Goal: Book appointment/travel/reservation

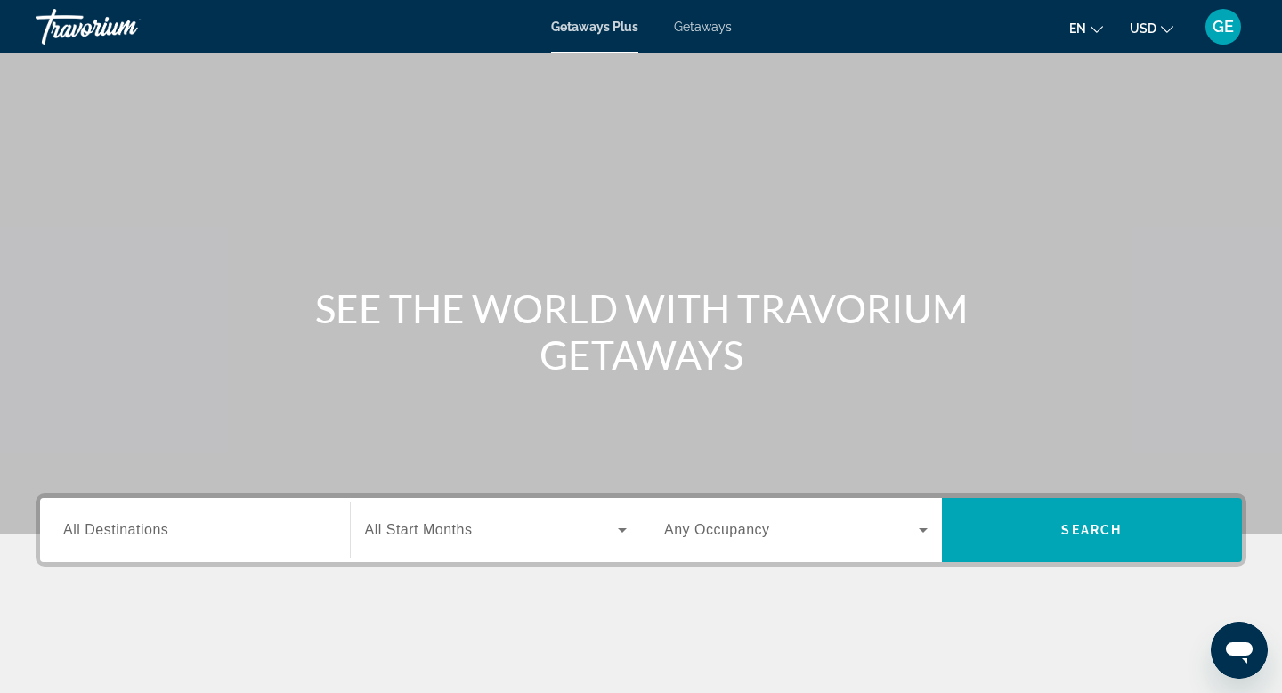
click at [1155, 32] on span "USD" at bounding box center [1143, 28] width 27 height 14
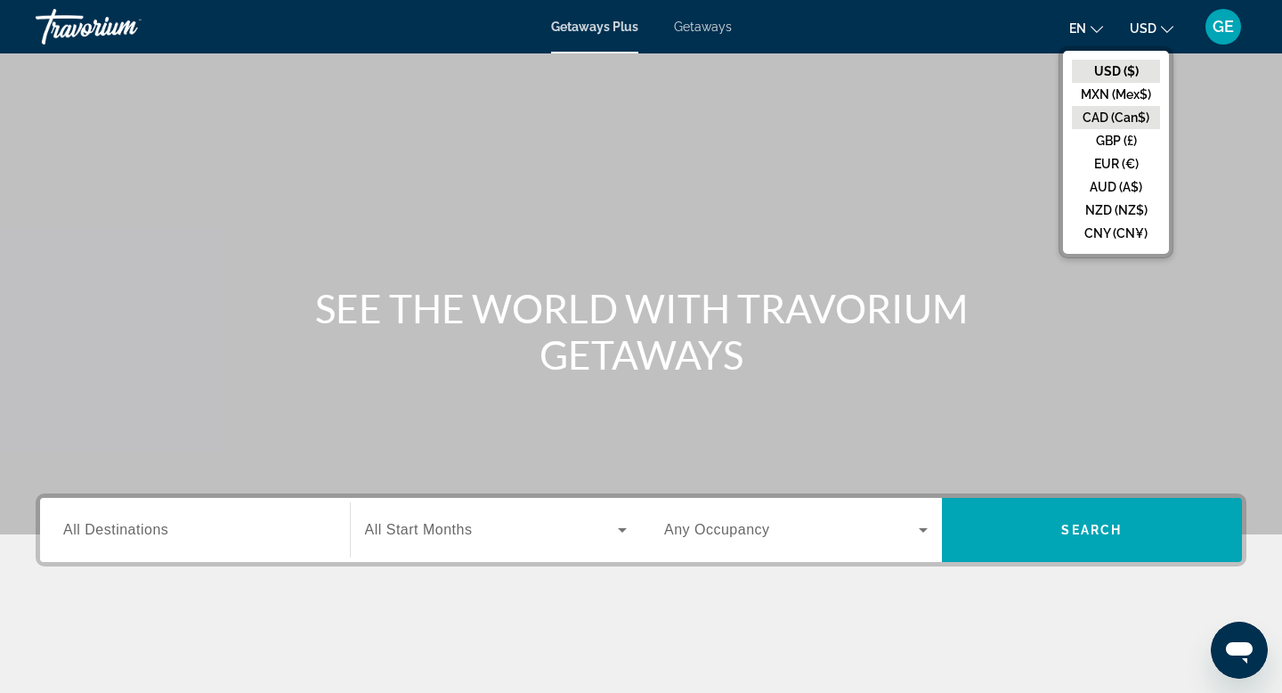
click at [1125, 116] on button "CAD (Can$)" at bounding box center [1116, 117] width 88 height 23
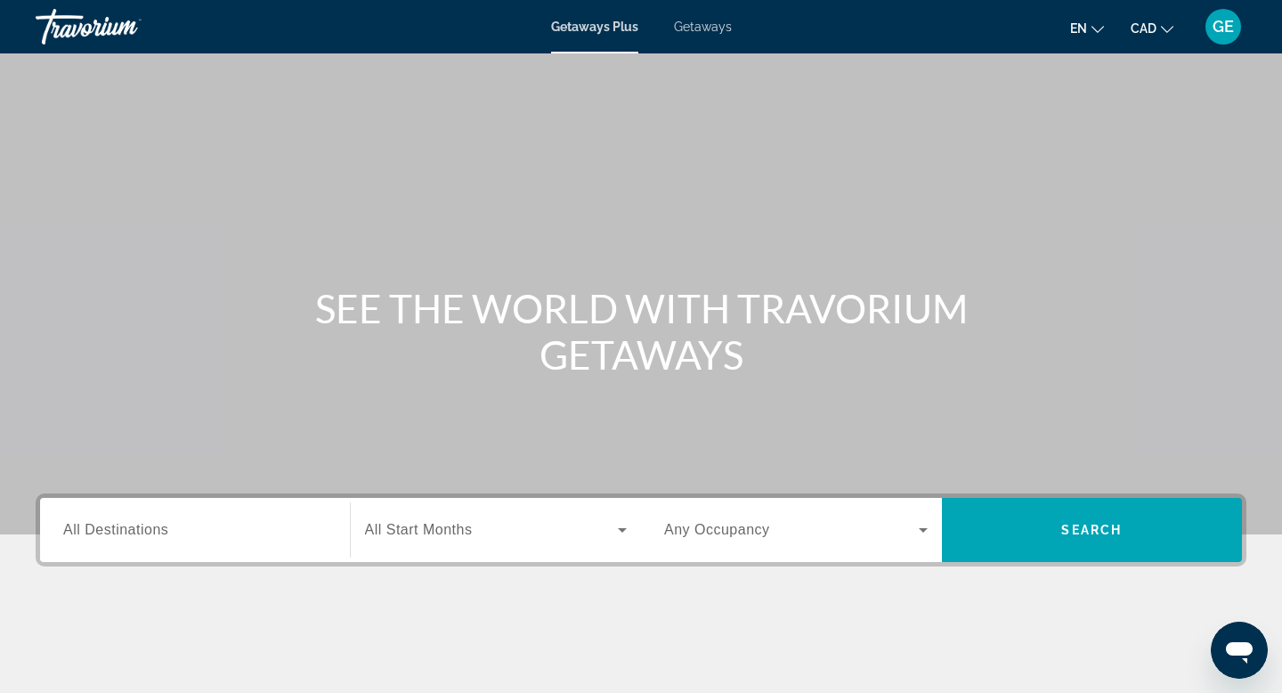
click at [130, 529] on span "All Destinations" at bounding box center [115, 529] width 105 height 15
click at [130, 529] on input "Destination All Destinations" at bounding box center [195, 530] width 264 height 21
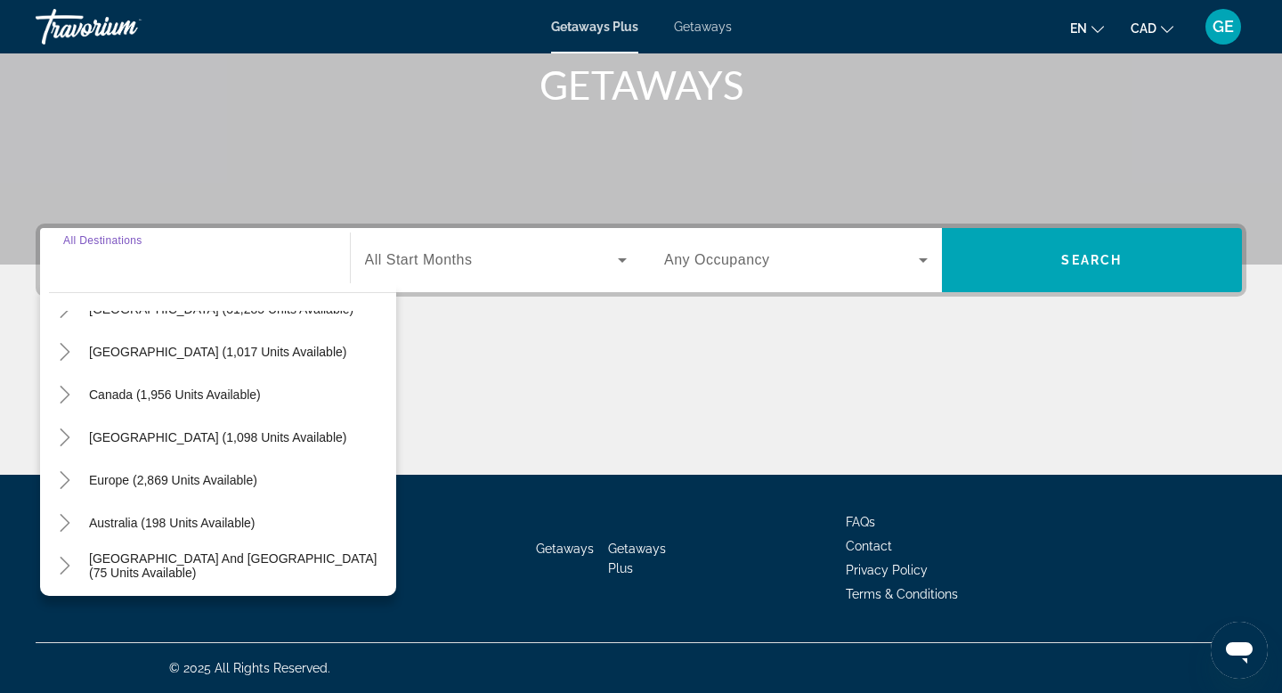
scroll to position [85, 0]
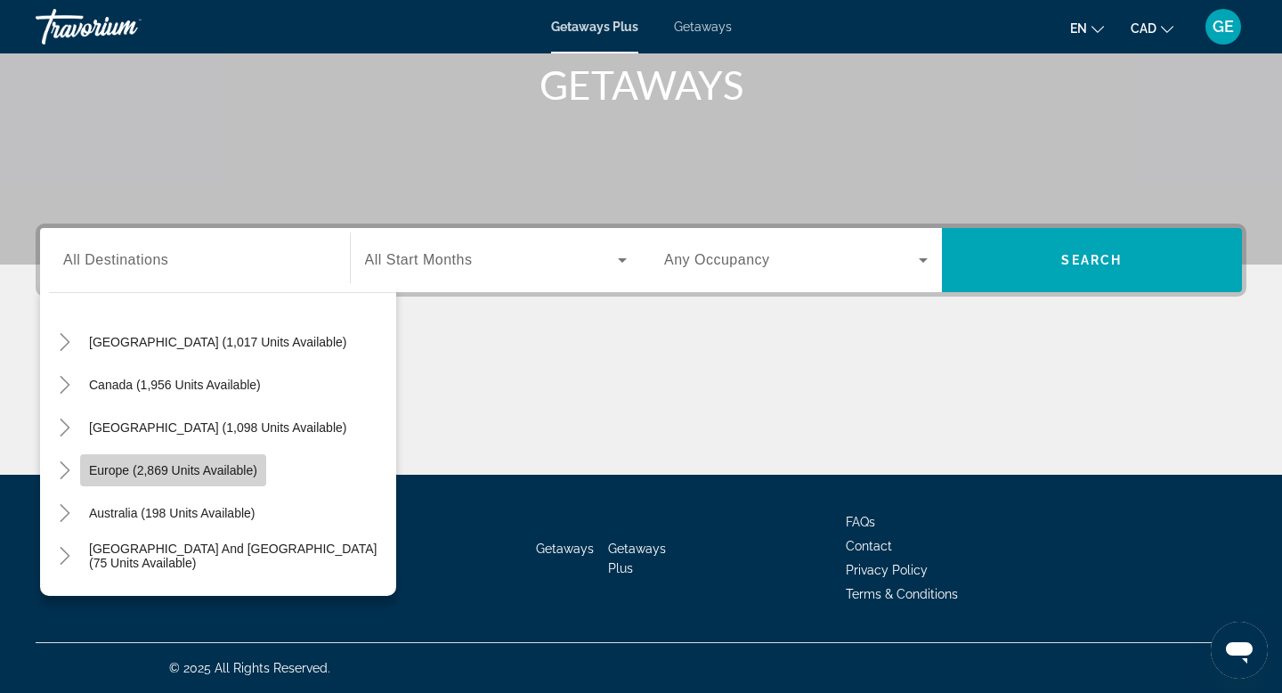
click at [178, 474] on span "Europe (2,869 units available)" at bounding box center [173, 470] width 168 height 14
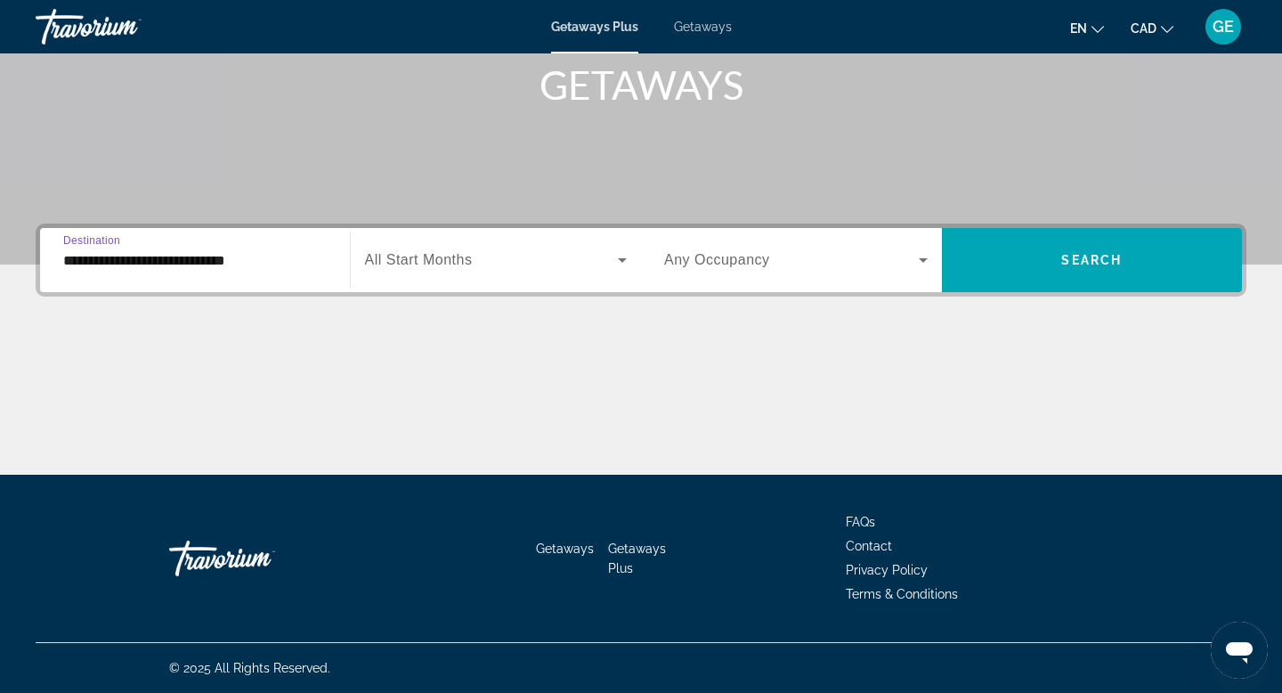
click at [247, 273] on div "**********" at bounding box center [195, 260] width 264 height 51
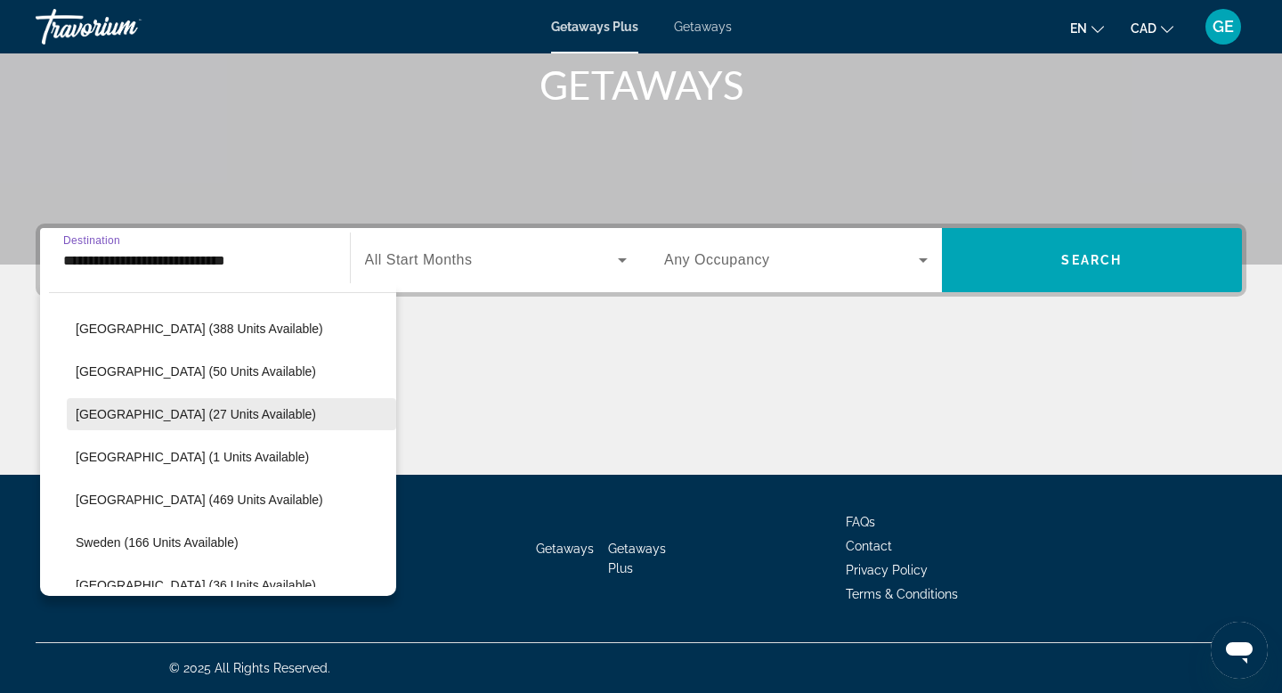
scroll to position [662, 0]
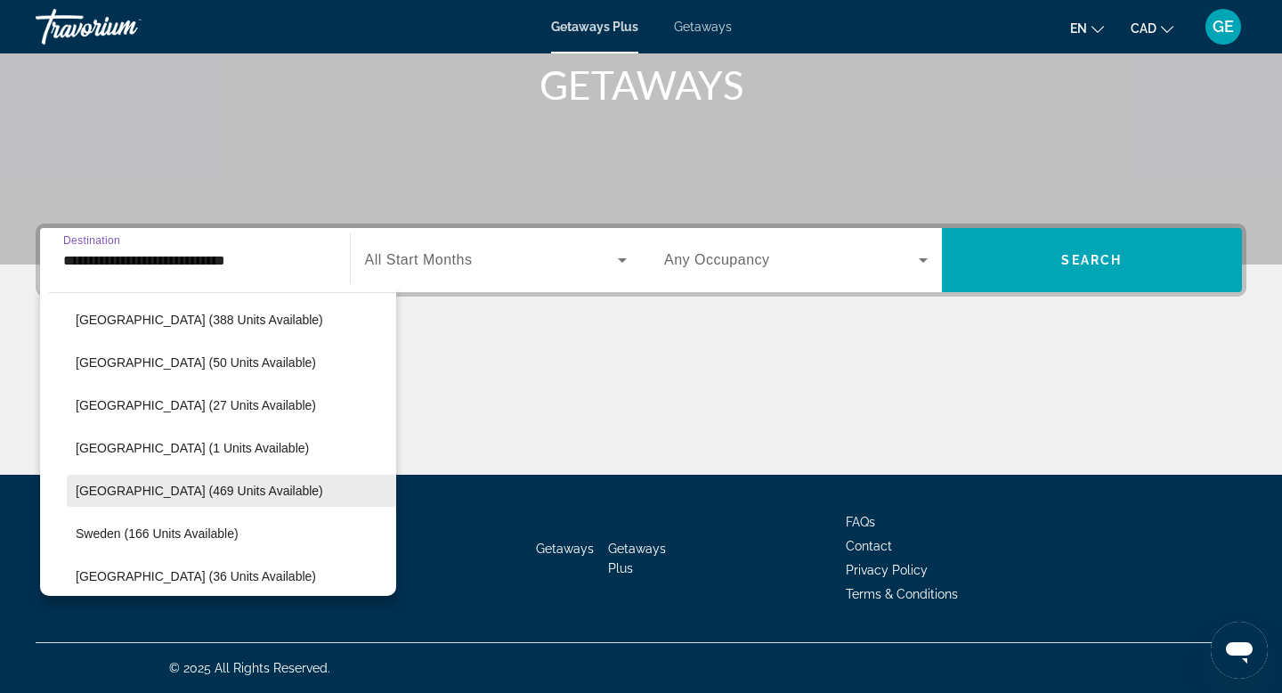
click at [198, 493] on span "Spain (469 units available)" at bounding box center [199, 490] width 247 height 14
type input "**********"
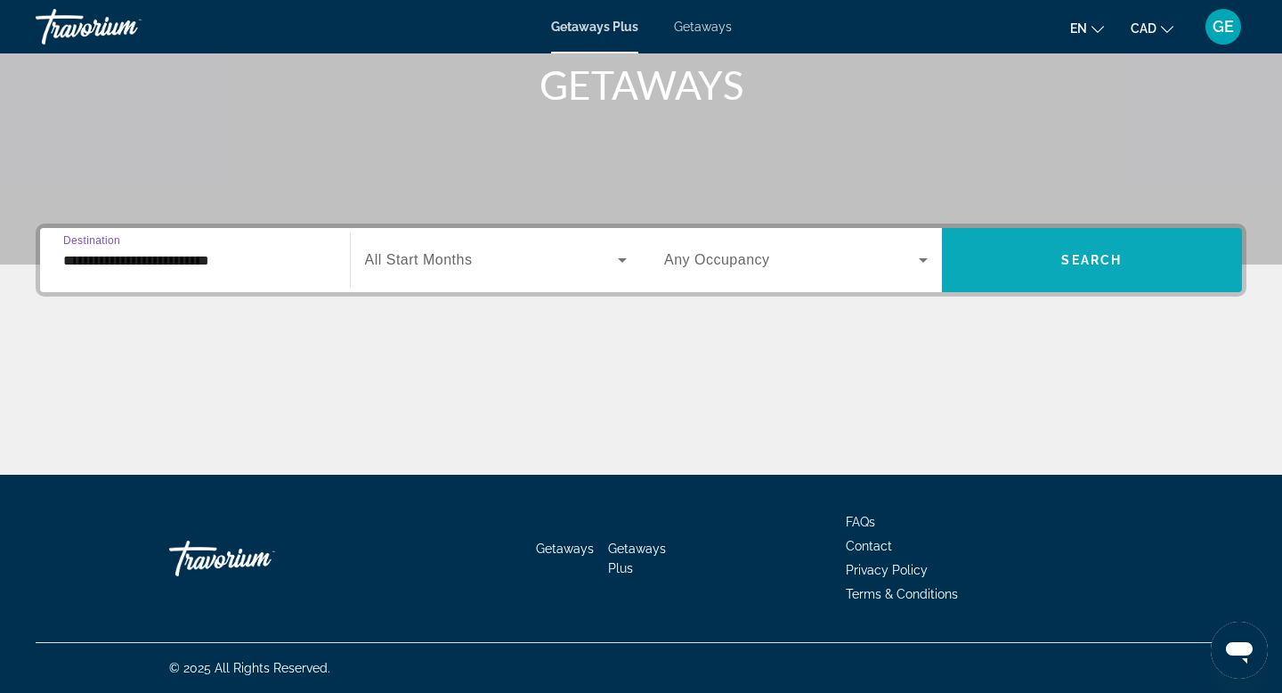
click at [1036, 265] on span "Search widget" at bounding box center [1092, 260] width 301 height 43
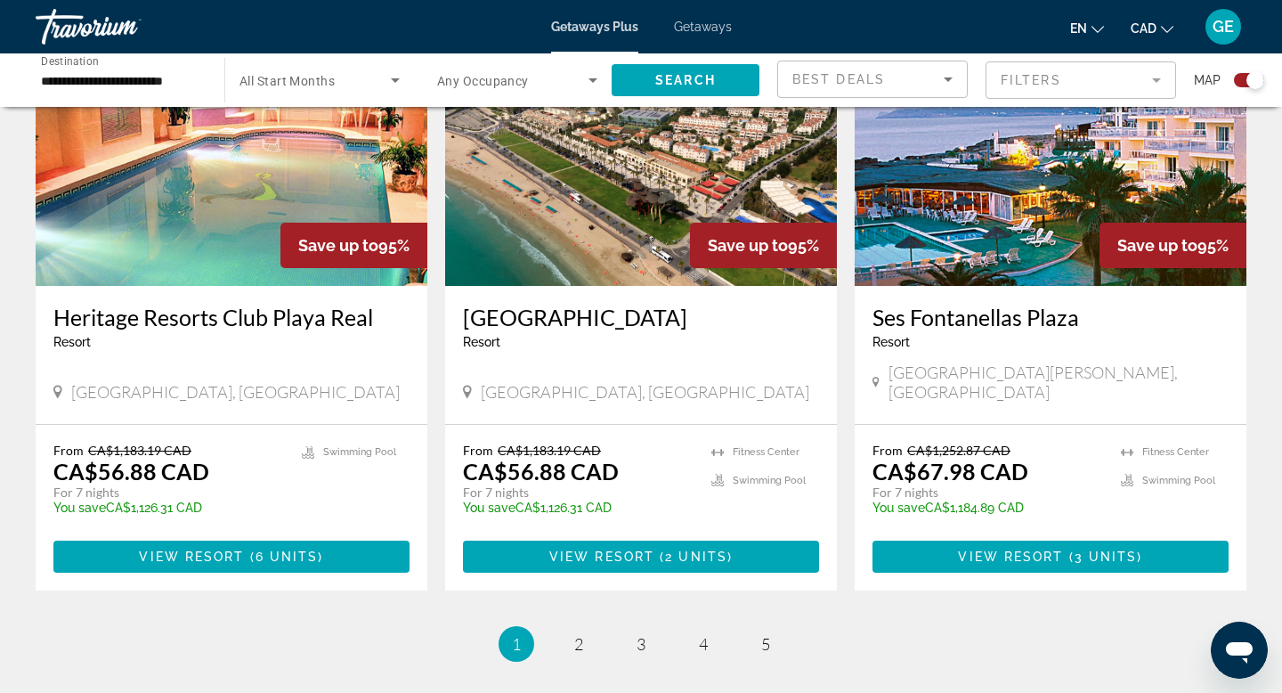
scroll to position [2644, 0]
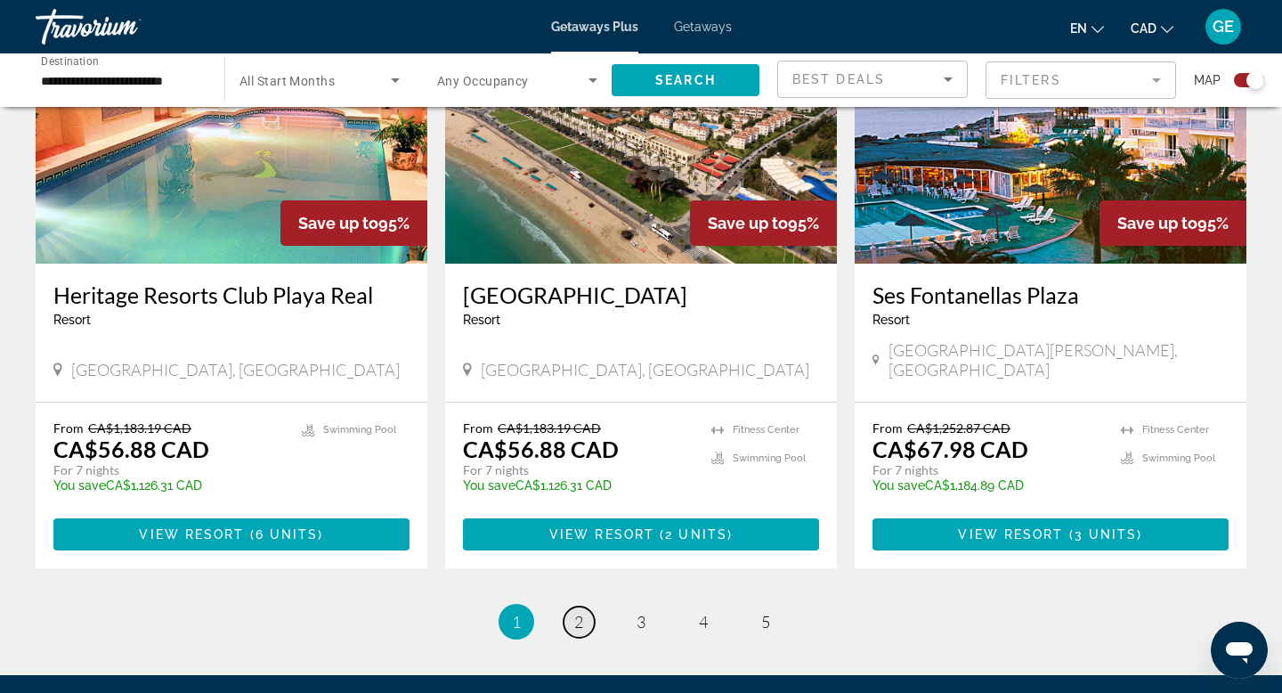
click at [578, 606] on link "page 2" at bounding box center [579, 621] width 31 height 31
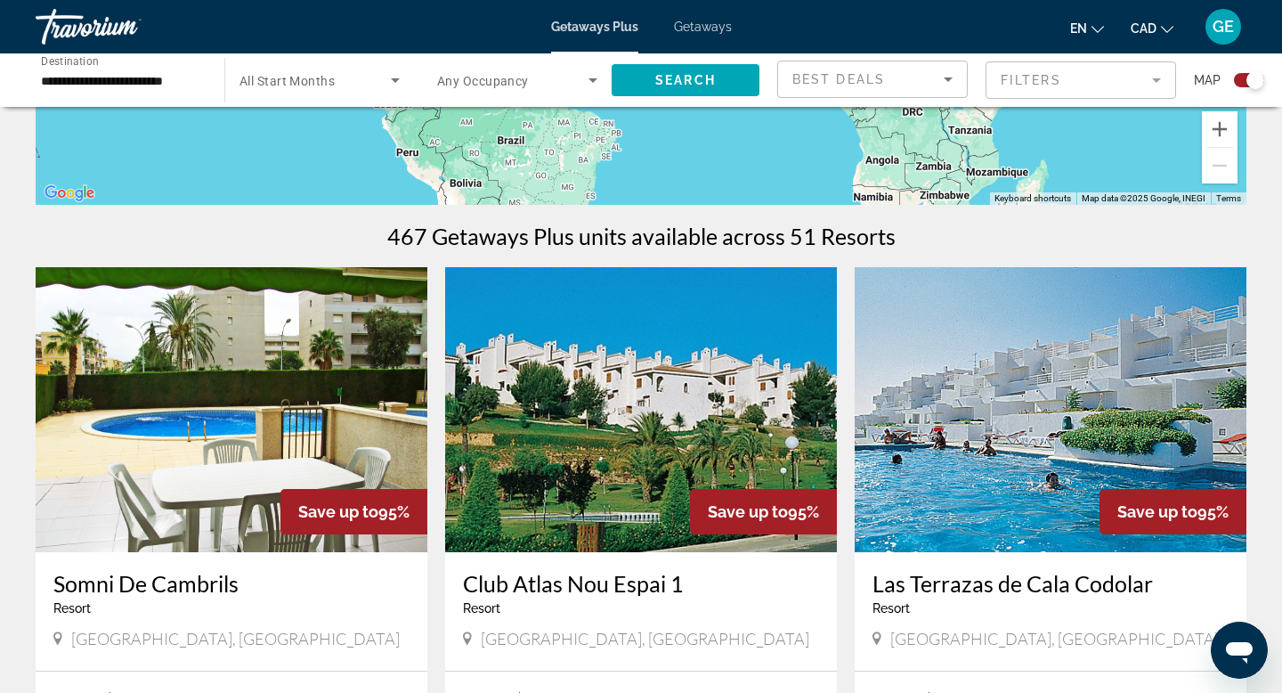
scroll to position [432, 0]
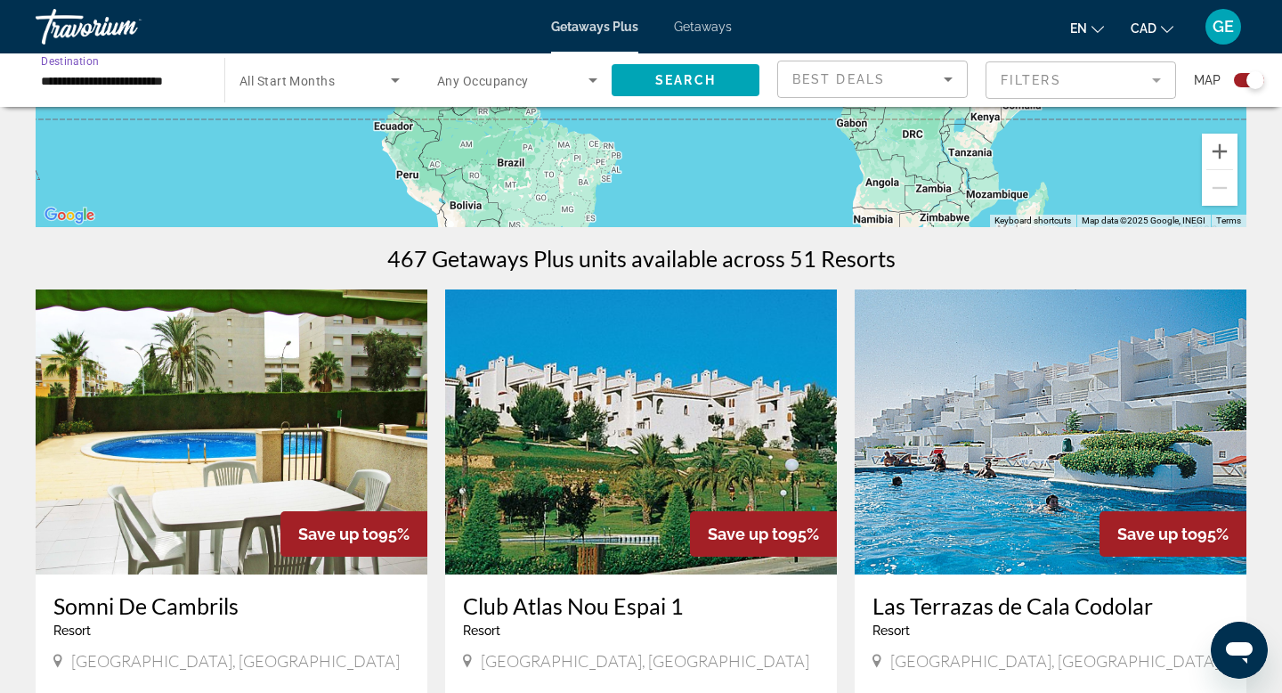
click at [175, 84] on input "**********" at bounding box center [121, 80] width 160 height 21
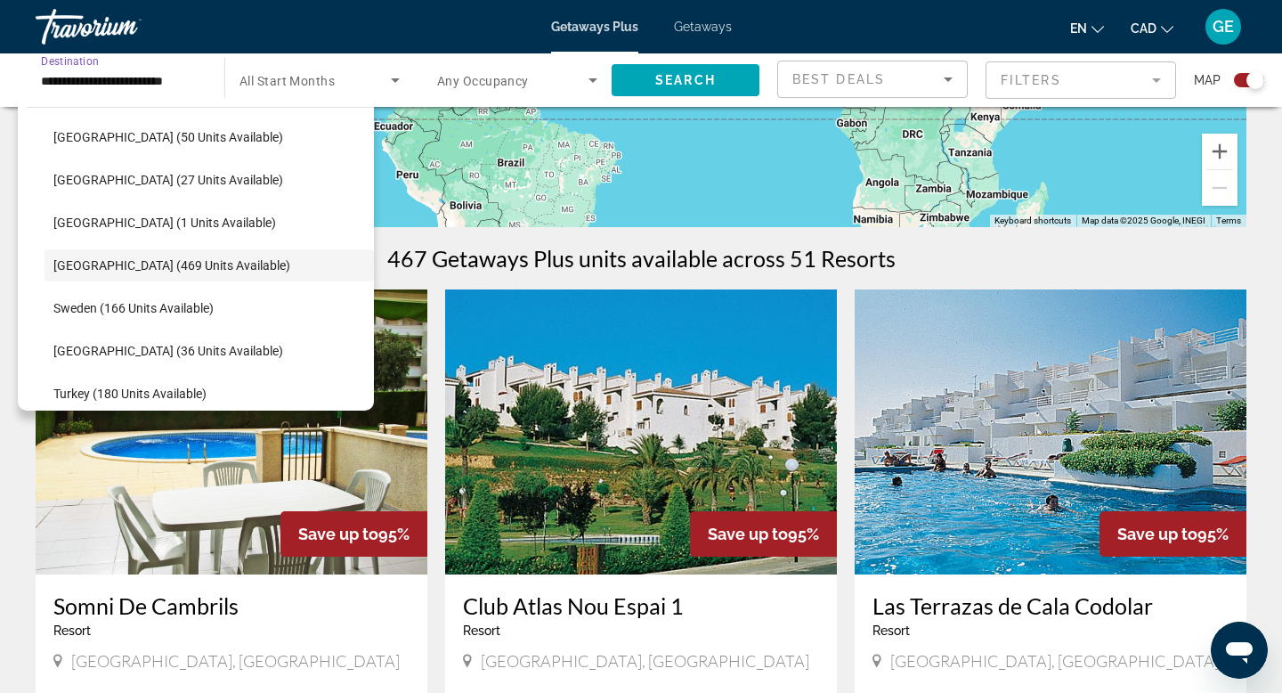
scroll to position [664, 0]
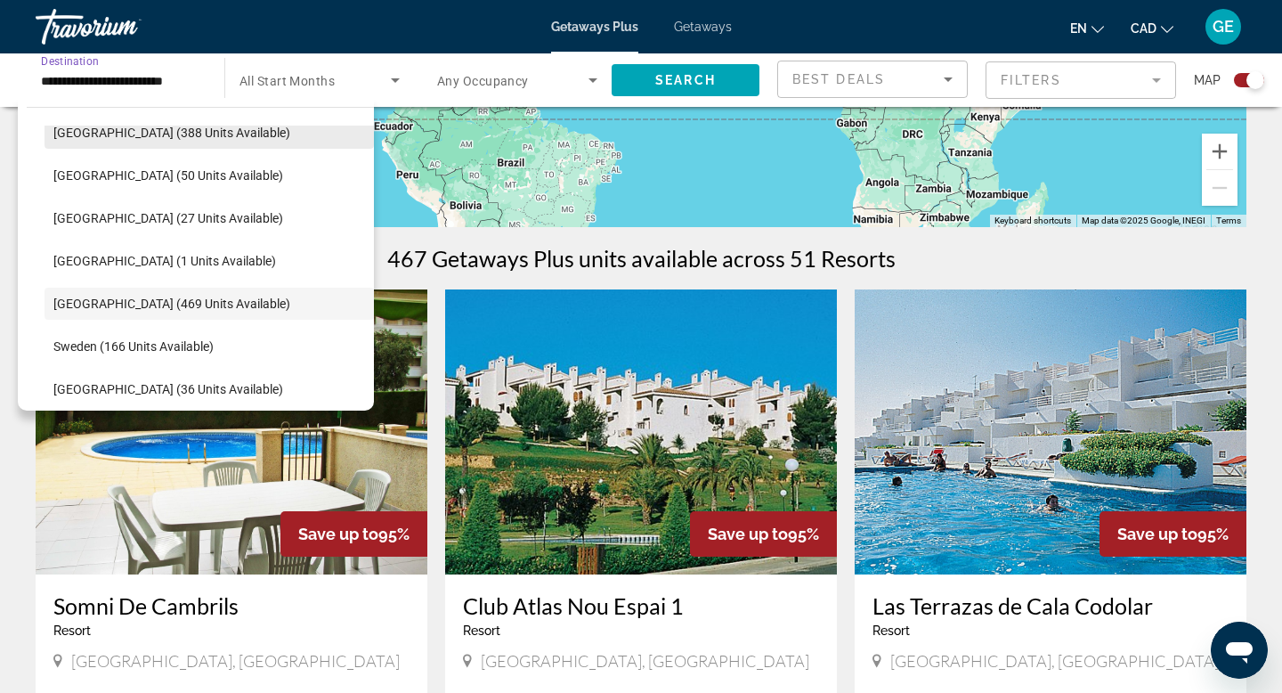
click at [153, 137] on span "Italy (388 units available)" at bounding box center [171, 133] width 237 height 14
type input "**********"
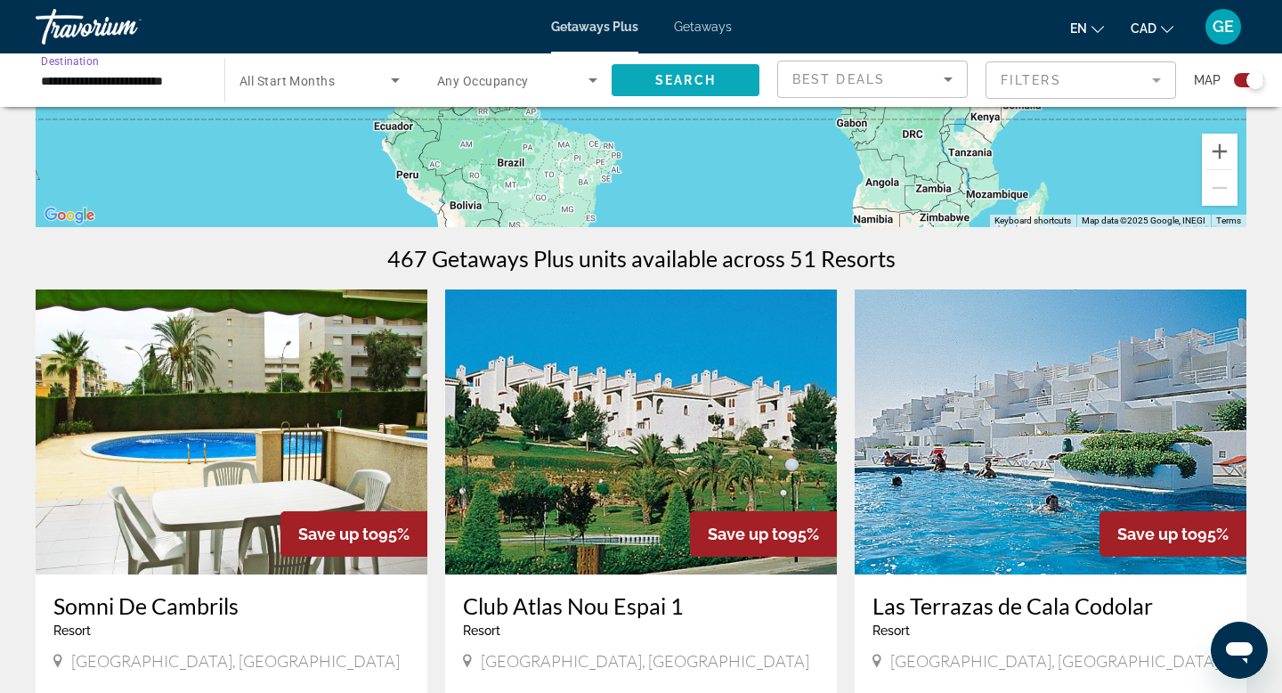
click at [641, 77] on span "Search widget" at bounding box center [686, 80] width 148 height 43
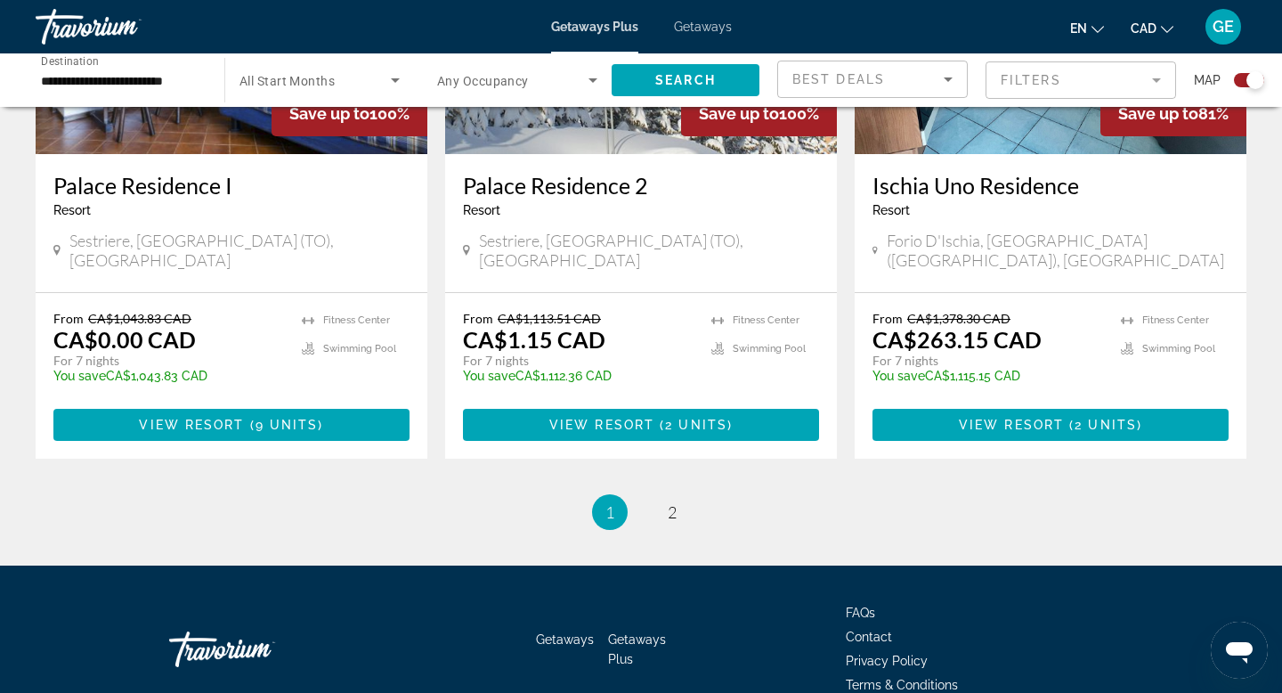
scroll to position [2739, 0]
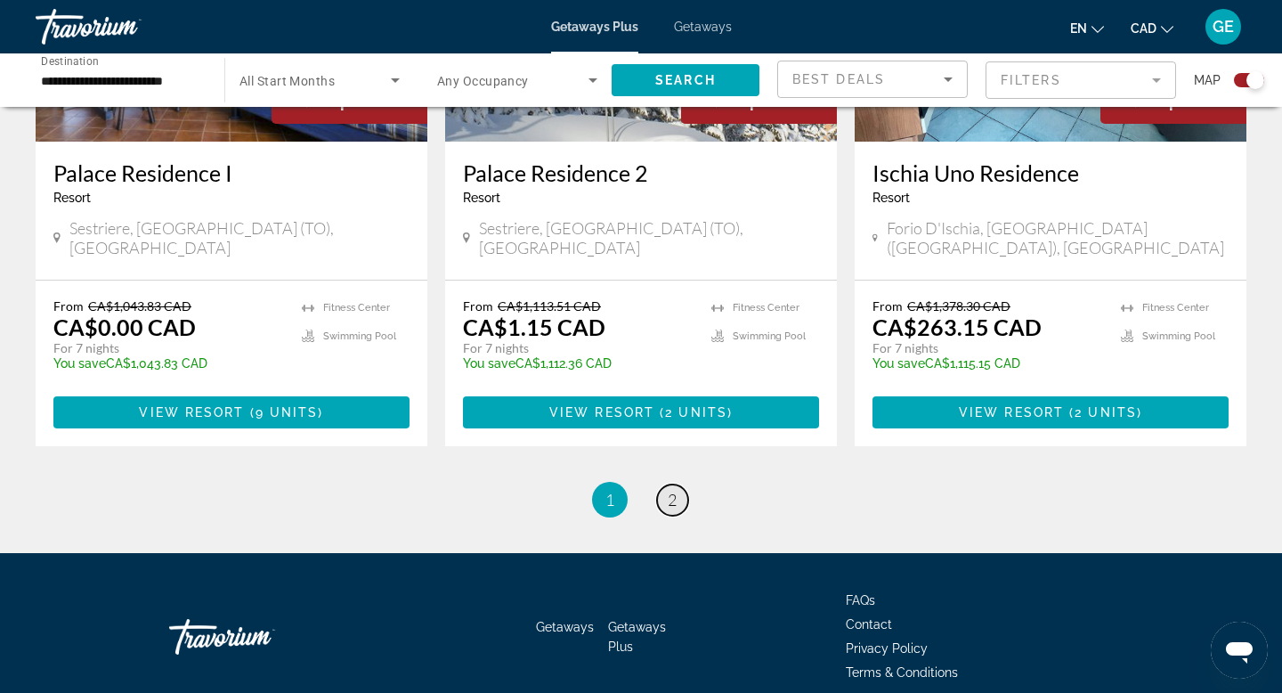
click at [676, 490] on span "2" at bounding box center [672, 500] width 9 height 20
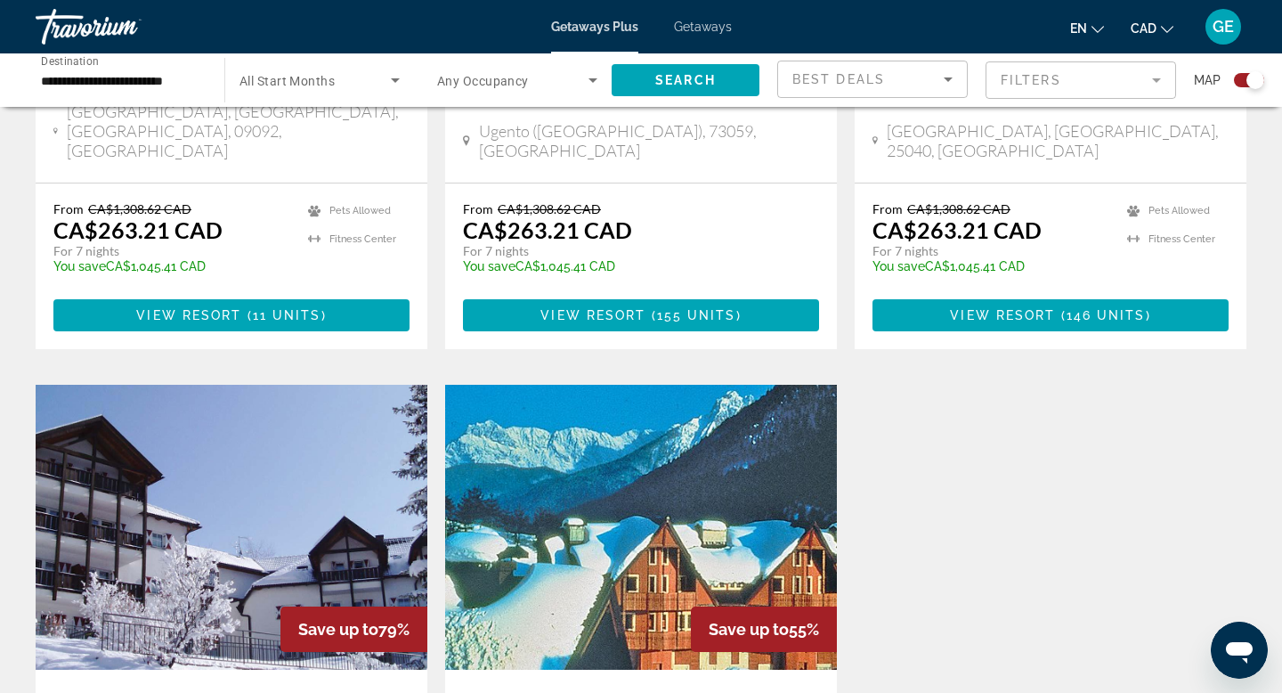
scroll to position [1697, 0]
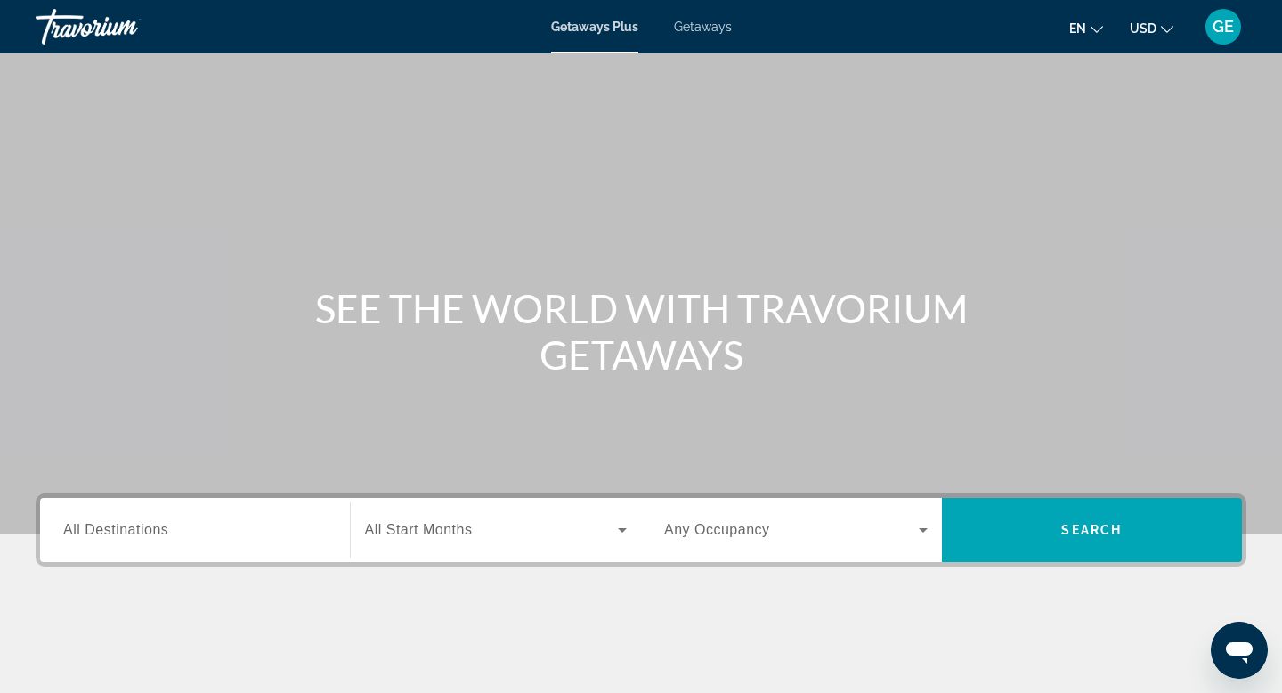
click at [226, 544] on div "Search widget" at bounding box center [195, 530] width 264 height 51
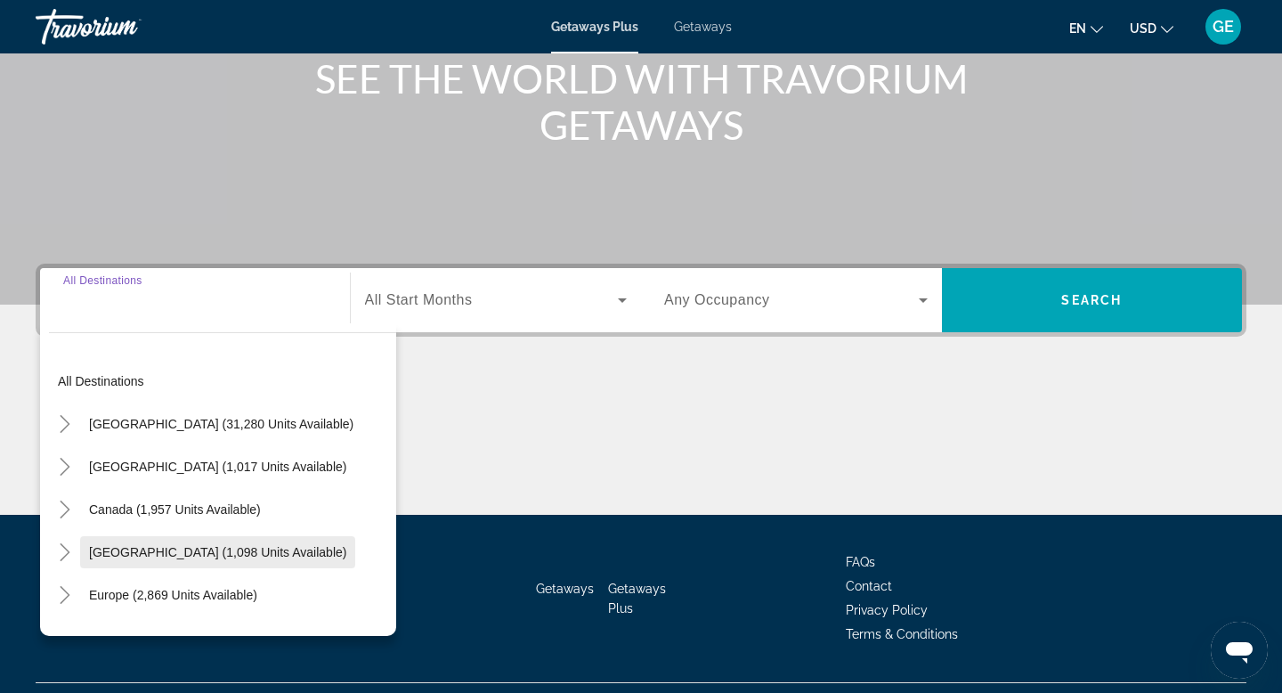
scroll to position [270, 0]
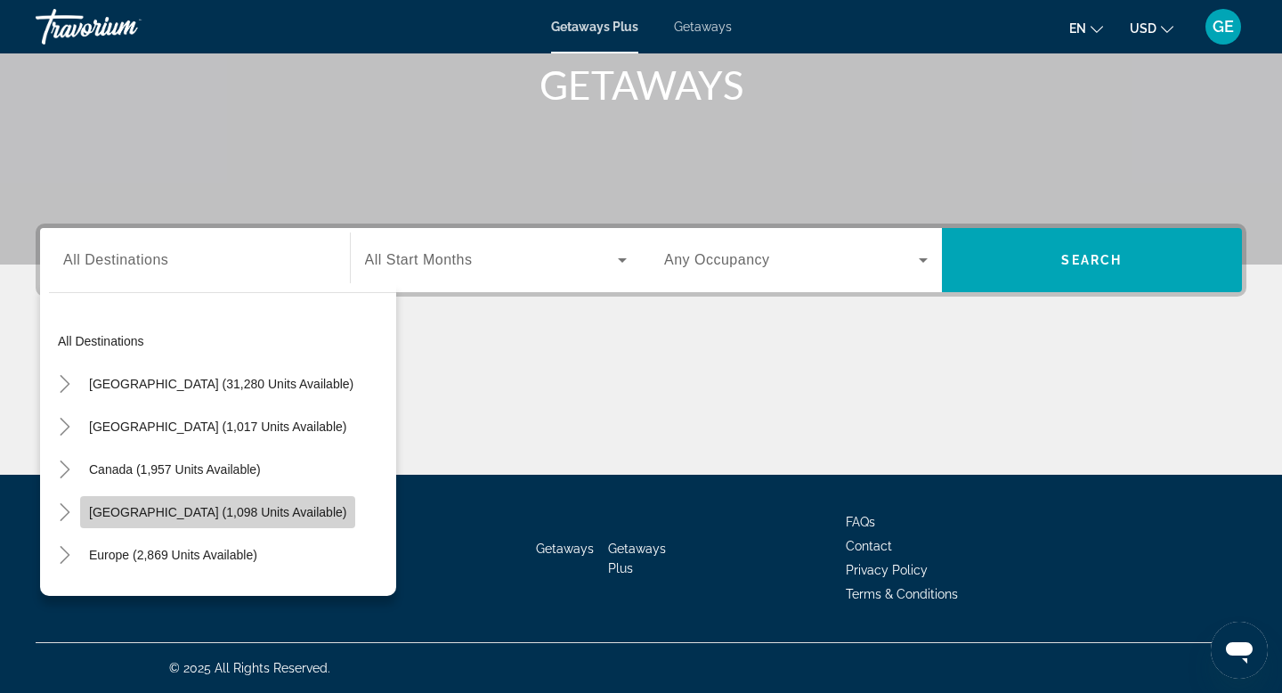
click at [264, 518] on span "[GEOGRAPHIC_DATA] (1,098 units available)" at bounding box center [217, 512] width 257 height 14
type input "**********"
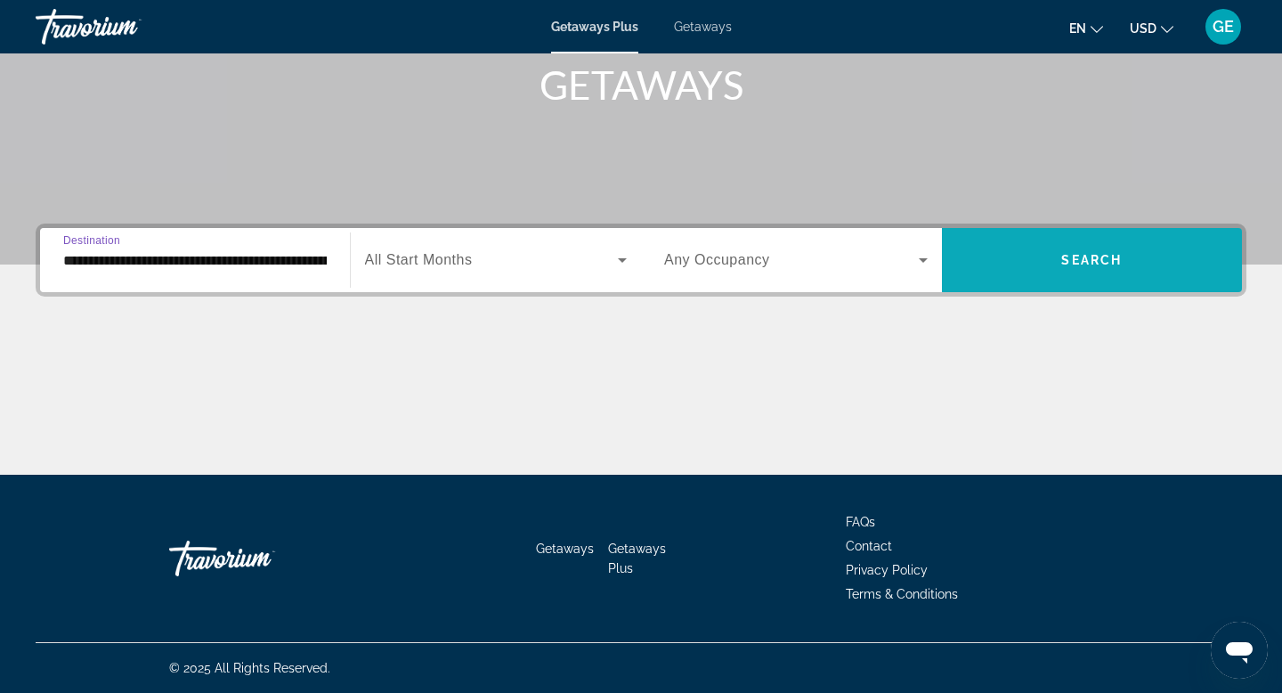
click at [1018, 262] on span "Search widget" at bounding box center [1092, 260] width 301 height 43
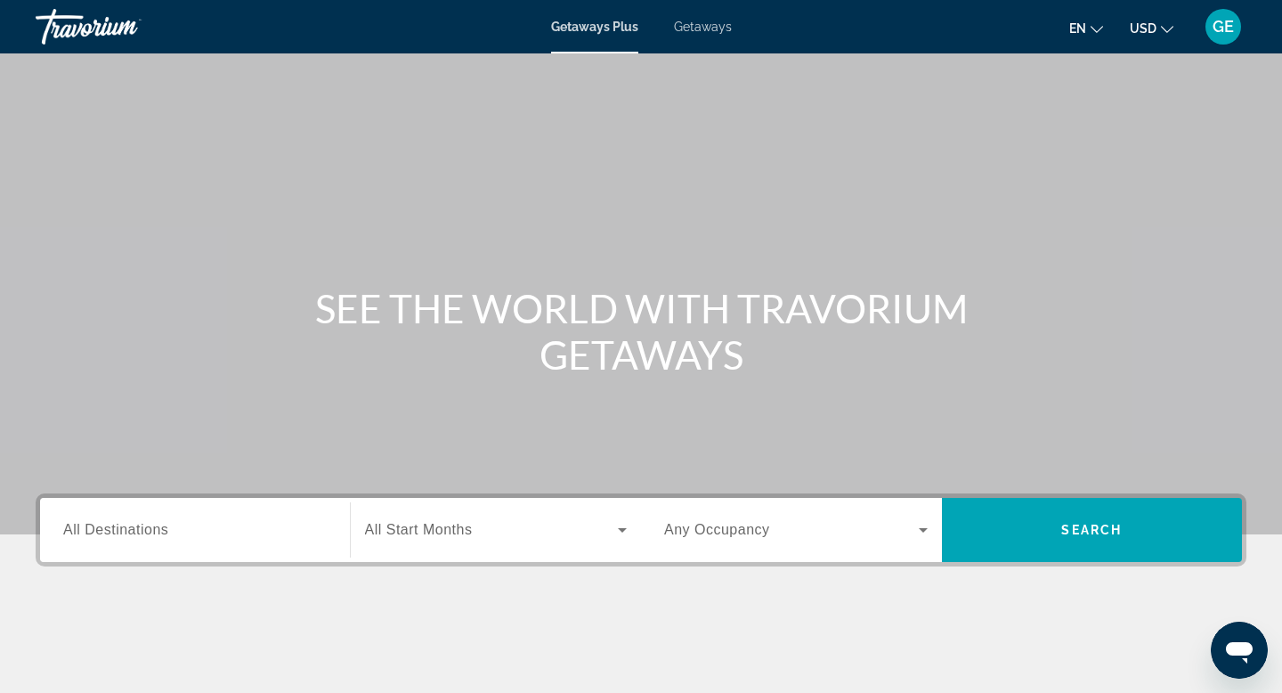
click at [1160, 29] on button "USD USD ($) MXN (Mex$) CAD (Can$) GBP (£) EUR (€) AUD (A$) NZD (NZ$) CNY (CN¥)" at bounding box center [1152, 28] width 44 height 26
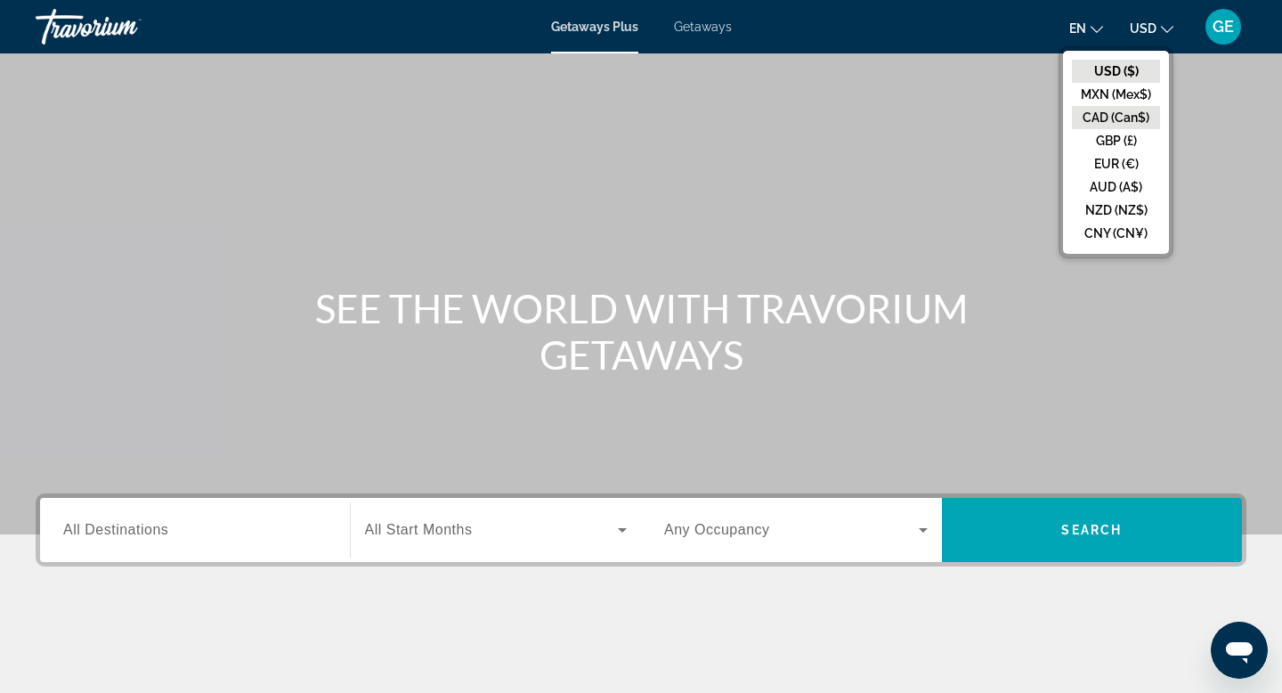
click at [1106, 120] on button "CAD (Can$)" at bounding box center [1116, 117] width 88 height 23
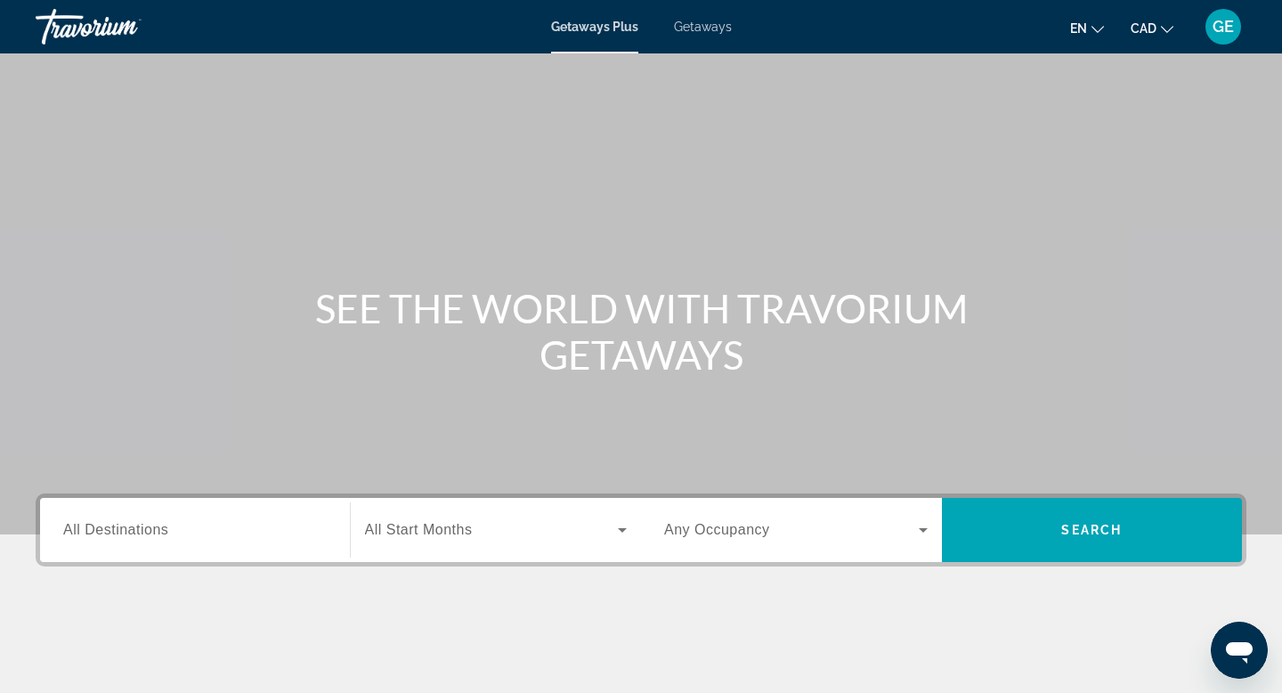
click at [177, 547] on div "Search widget" at bounding box center [195, 530] width 264 height 51
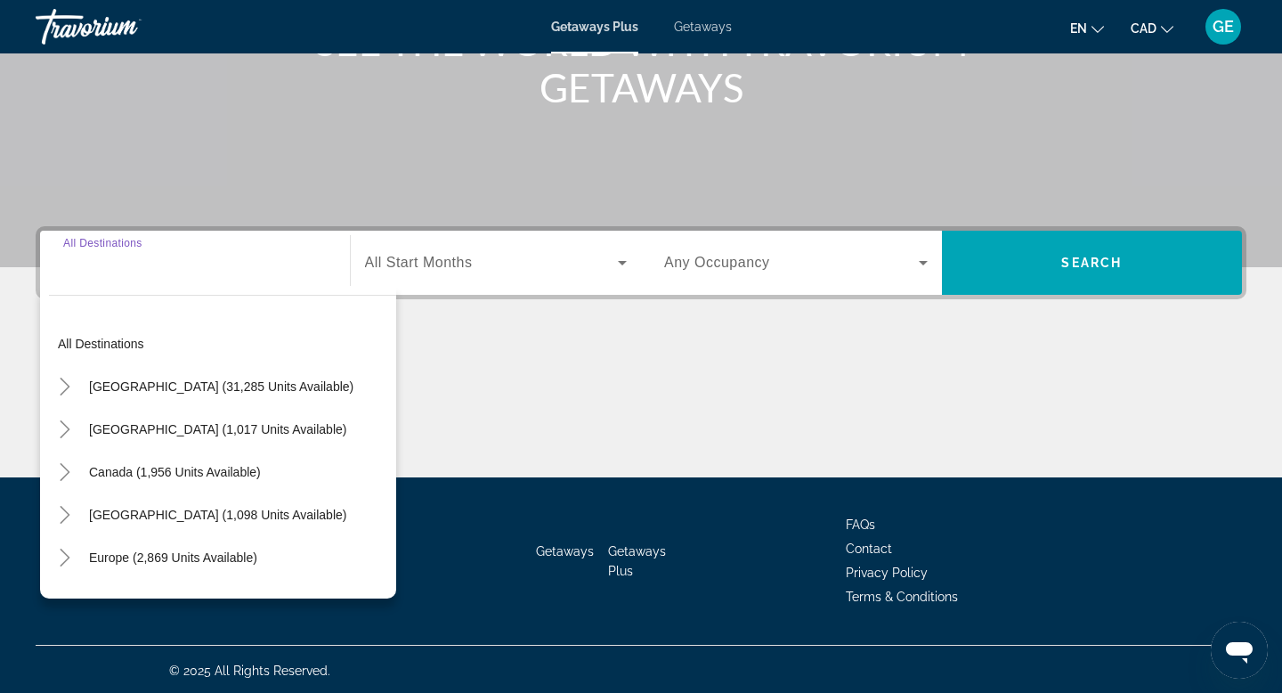
scroll to position [270, 0]
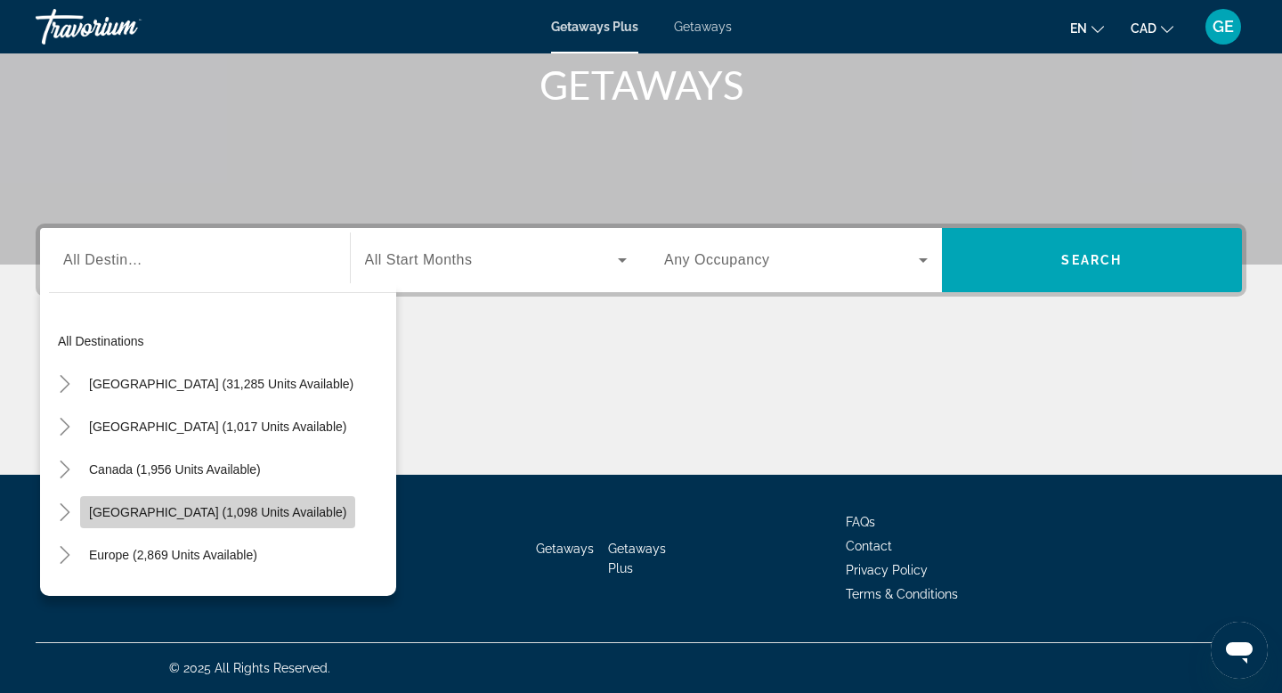
click at [204, 515] on span "[GEOGRAPHIC_DATA] (1,098 units available)" at bounding box center [217, 512] width 257 height 14
type input "**********"
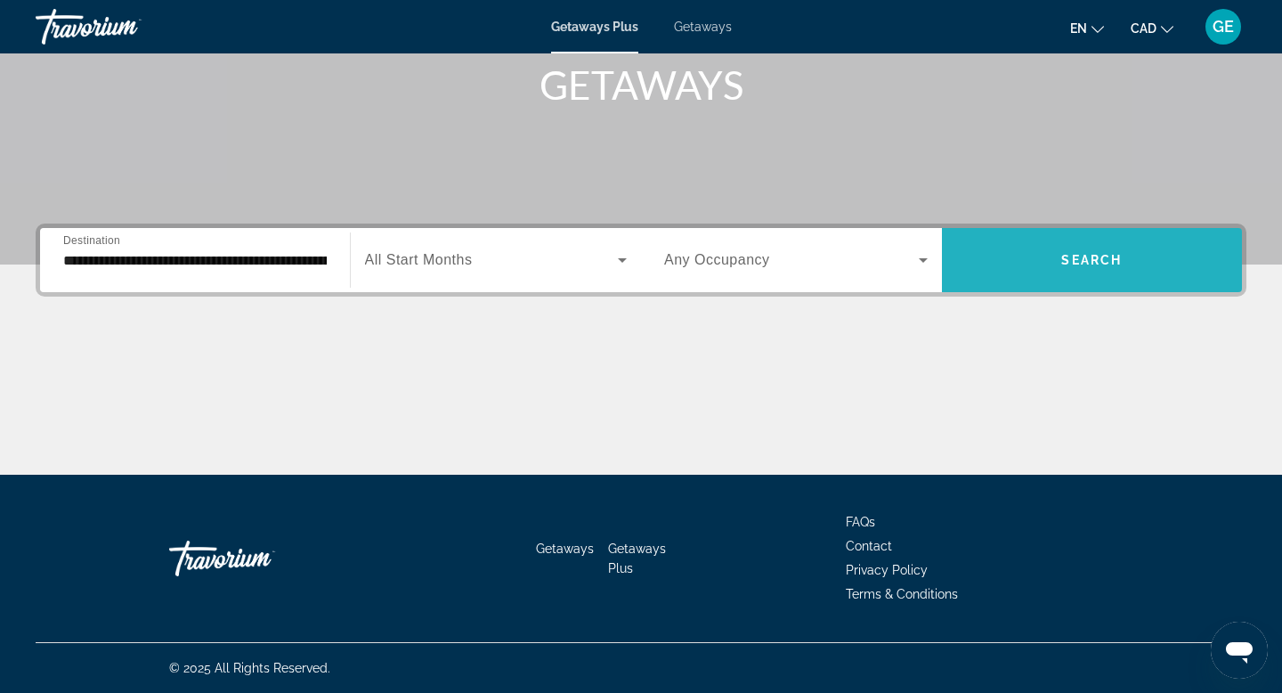
click at [1101, 257] on span "Search" at bounding box center [1091, 260] width 61 height 14
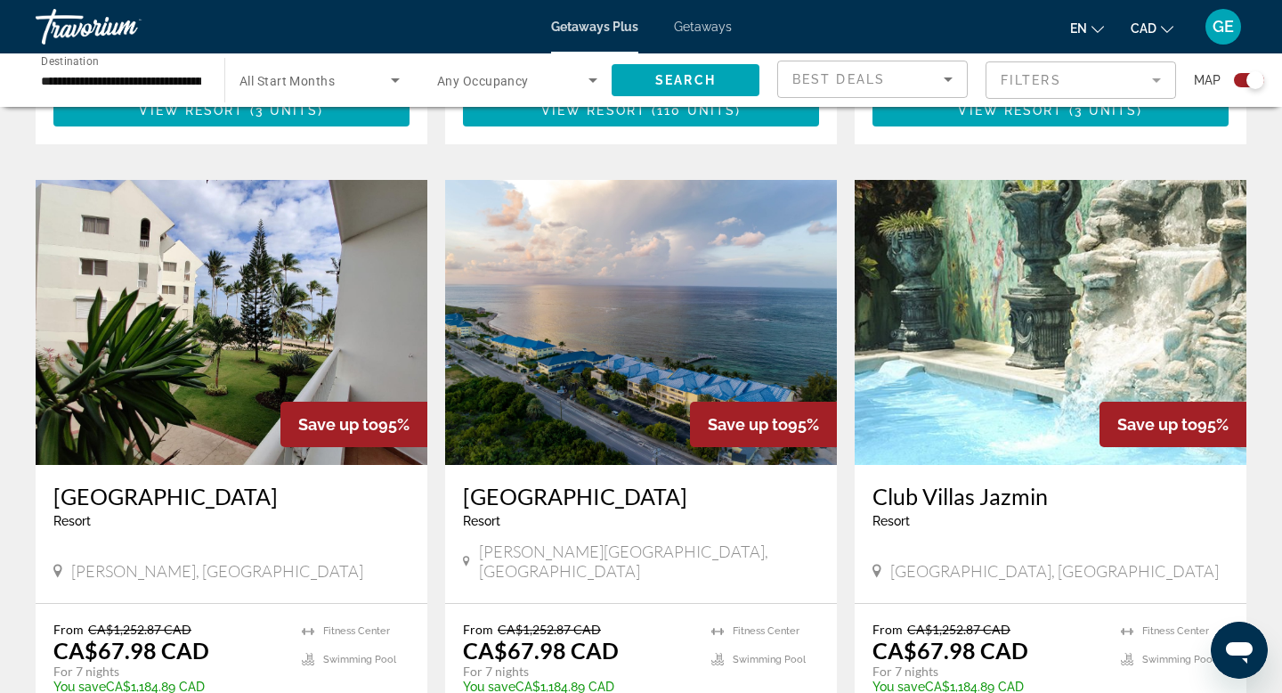
scroll to position [2444, 0]
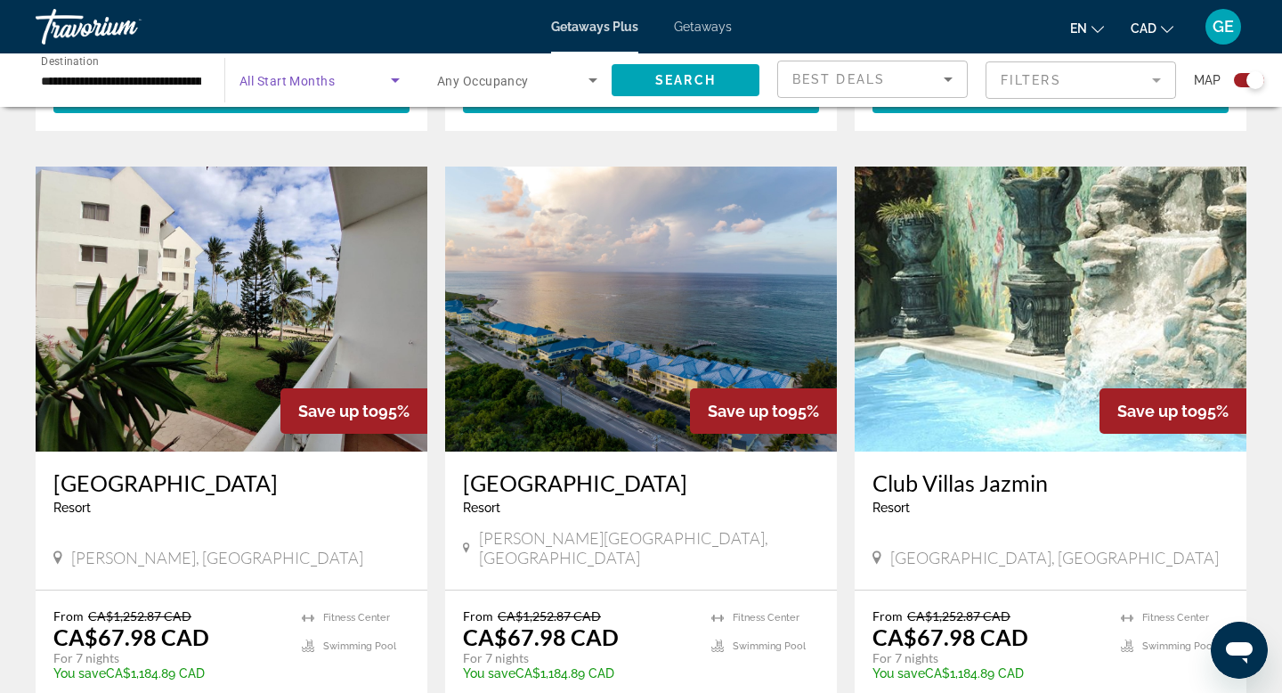
click at [363, 81] on span "Search widget" at bounding box center [314, 79] width 151 height 21
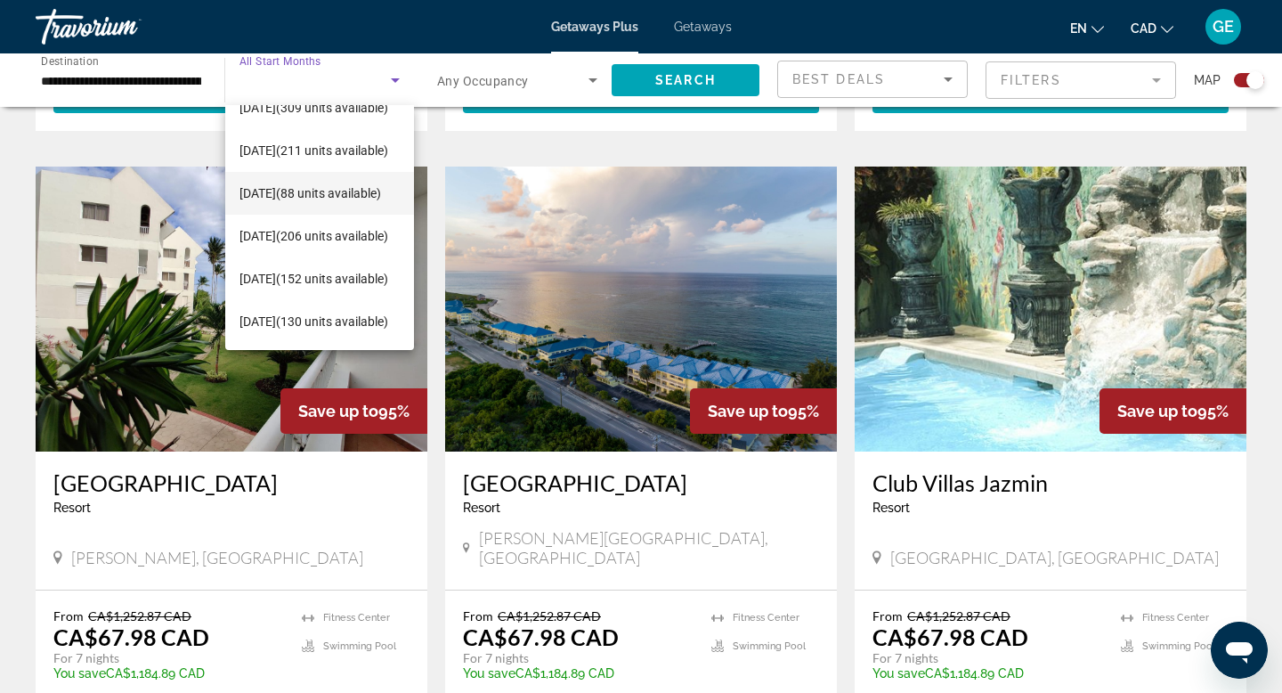
scroll to position [0, 0]
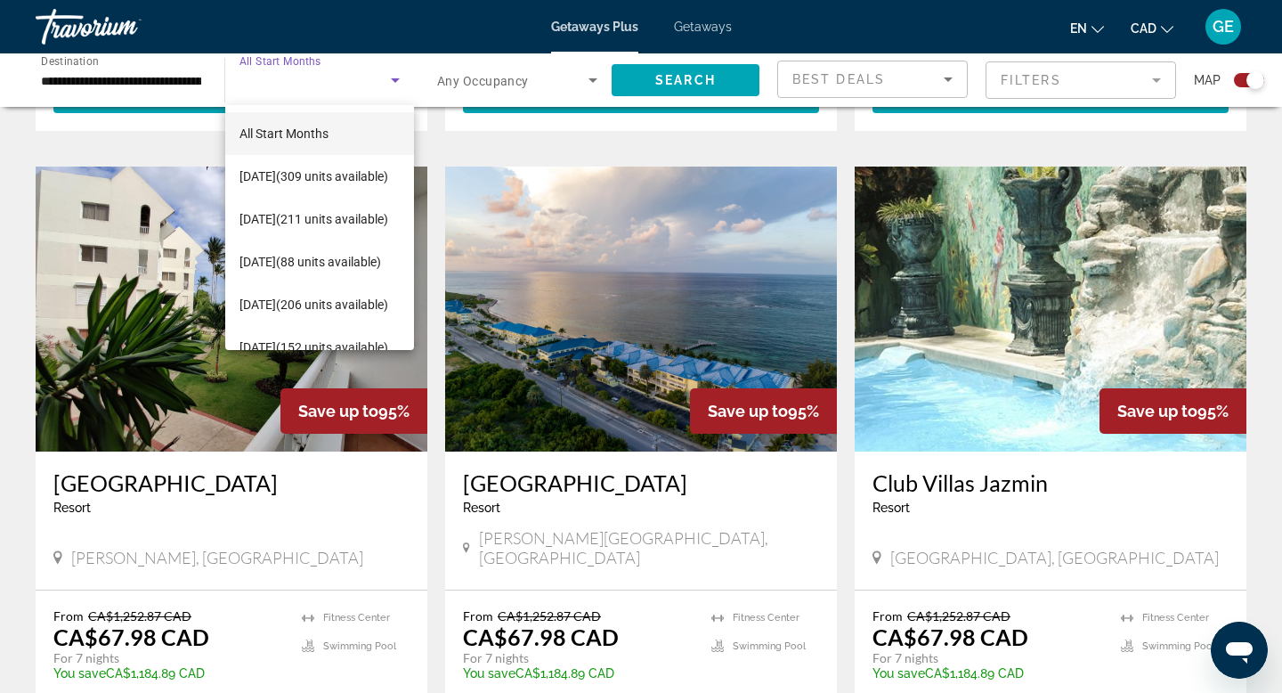
click at [461, 35] on div at bounding box center [641, 346] width 1282 height 693
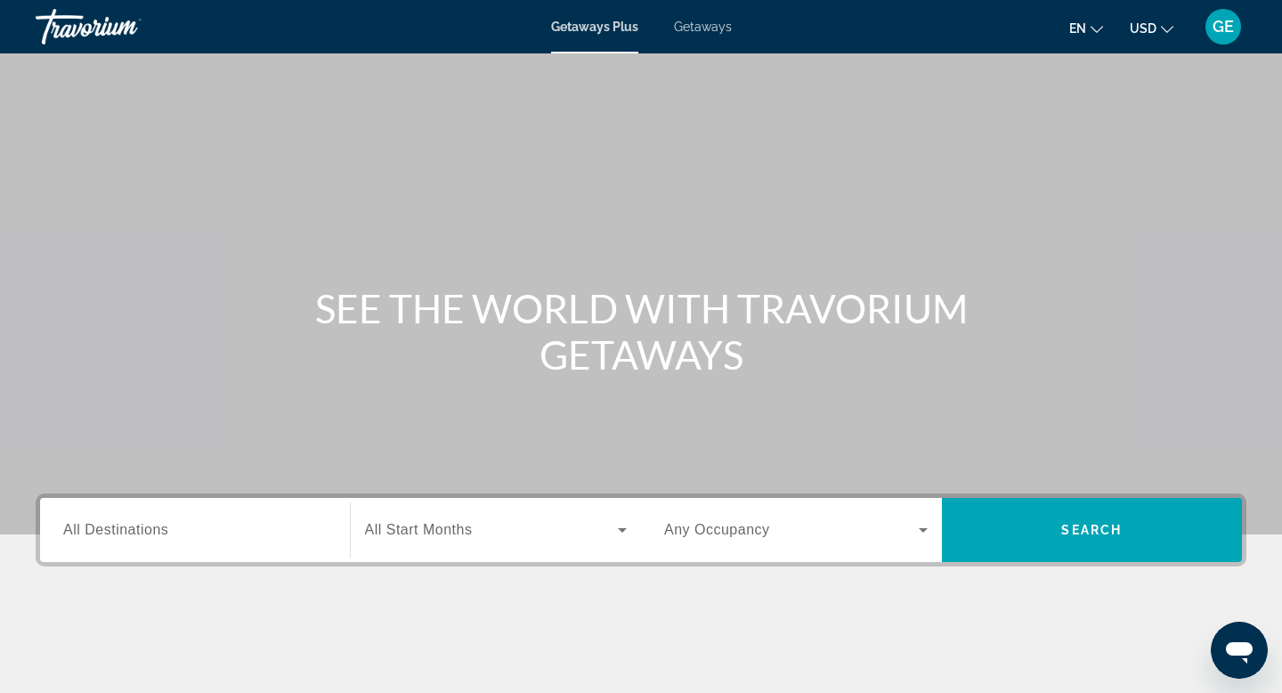
click at [1150, 25] on span "USD" at bounding box center [1143, 28] width 27 height 14
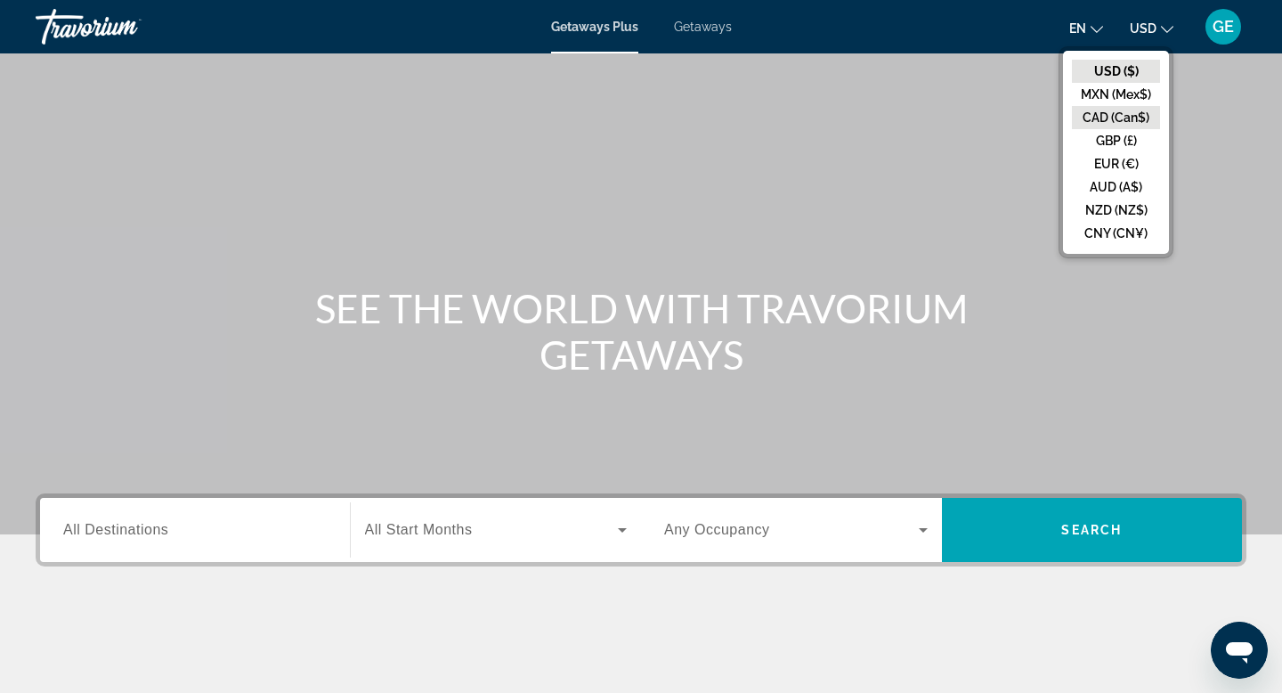
click at [1117, 120] on button "CAD (Can$)" at bounding box center [1116, 117] width 88 height 23
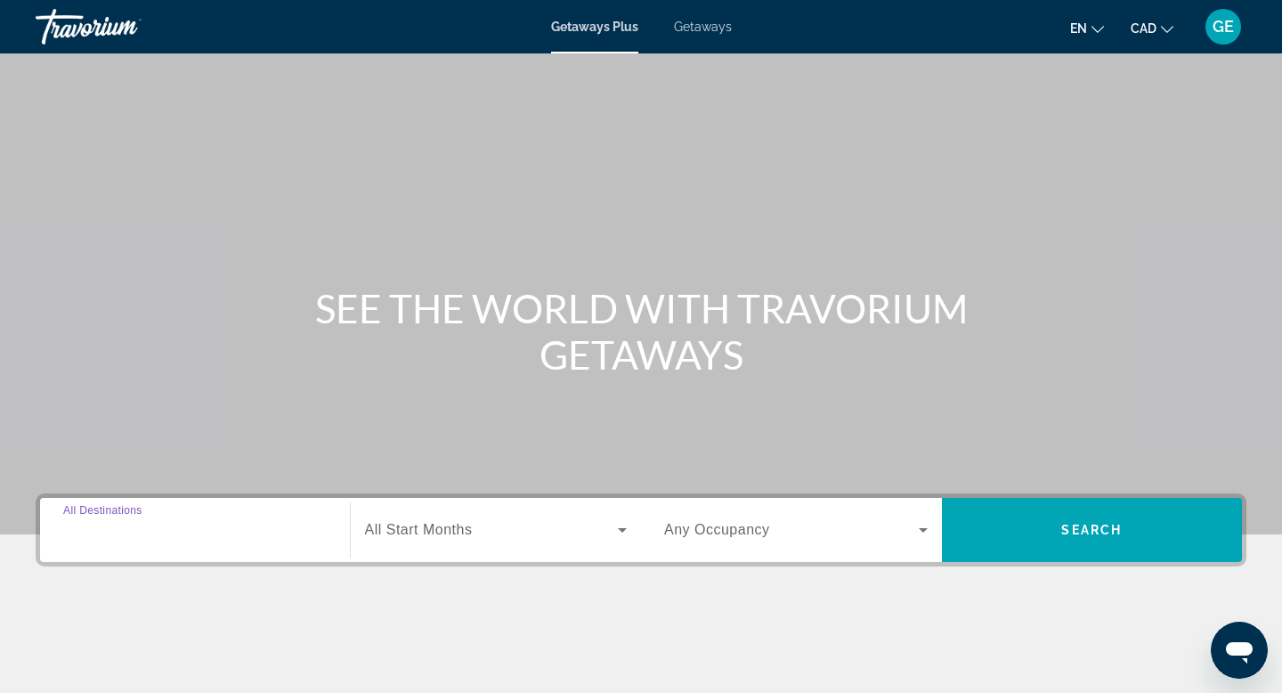
click at [258, 524] on input "Destination All Destinations" at bounding box center [195, 530] width 264 height 21
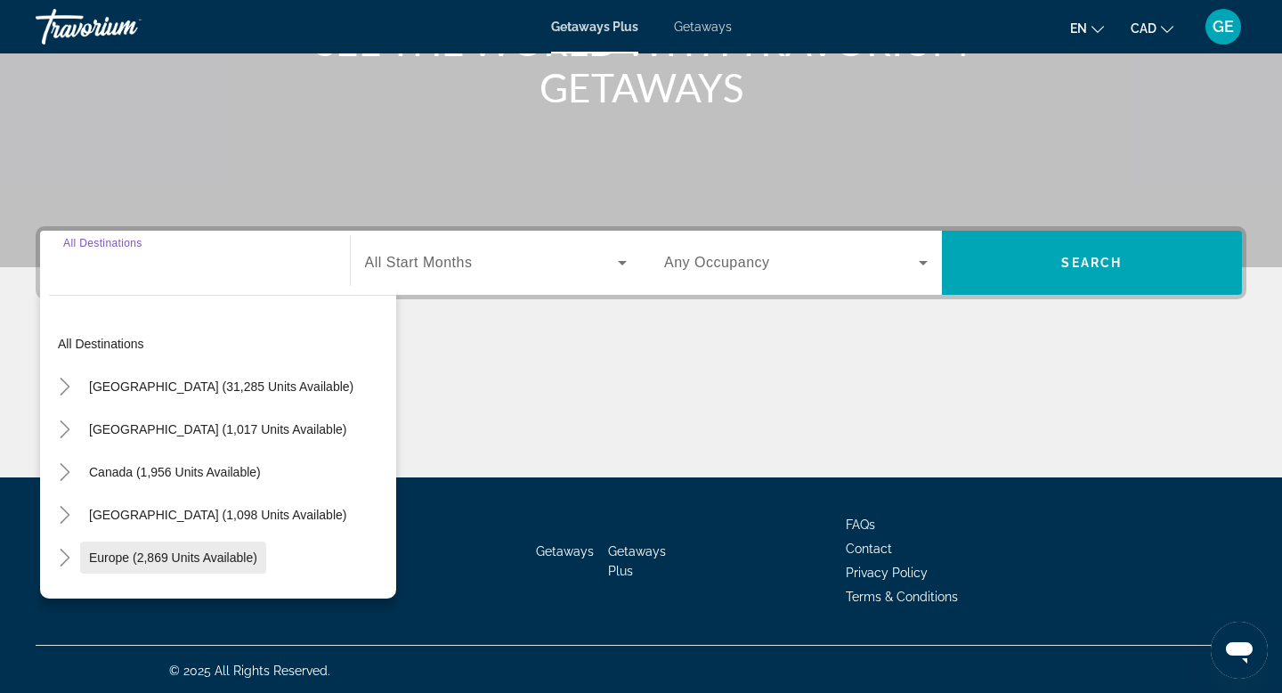
scroll to position [270, 0]
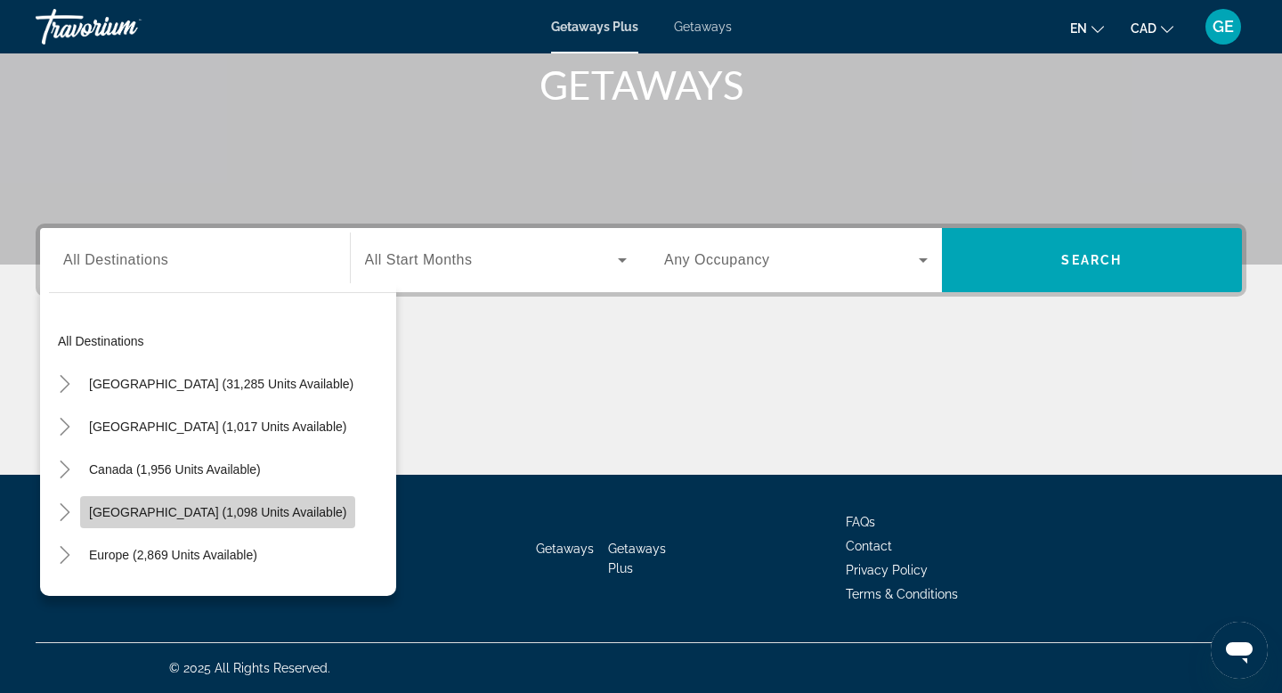
click at [262, 513] on span "[GEOGRAPHIC_DATA] (1,098 units available)" at bounding box center [217, 512] width 257 height 14
type input "**********"
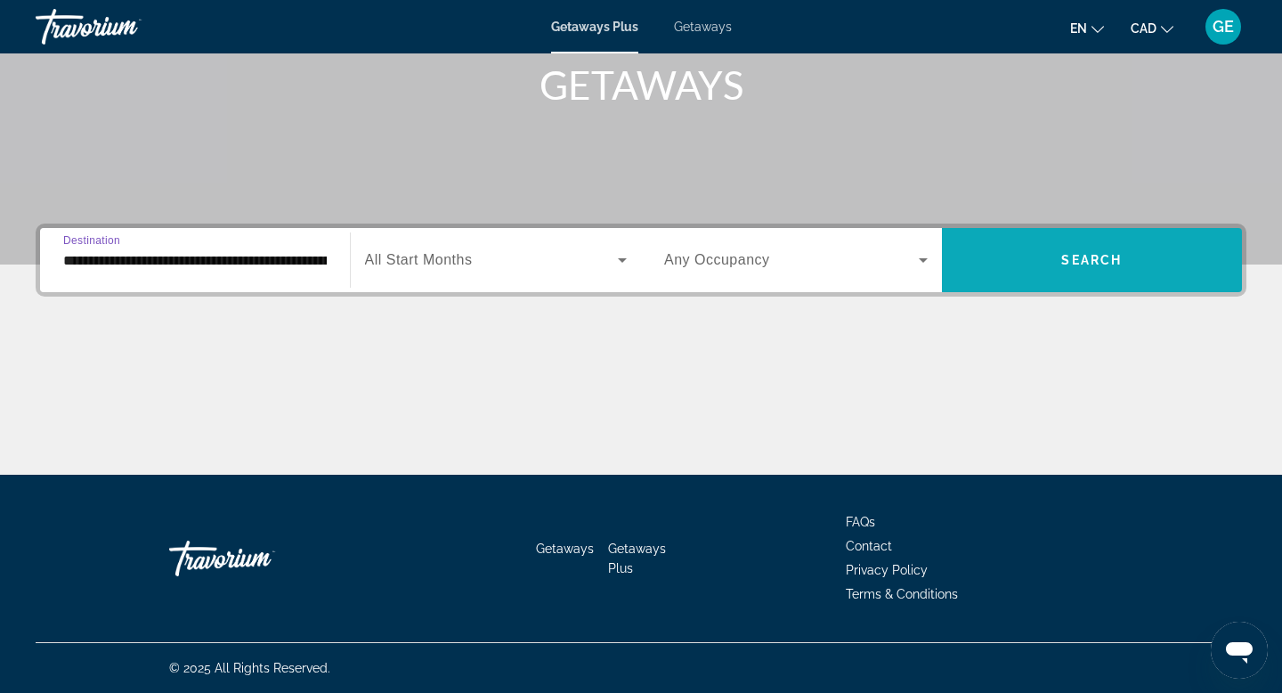
click at [1031, 250] on span "Search widget" at bounding box center [1092, 260] width 301 height 43
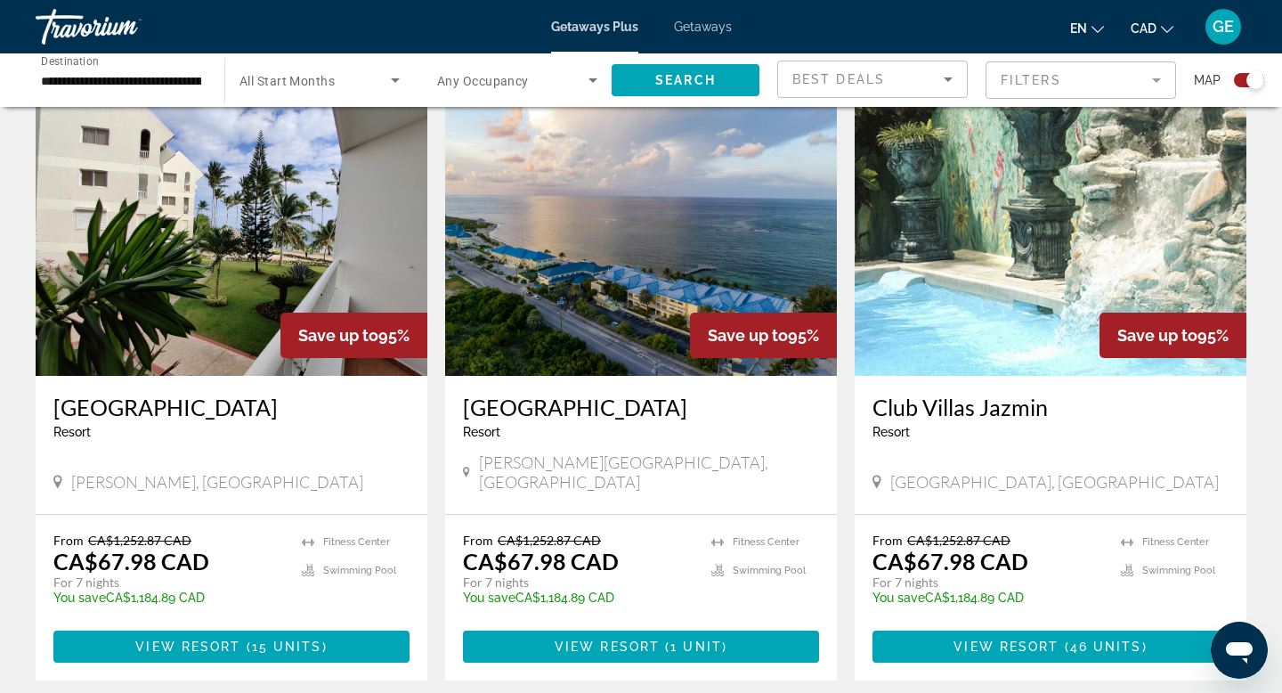
scroll to position [2547, 0]
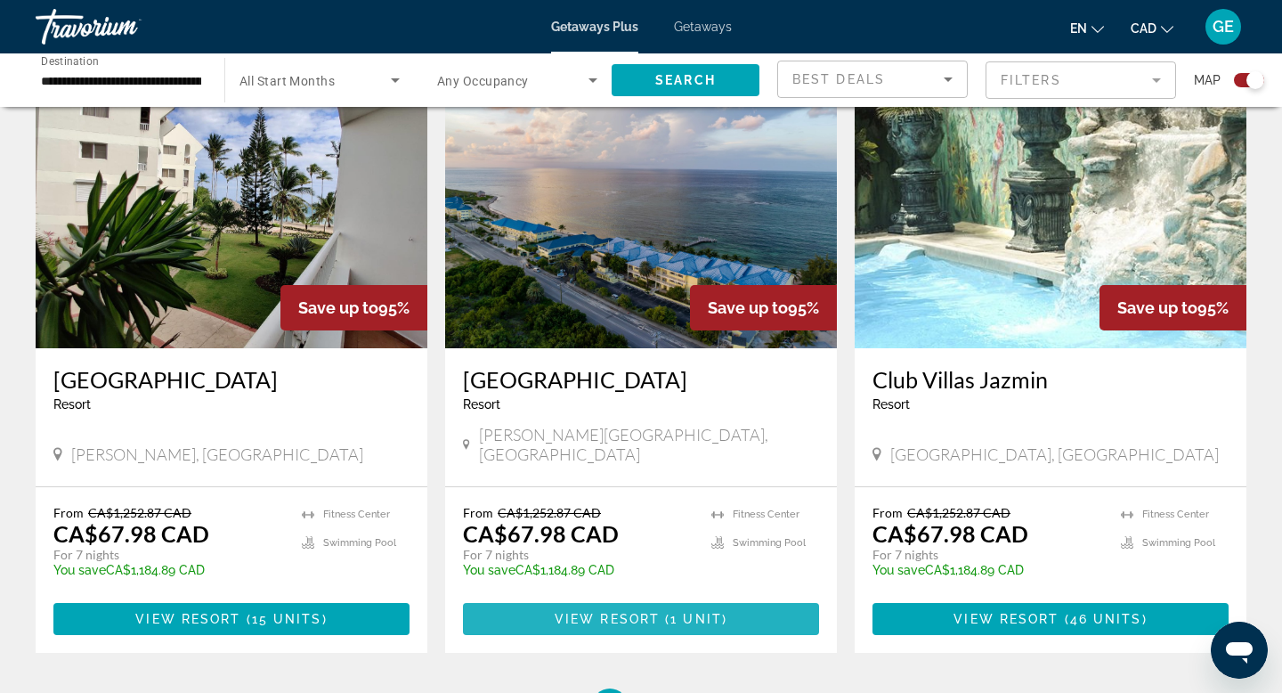
click at [631, 597] on span "Main content" at bounding box center [641, 618] width 356 height 43
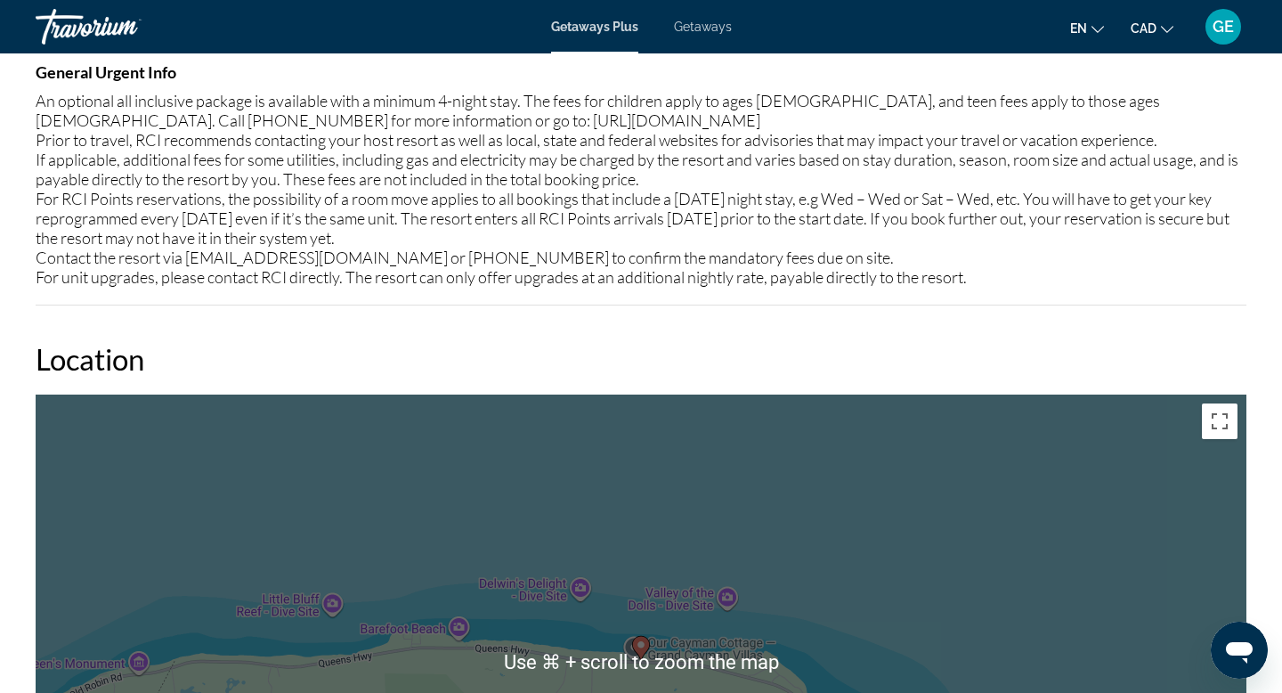
scroll to position [2494, 0]
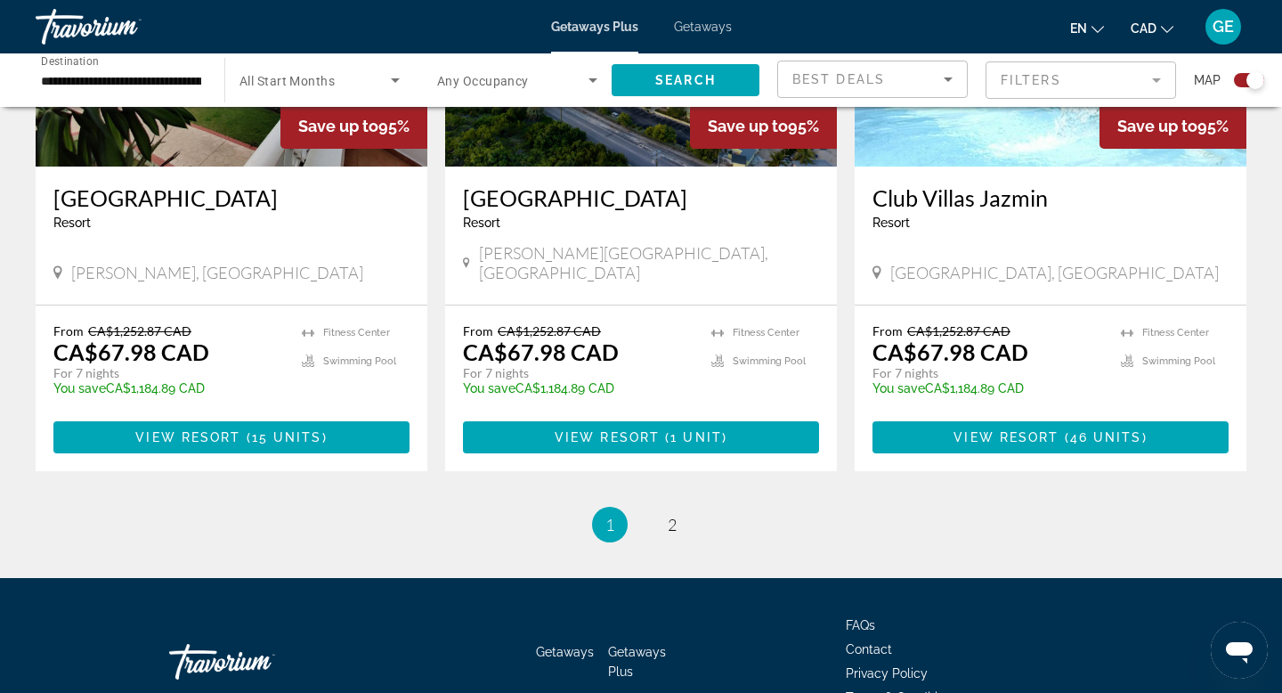
scroll to position [2766, 0]
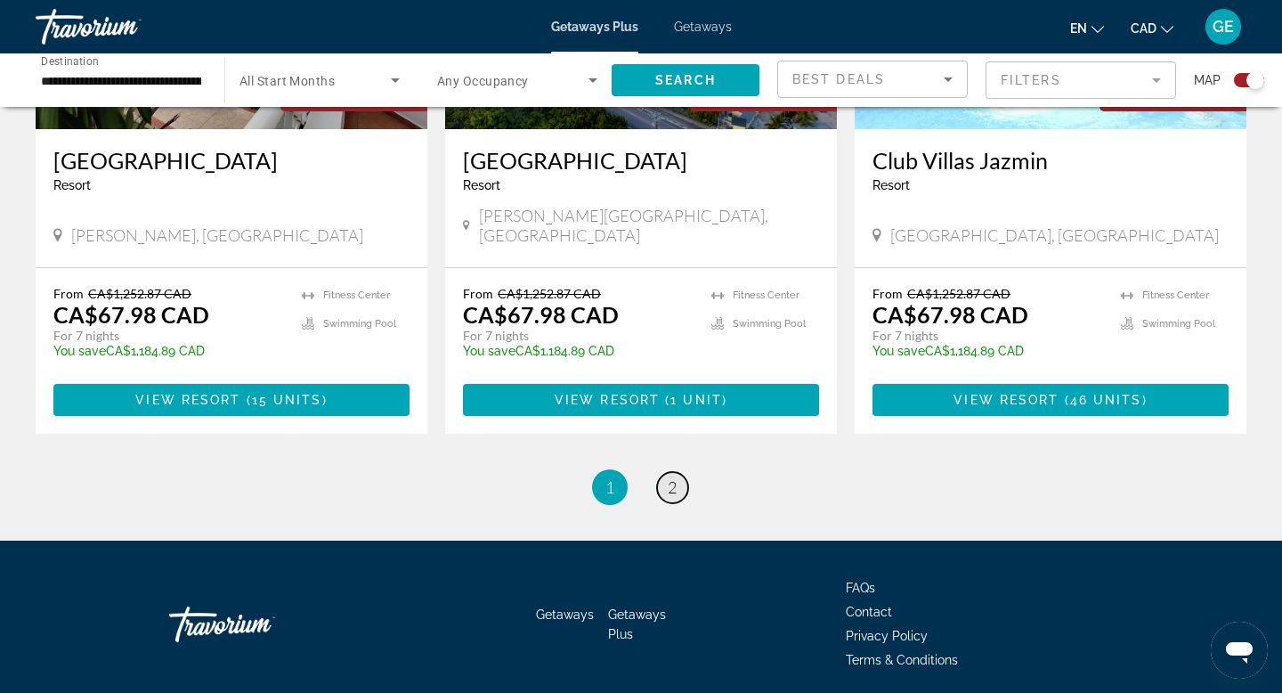
click at [671, 477] on span "2" at bounding box center [672, 487] width 9 height 20
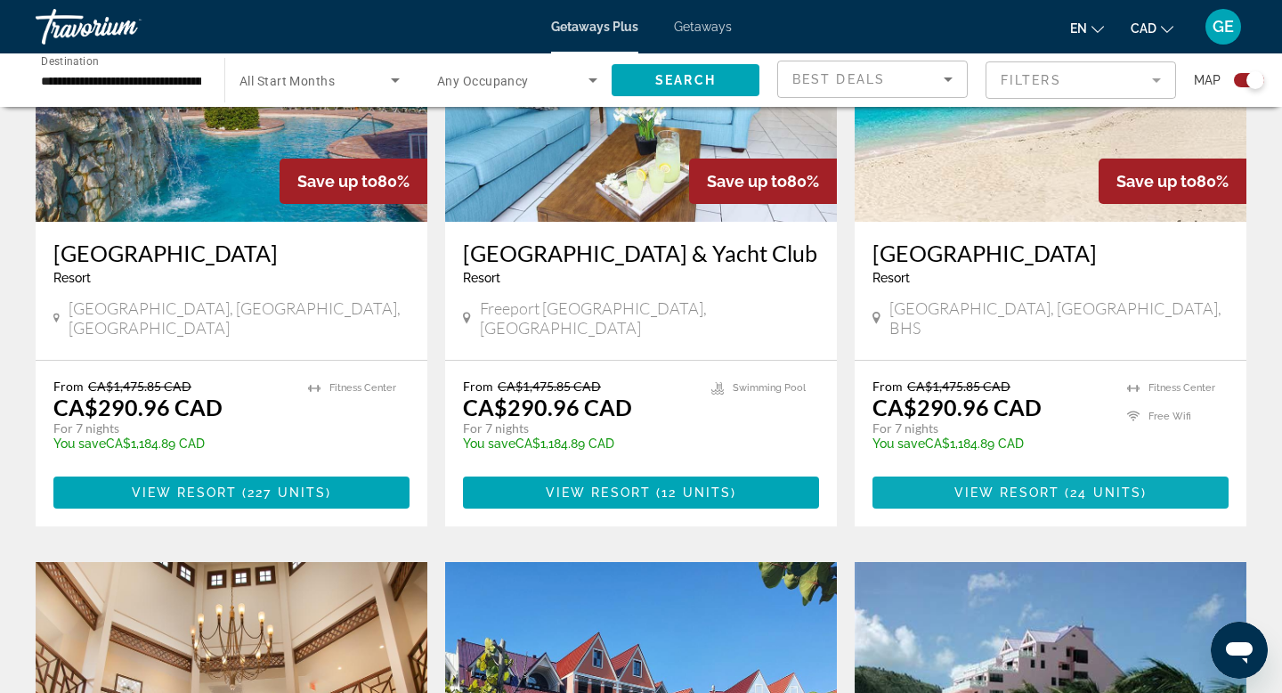
scroll to position [2048, 0]
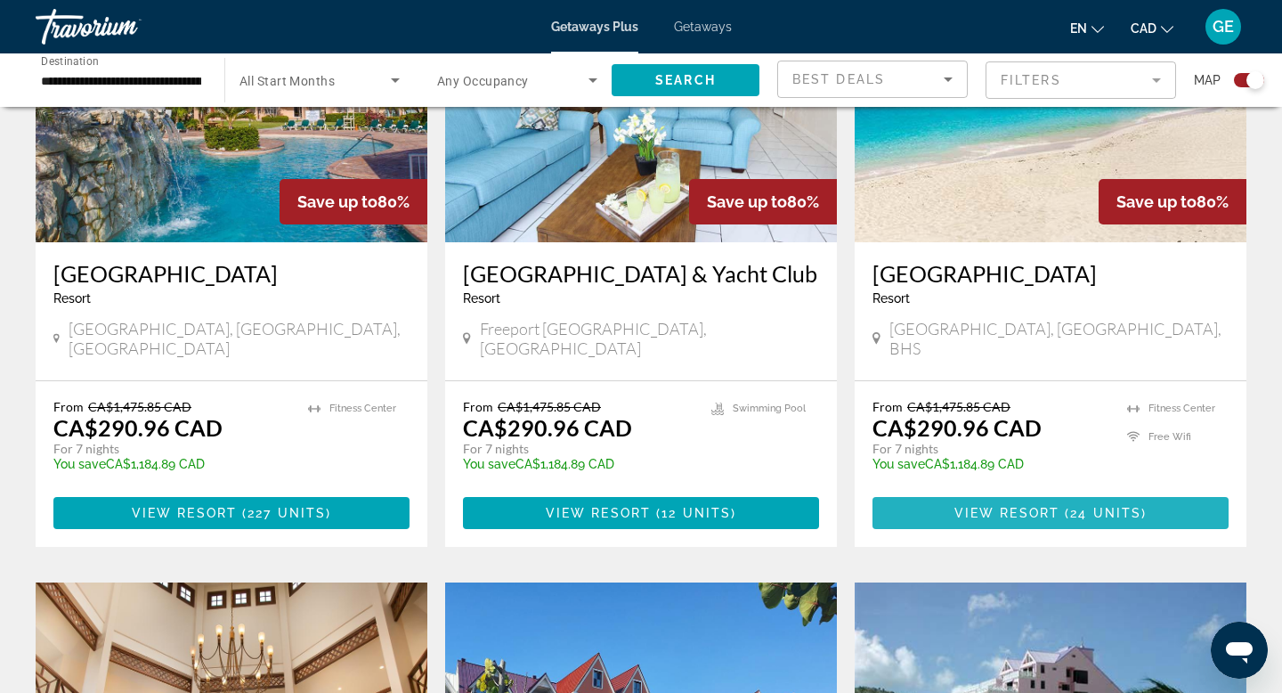
click at [1075, 506] on span "24 units" at bounding box center [1105, 513] width 71 height 14
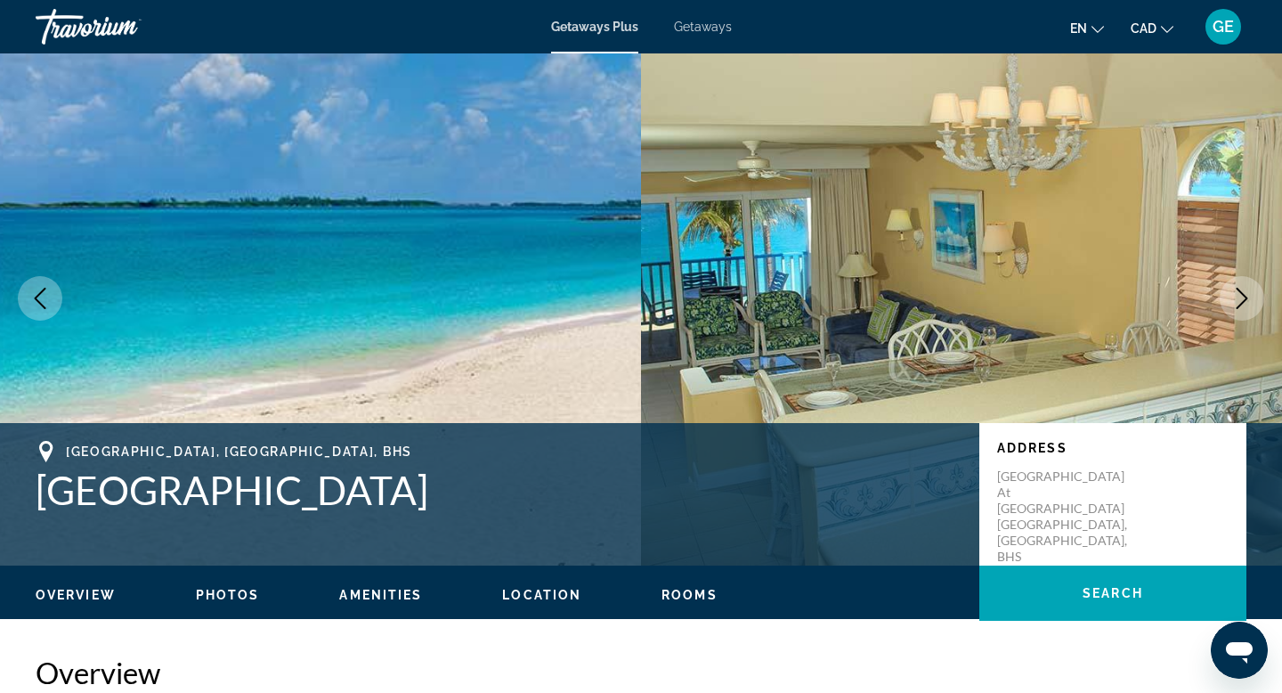
scroll to position [26, 0]
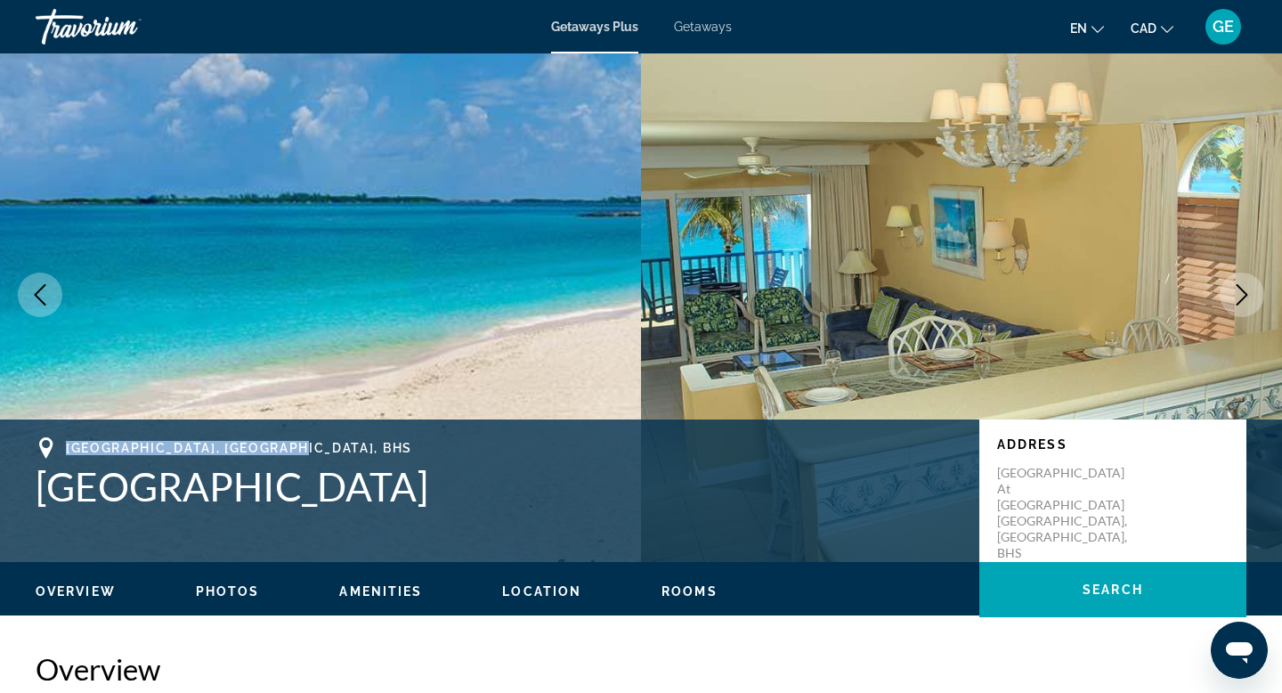
drag, startPoint x: 304, startPoint y: 449, endPoint x: 69, endPoint y: 445, distance: 235.0
click at [69, 445] on div "[GEOGRAPHIC_DATA], [GEOGRAPHIC_DATA], BHS" at bounding box center [499, 447] width 926 height 21
copy span "[GEOGRAPHIC_DATA], [GEOGRAPHIC_DATA], BHS"
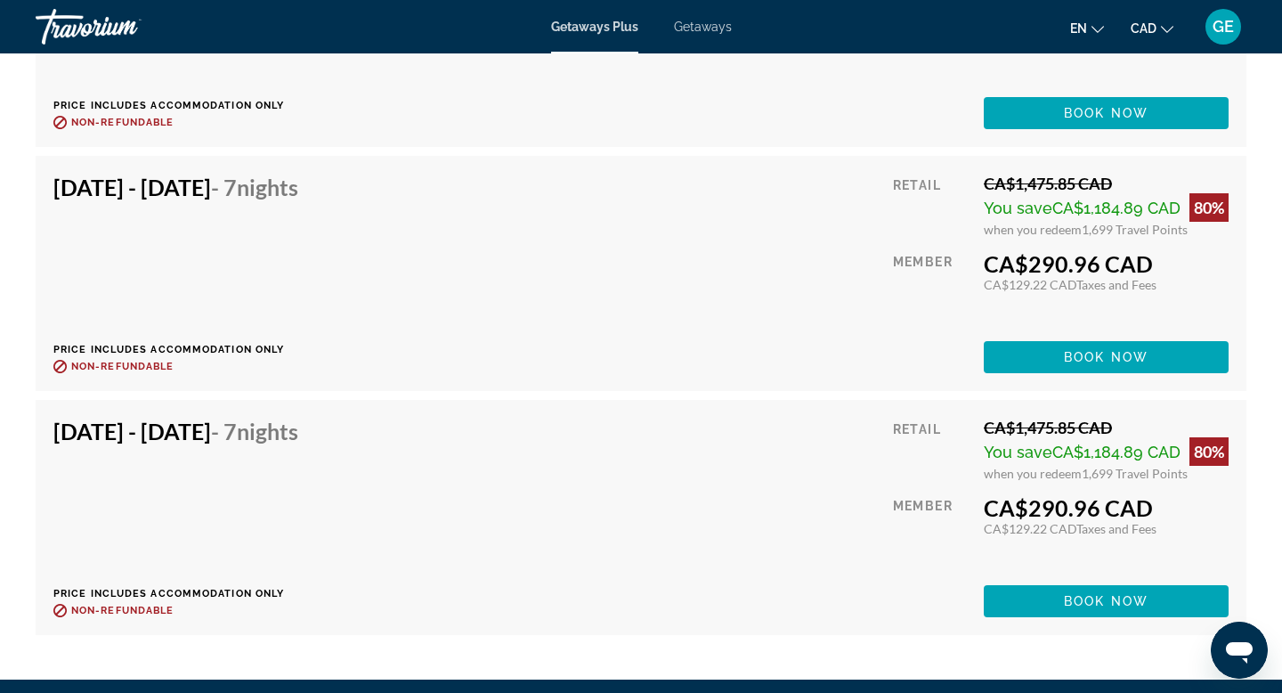
scroll to position [3671, 0]
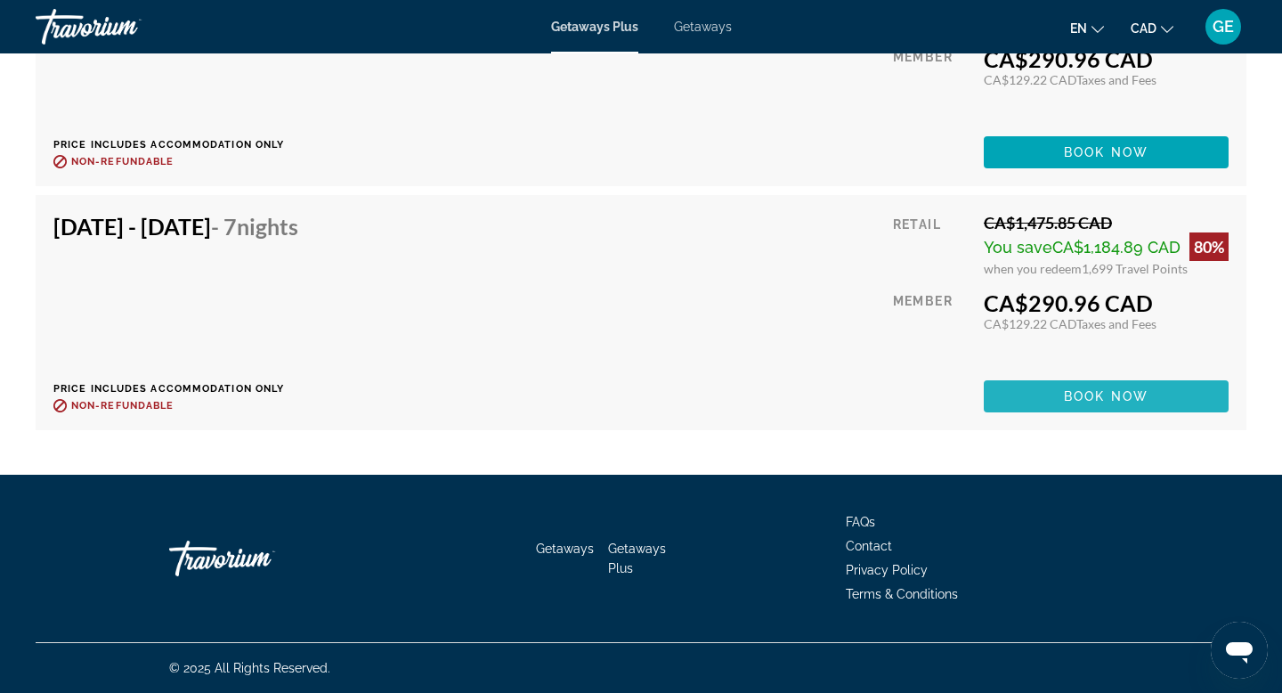
click at [1023, 403] on span "Main content" at bounding box center [1106, 396] width 245 height 43
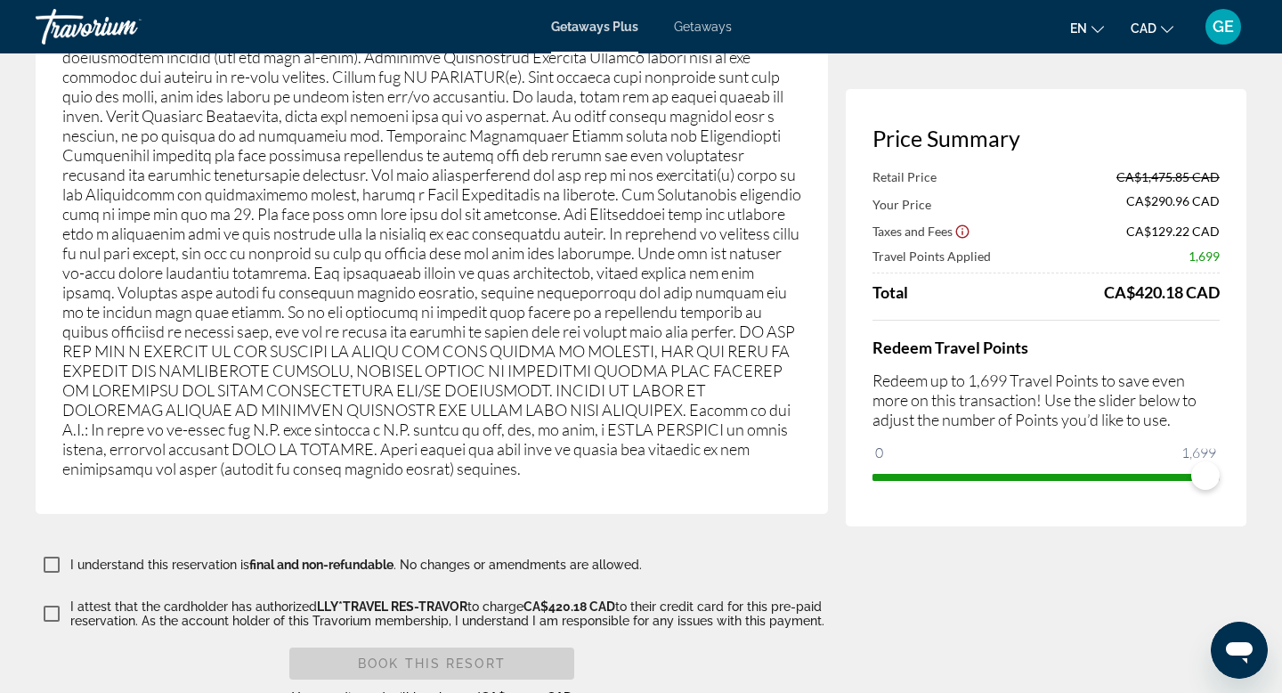
scroll to position [2834, 0]
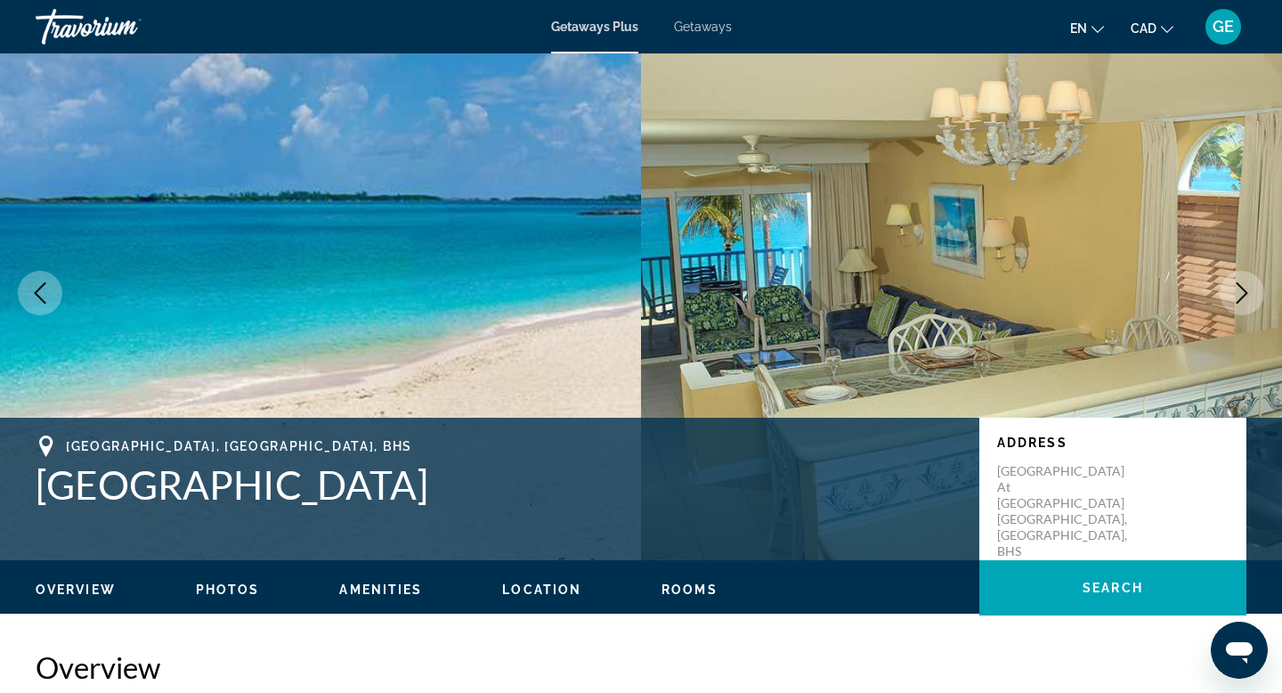
scroll to position [31, 0]
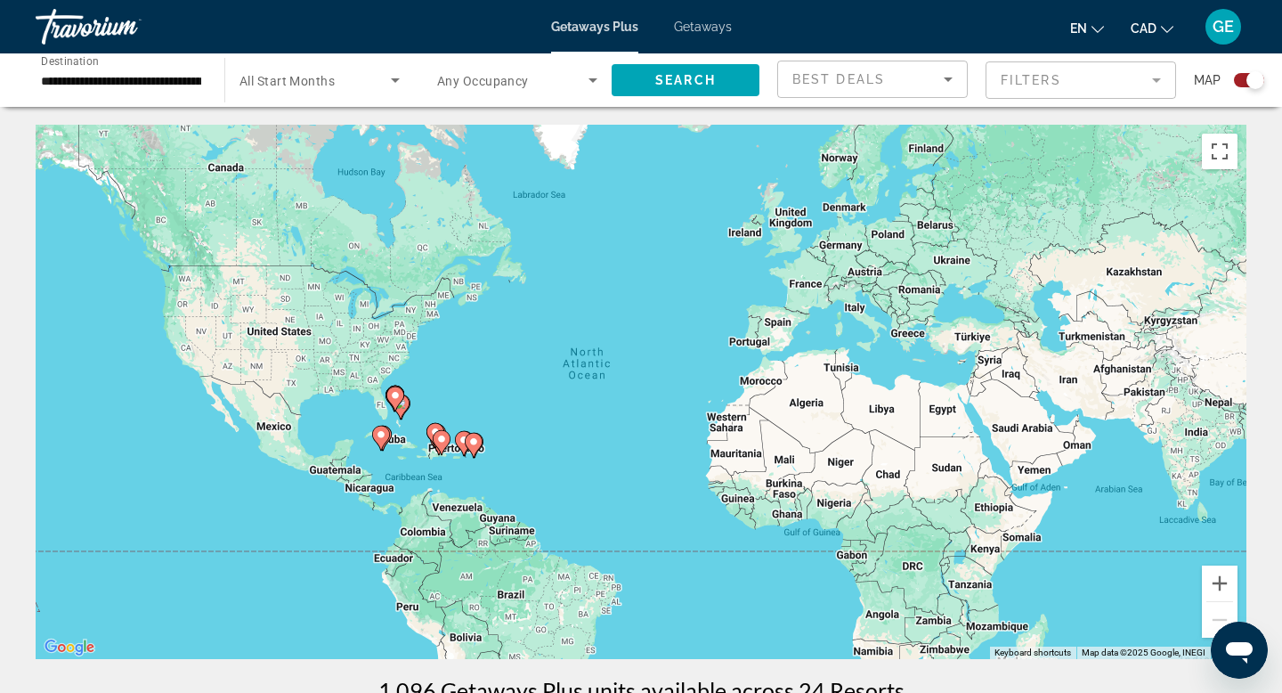
click at [708, 30] on span "Getaways" at bounding box center [703, 27] width 58 height 14
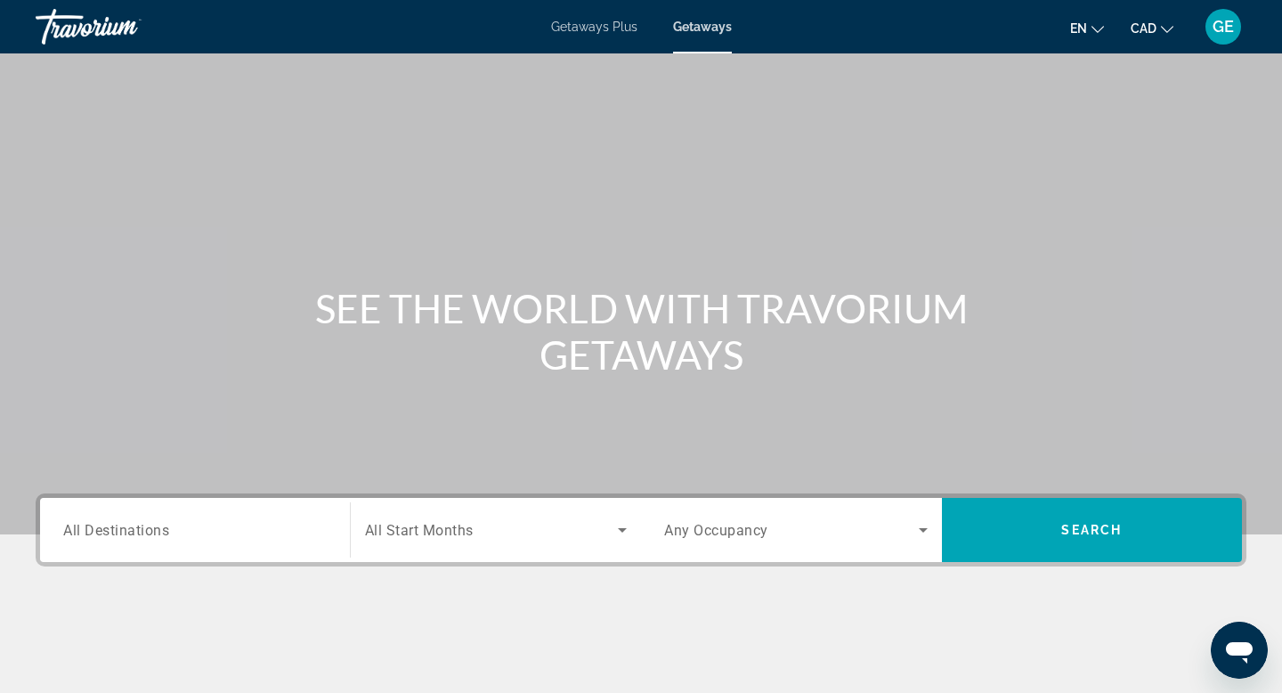
click at [186, 537] on input "Destination All Destinations" at bounding box center [195, 530] width 264 height 21
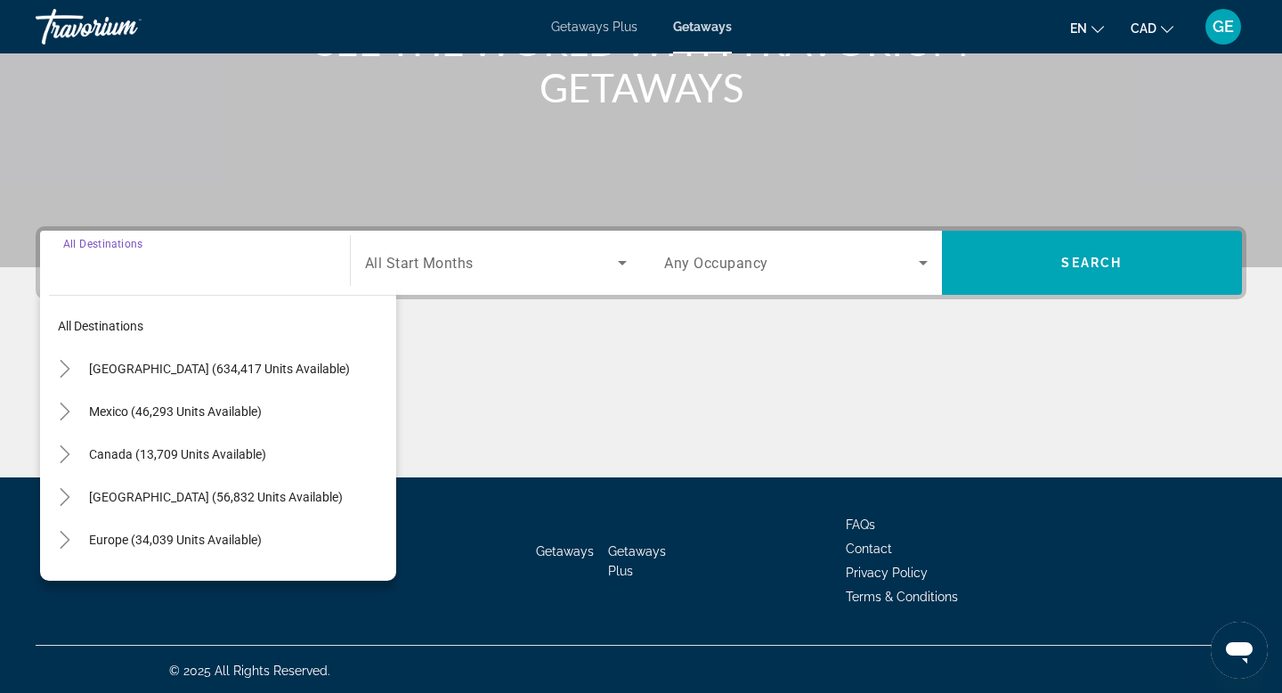
scroll to position [270, 0]
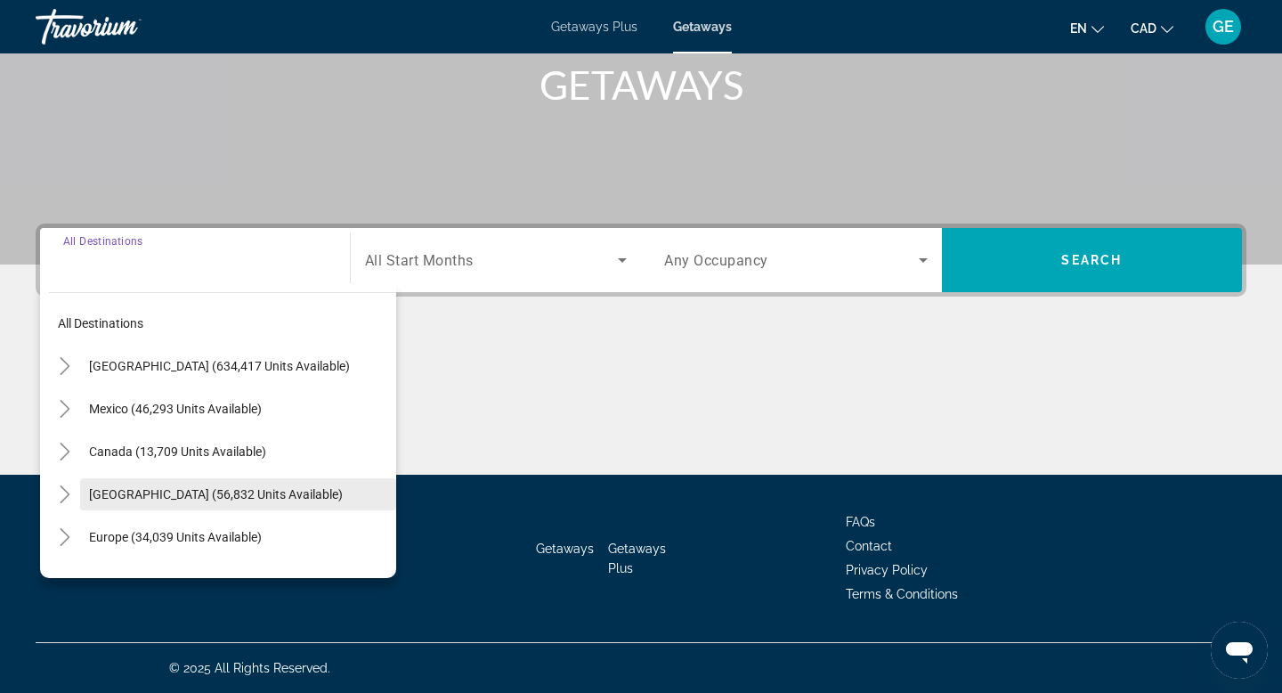
click at [238, 495] on span "[GEOGRAPHIC_DATA] (56,832 units available)" at bounding box center [216, 494] width 254 height 14
type input "**********"
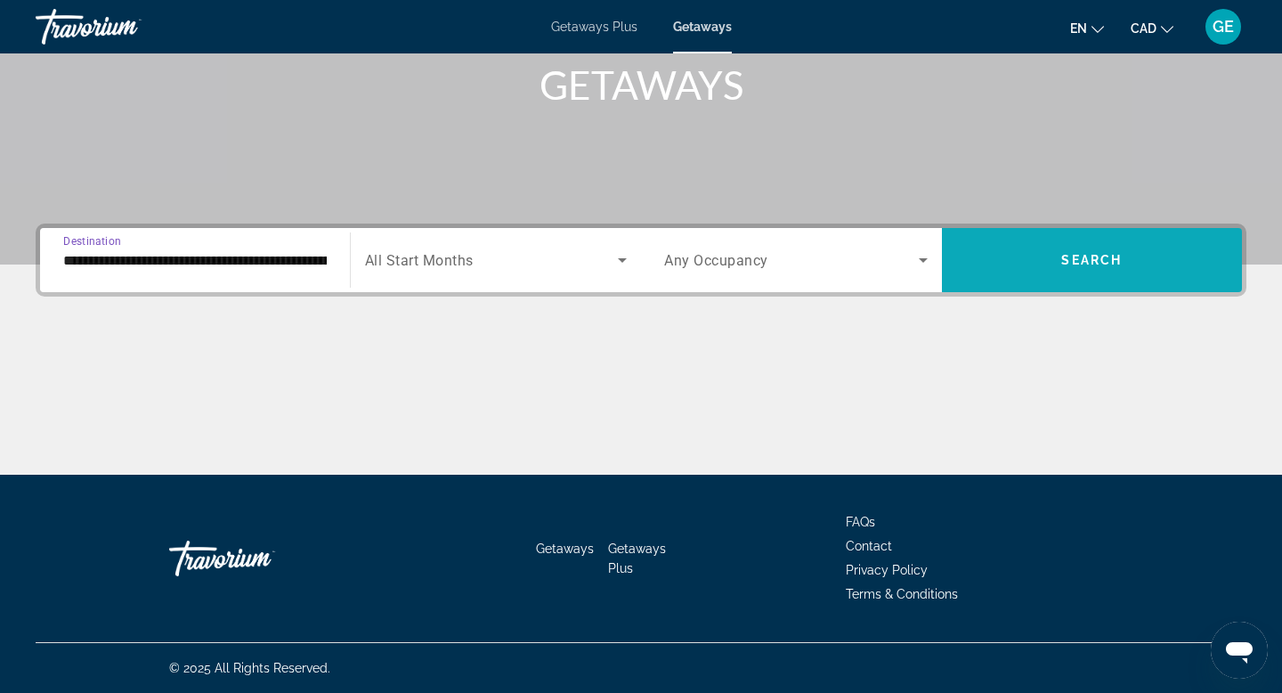
click at [1095, 265] on span "Search" at bounding box center [1091, 260] width 61 height 14
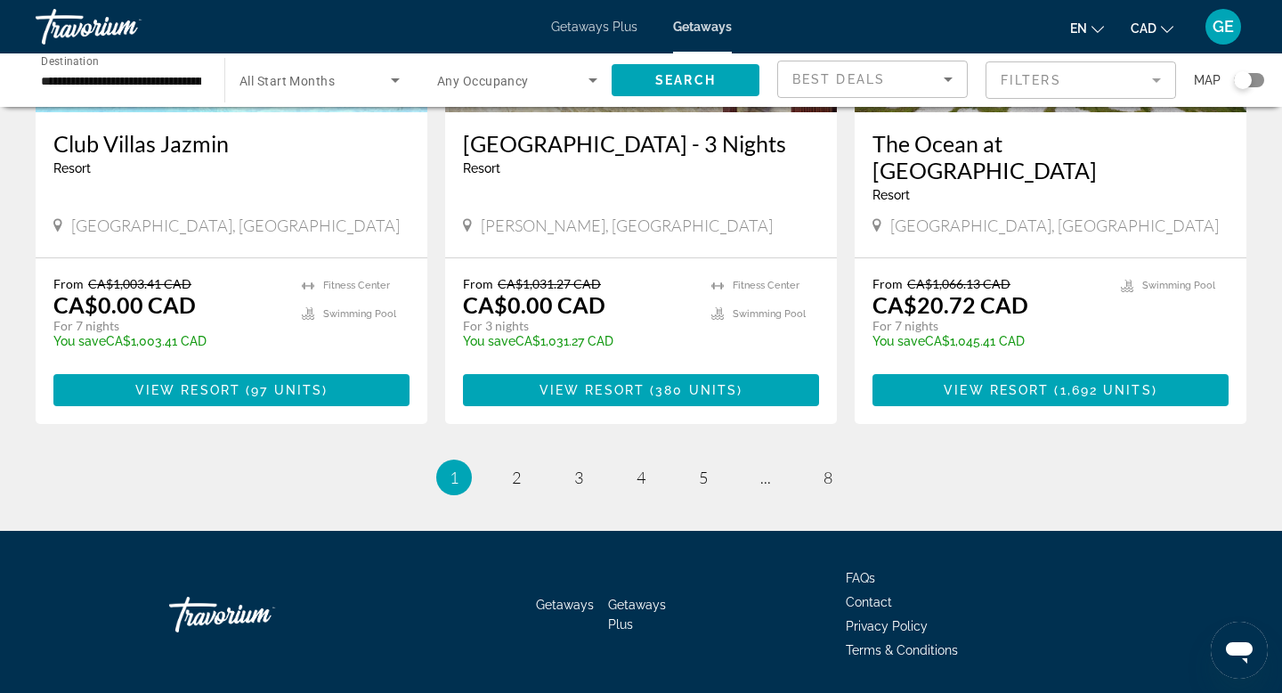
scroll to position [2267, 0]
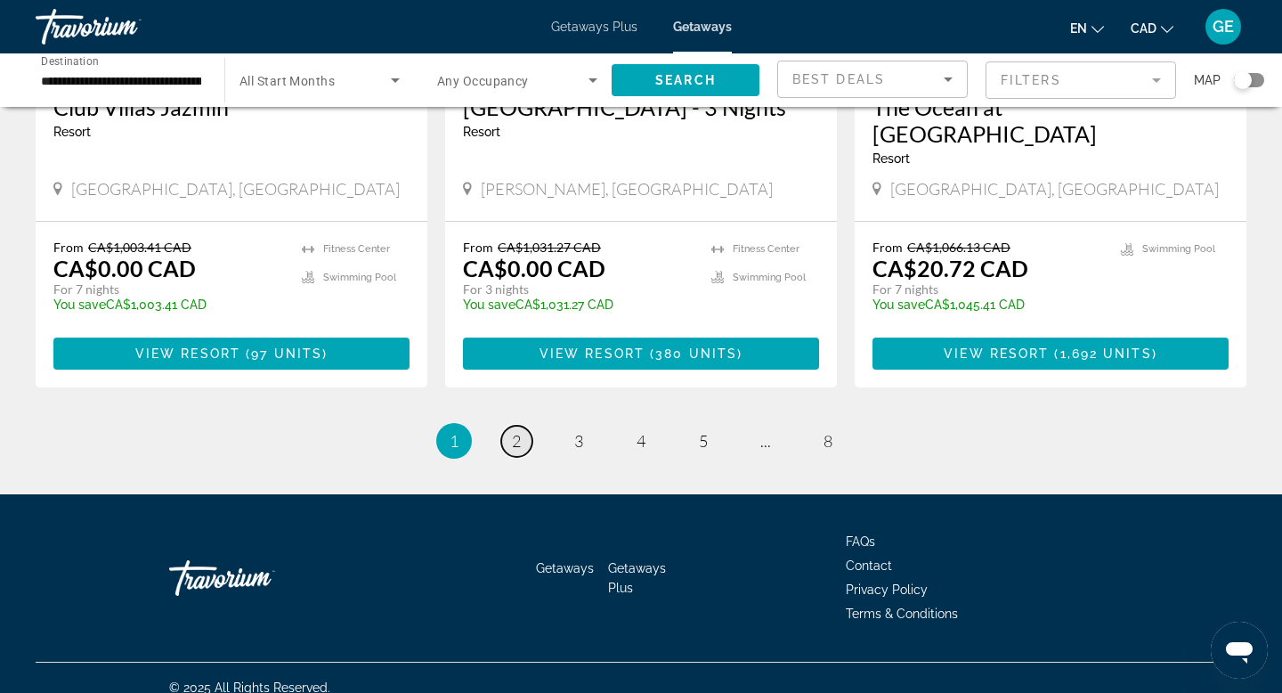
click at [519, 431] on span "2" at bounding box center [516, 441] width 9 height 20
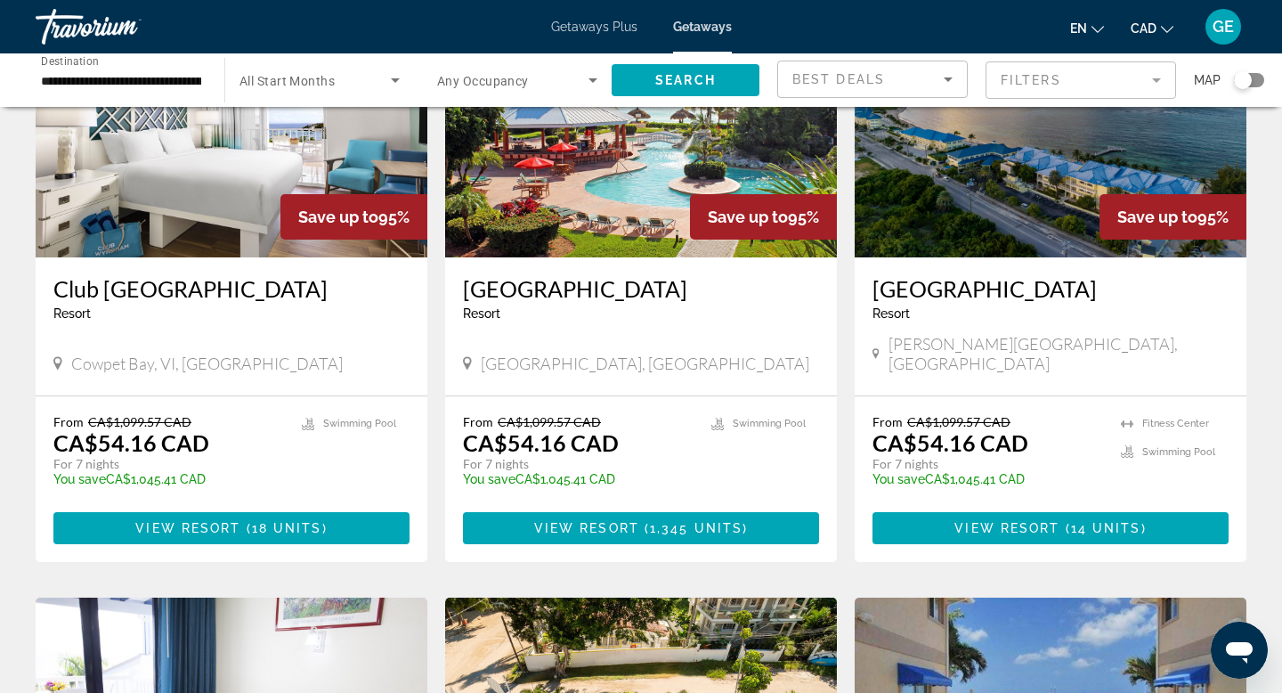
scroll to position [243, 0]
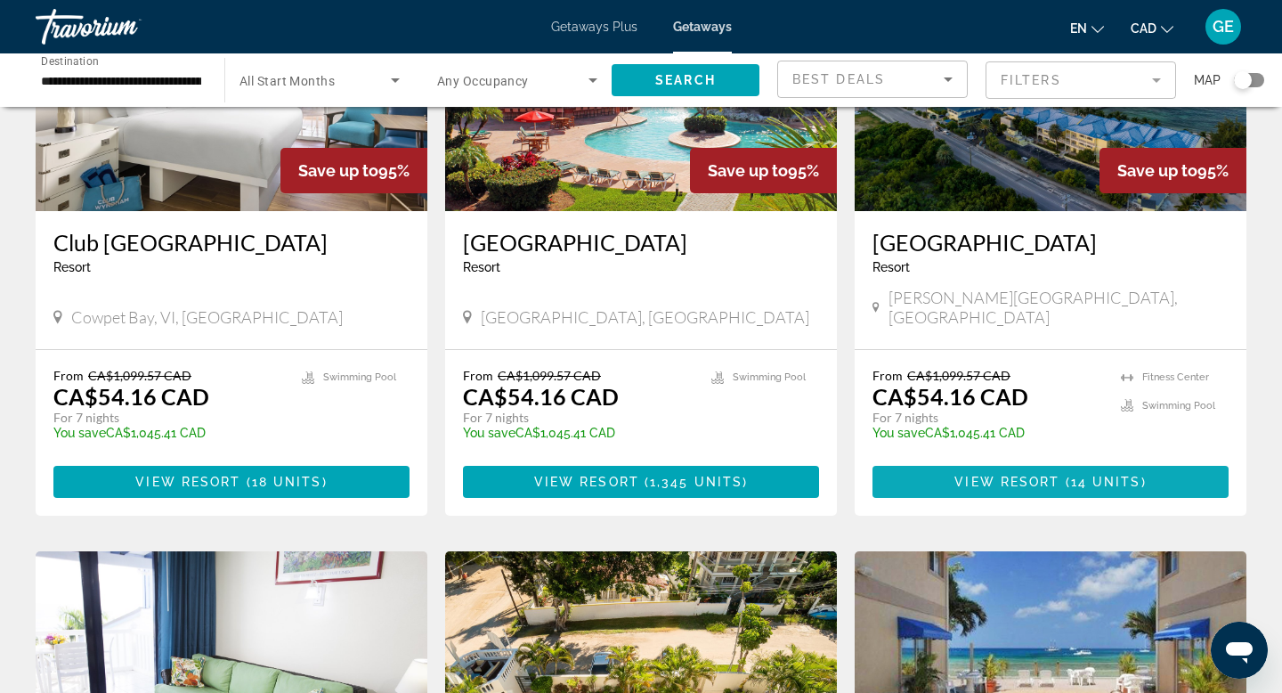
click at [972, 489] on span "View Resort" at bounding box center [1006, 481] width 105 height 14
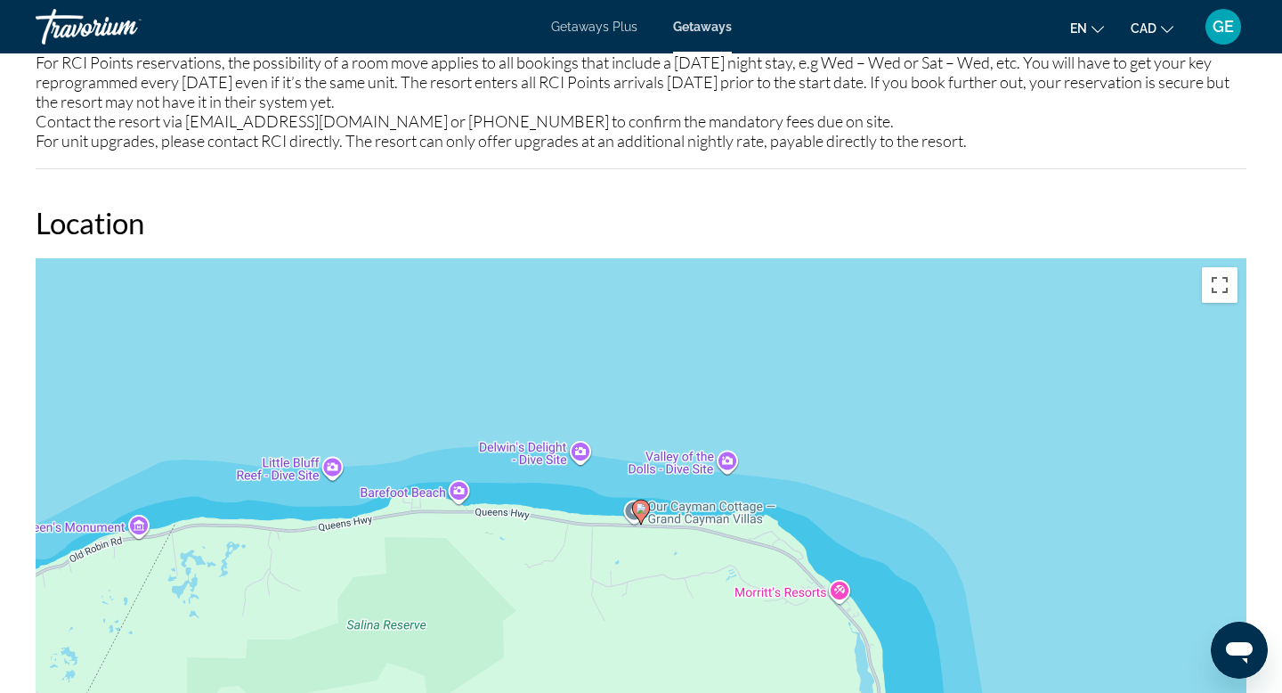
scroll to position [2251, 0]
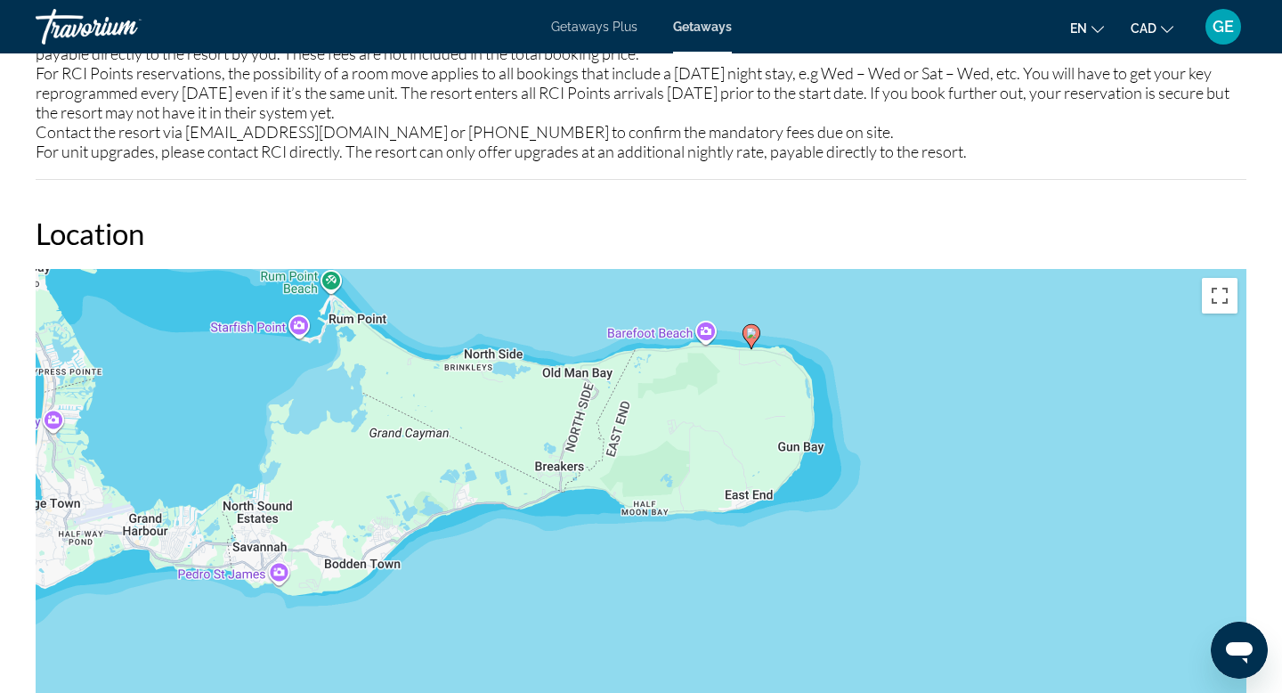
drag, startPoint x: 254, startPoint y: 563, endPoint x: 655, endPoint y: 408, distance: 430.3
click at [655, 408] on div "To activate drag with keyboard, press Alt + Enter. Once in keyboard drag state,…" at bounding box center [641, 536] width 1211 height 534
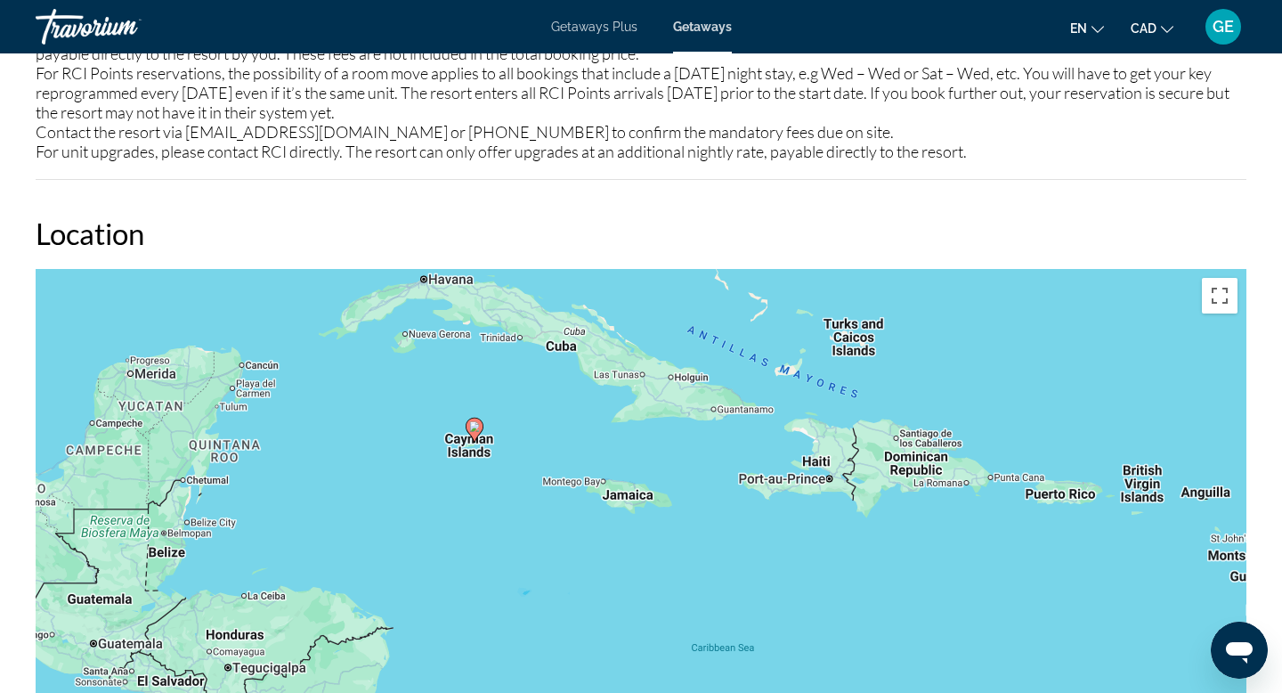
drag, startPoint x: 333, startPoint y: 574, endPoint x: 576, endPoint y: 408, distance: 294.6
click at [576, 408] on div "To activate drag with keyboard, press Alt + Enter. Once in keyboard drag state,…" at bounding box center [641, 536] width 1211 height 534
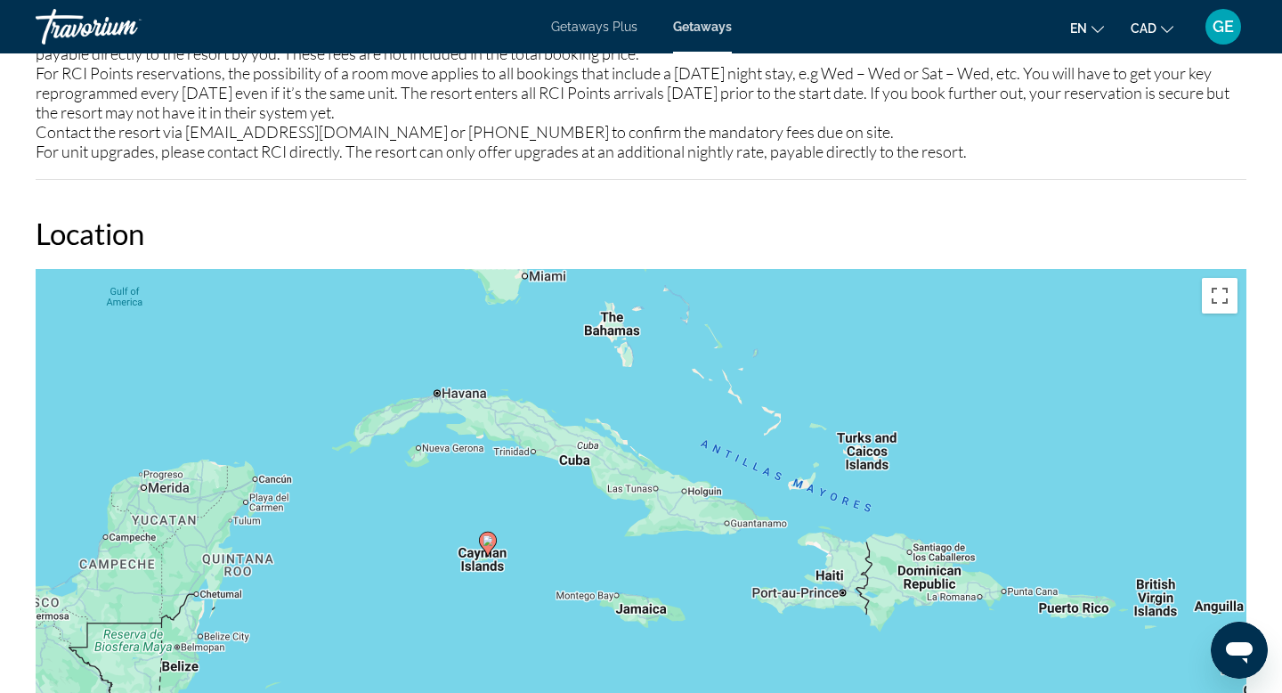
drag, startPoint x: 516, startPoint y: 353, endPoint x: 530, endPoint y: 466, distance: 113.8
click at [530, 467] on div "To activate drag with keyboard, press Alt + Enter. Once in keyboard drag state,…" at bounding box center [641, 536] width 1211 height 534
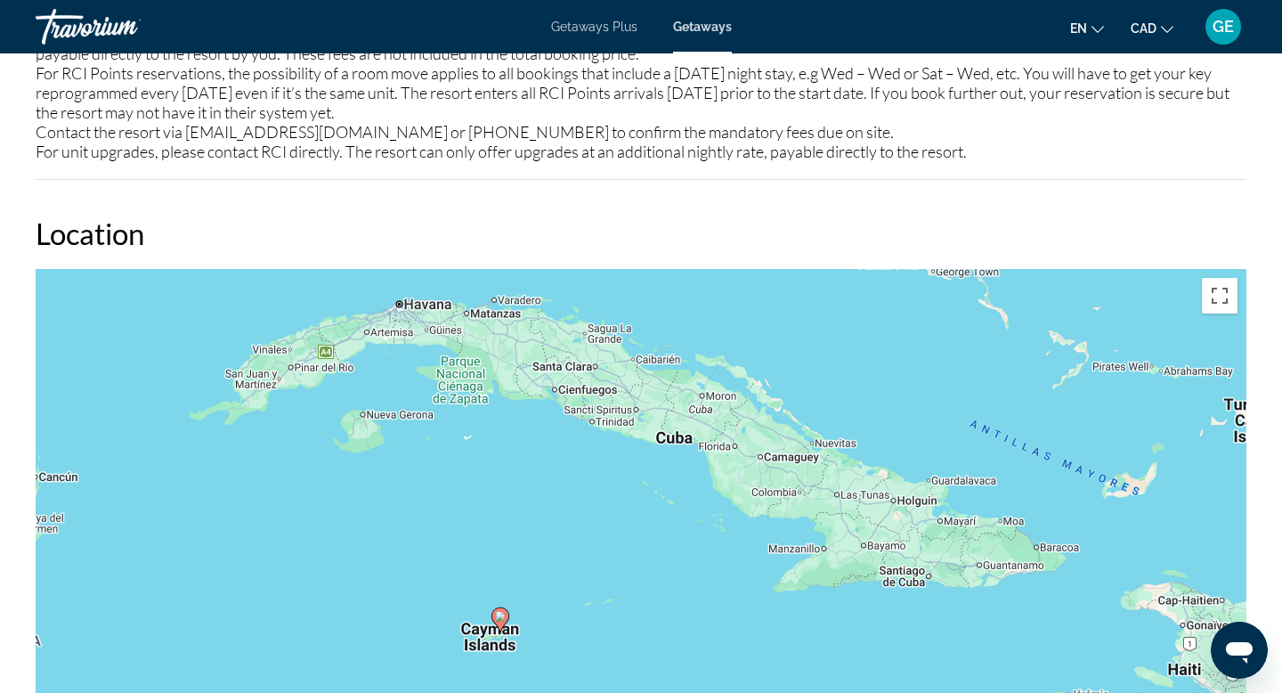
drag, startPoint x: 480, startPoint y: 414, endPoint x: 549, endPoint y: 403, distance: 70.3
click at [549, 403] on div "To activate drag with keyboard, press Alt + Enter. Once in keyboard drag state,…" at bounding box center [641, 536] width 1211 height 534
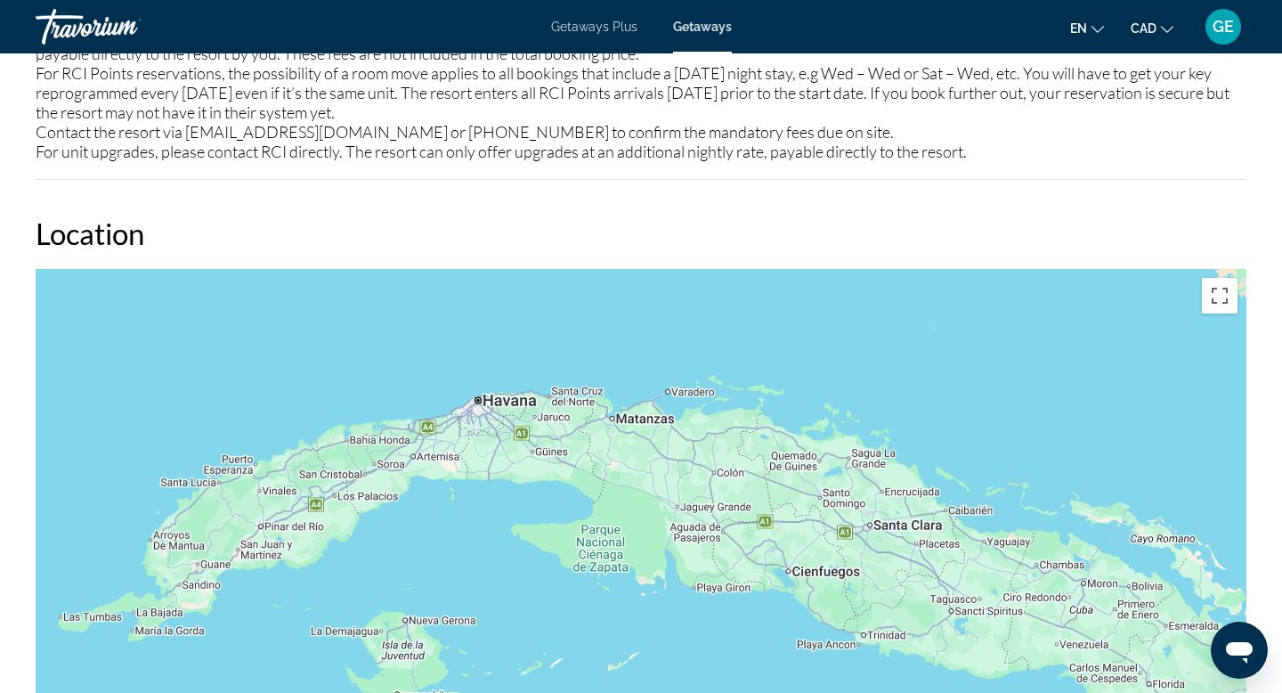
drag, startPoint x: 328, startPoint y: 355, endPoint x: 401, endPoint y: 548, distance: 206.5
click at [405, 548] on div "To activate drag with keyboard, press Alt + Enter. Once in keyboard drag state,…" at bounding box center [641, 536] width 1211 height 534
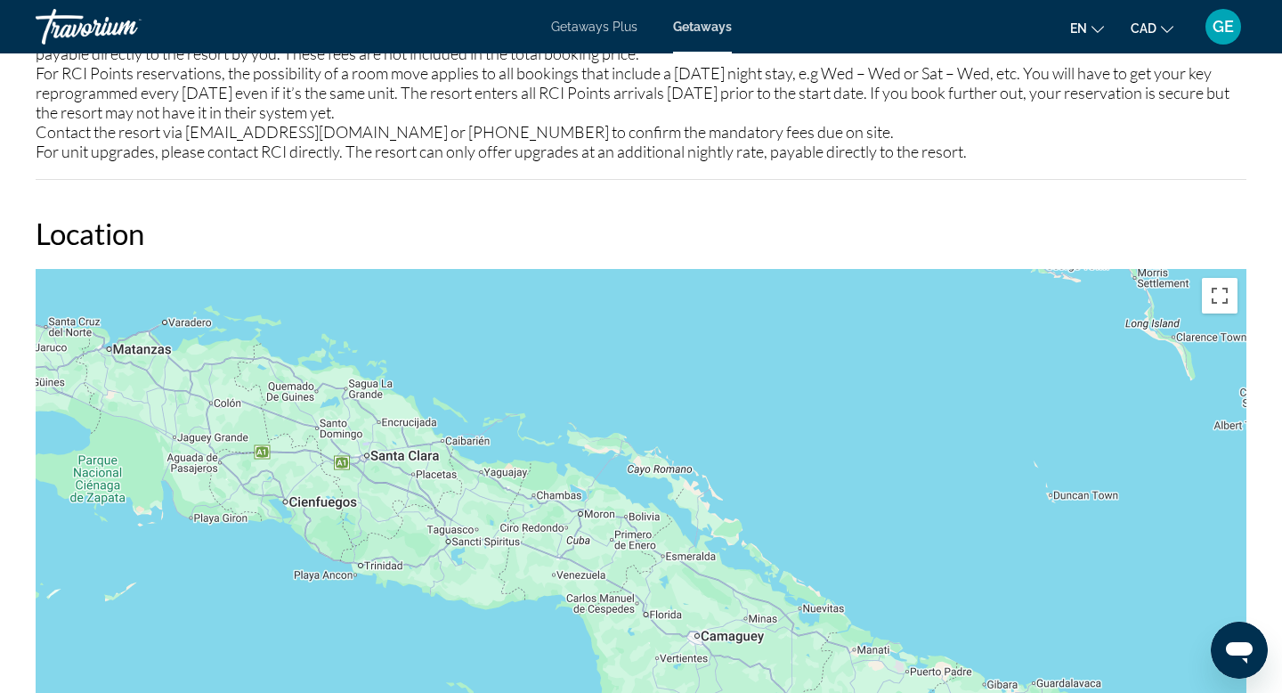
drag, startPoint x: 827, startPoint y: 561, endPoint x: 571, endPoint y: 210, distance: 434.5
click at [559, 220] on div "Location ← Move left → Move right ↑ Move up ↓ Move down + Zoom in - Zoom out Ho…" at bounding box center [641, 509] width 1211 height 588
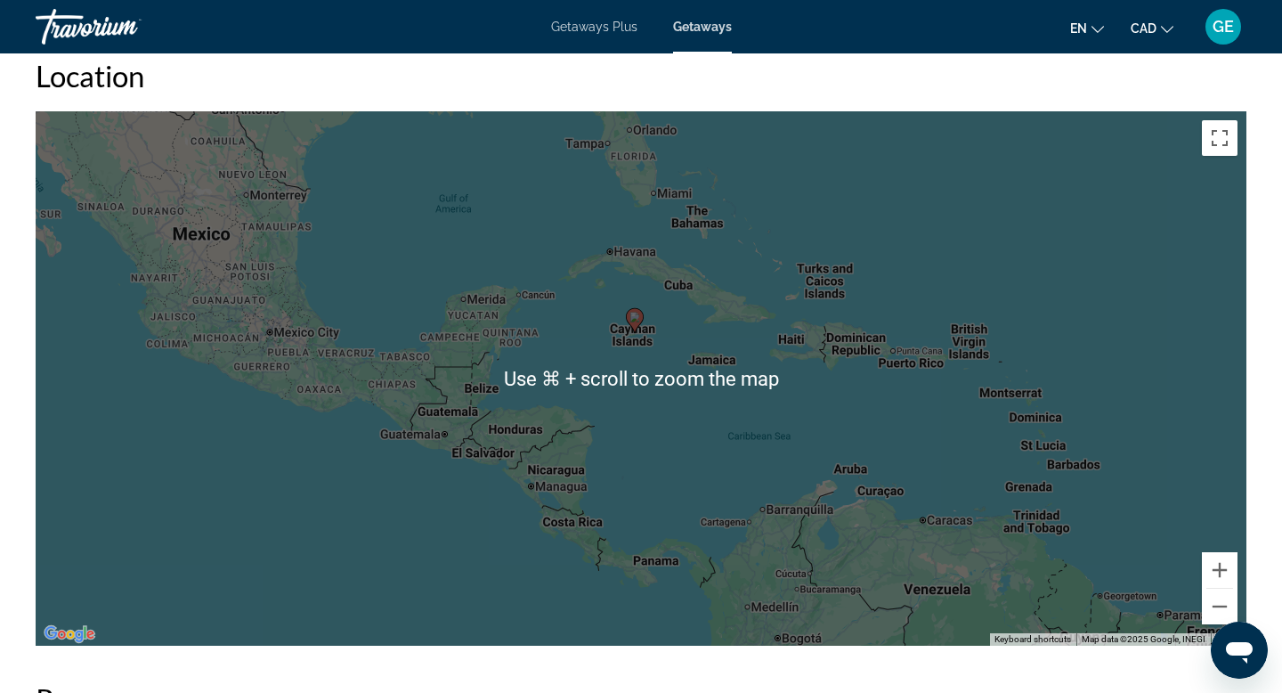
scroll to position [2419, 0]
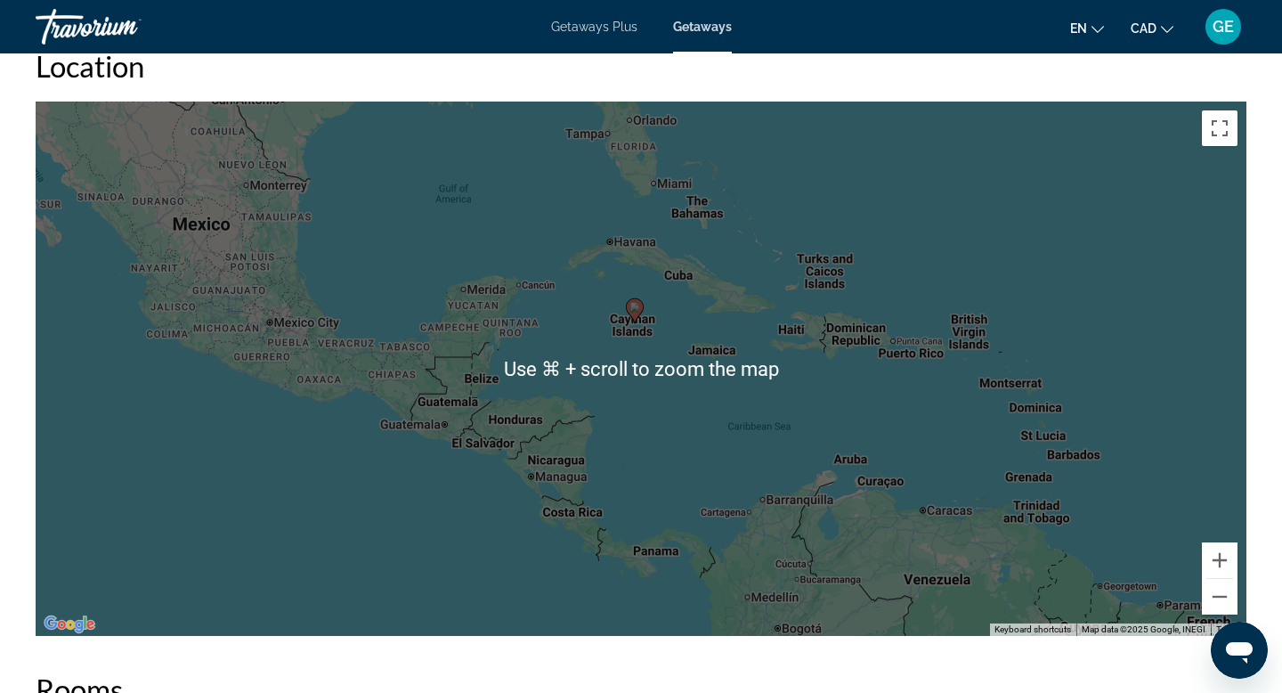
click at [245, 576] on div "To activate drag with keyboard, press Alt + Enter. Once in keyboard drag state,…" at bounding box center [641, 368] width 1211 height 534
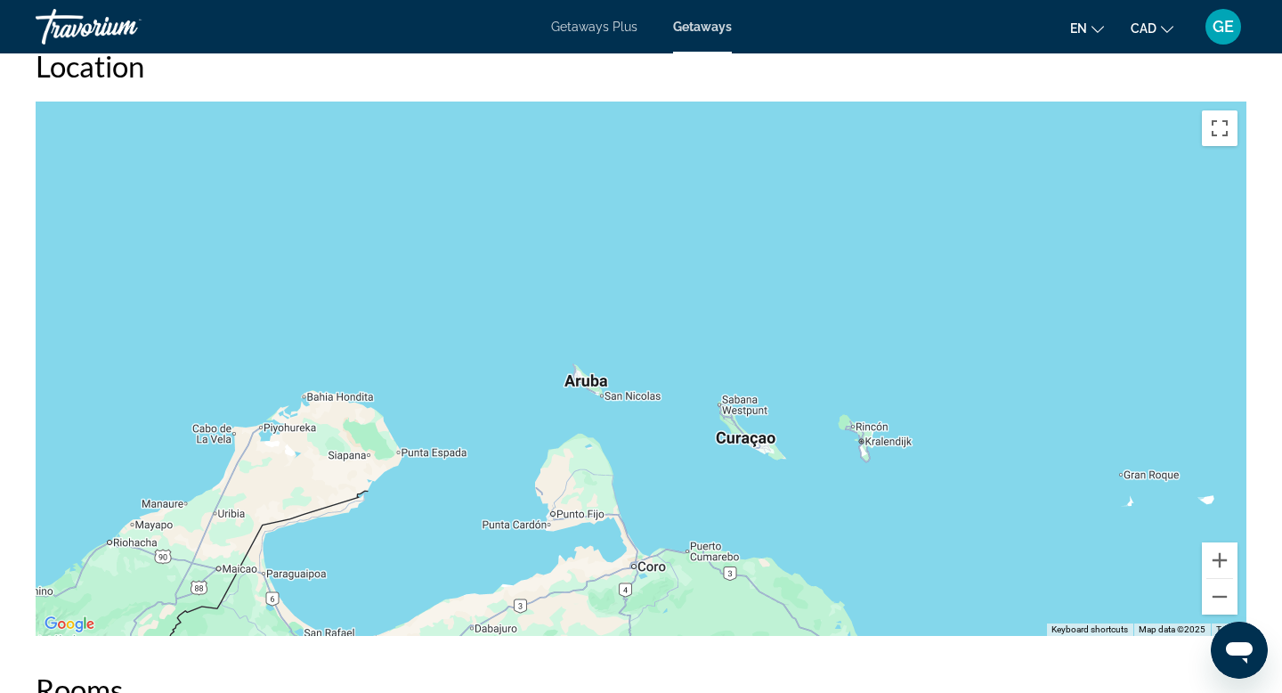
drag, startPoint x: 1090, startPoint y: 456, endPoint x: 670, endPoint y: 442, distance: 419.5
click at [670, 442] on div "Main content" at bounding box center [641, 368] width 1211 height 534
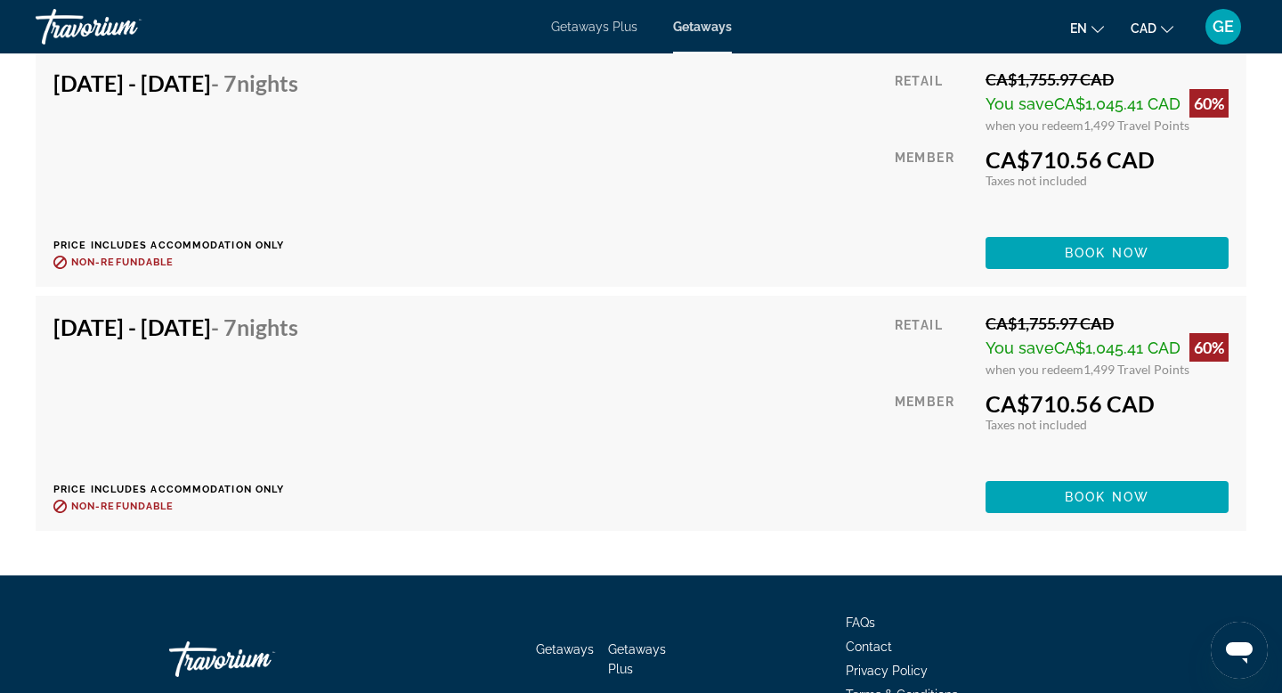
scroll to position [4072, 0]
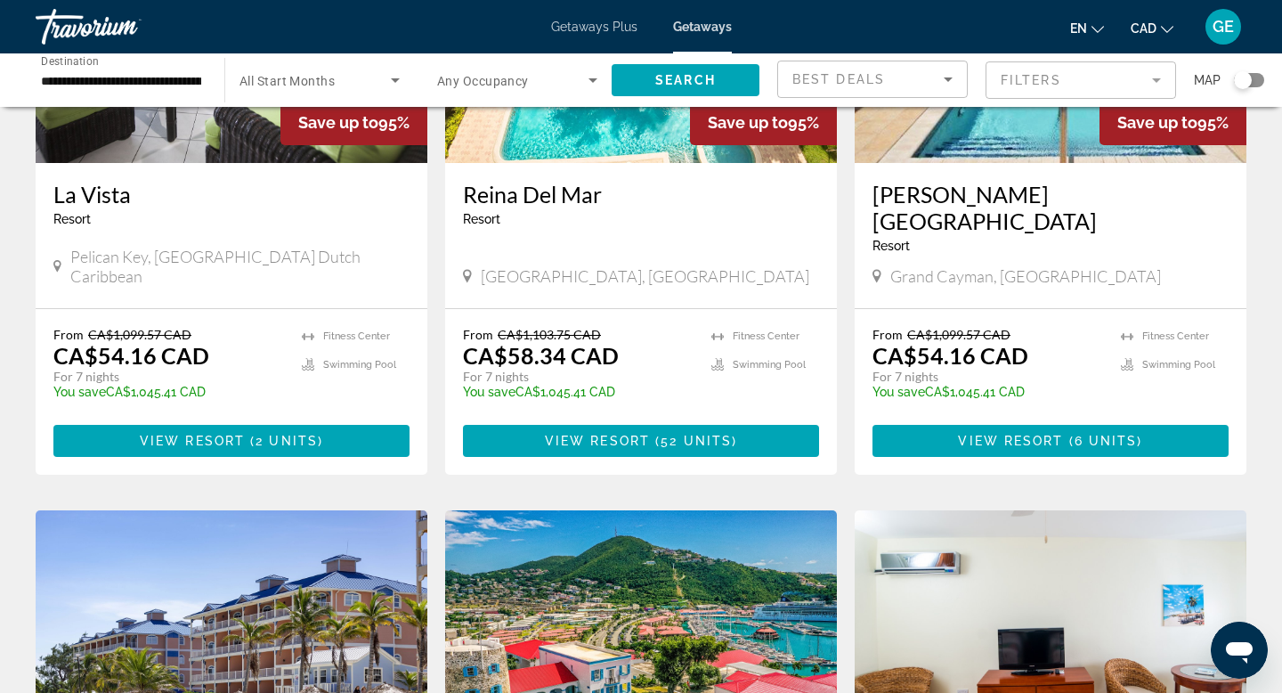
scroll to position [961, 0]
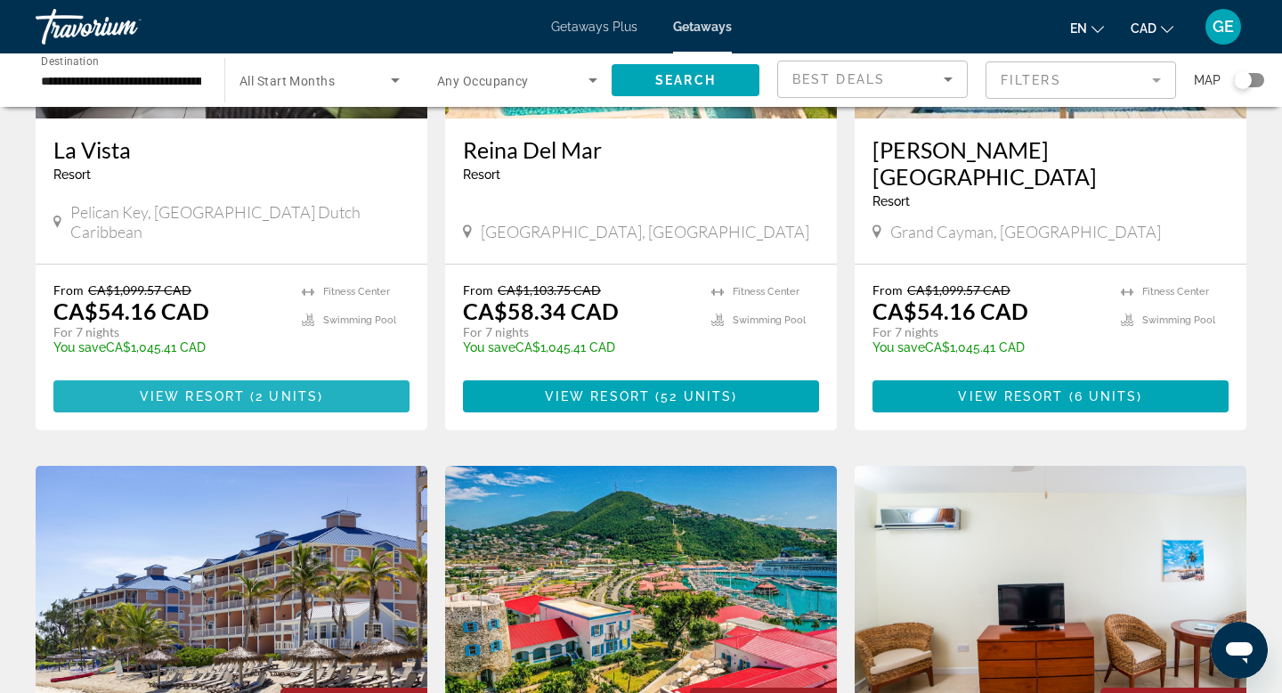
click at [272, 389] on span "2 units" at bounding box center [286, 396] width 62 height 14
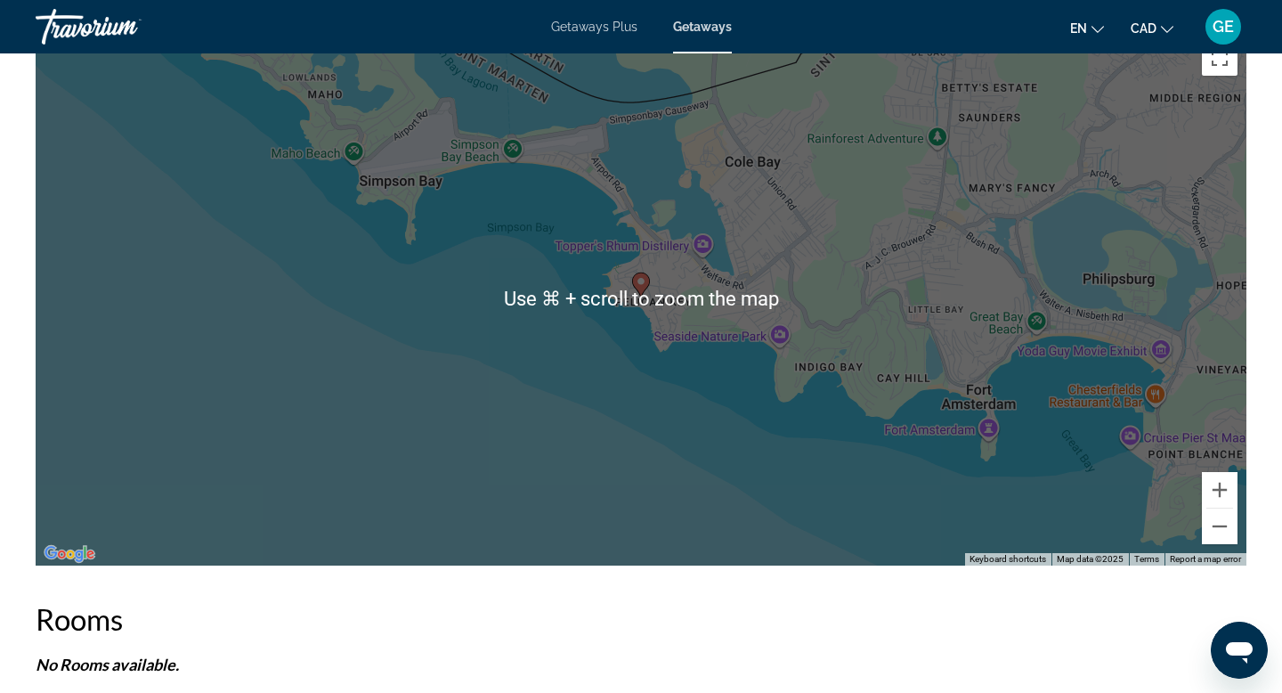
scroll to position [2427, 0]
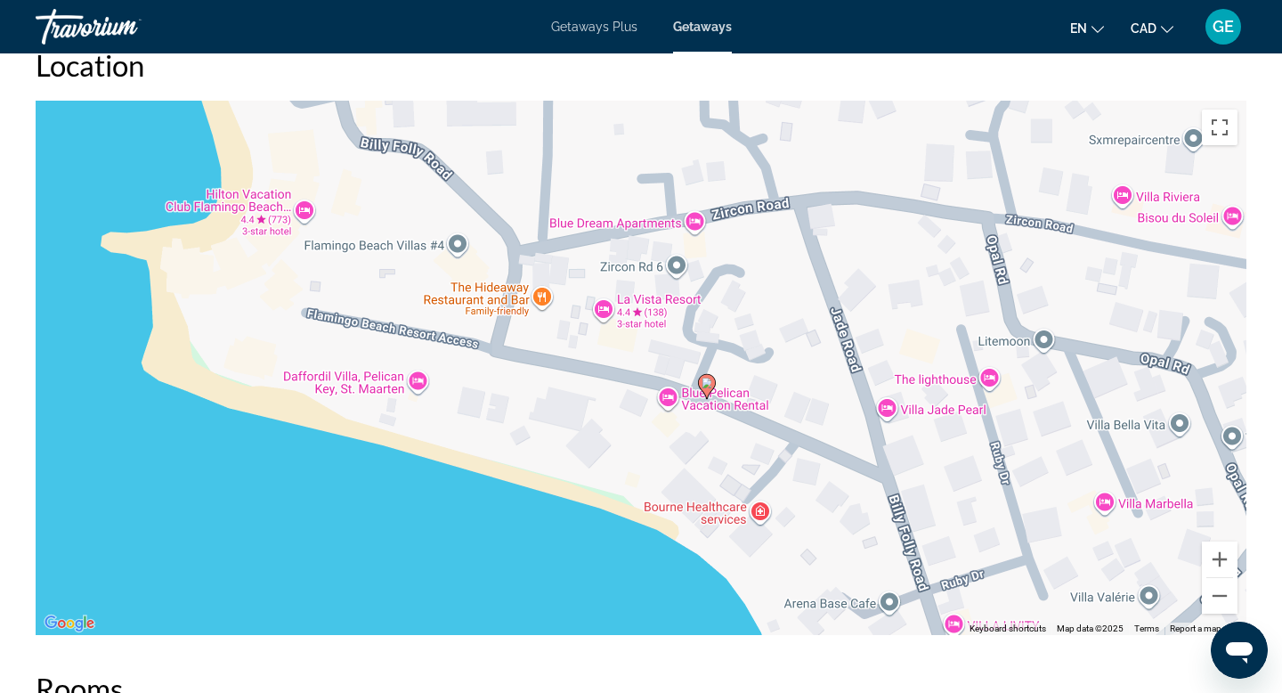
drag, startPoint x: 506, startPoint y: 147, endPoint x: 886, endPoint y: 537, distance: 544.6
click at [886, 538] on div "To activate drag with keyboard, press Alt + Enter. Once in keyboard drag state,…" at bounding box center [641, 368] width 1211 height 534
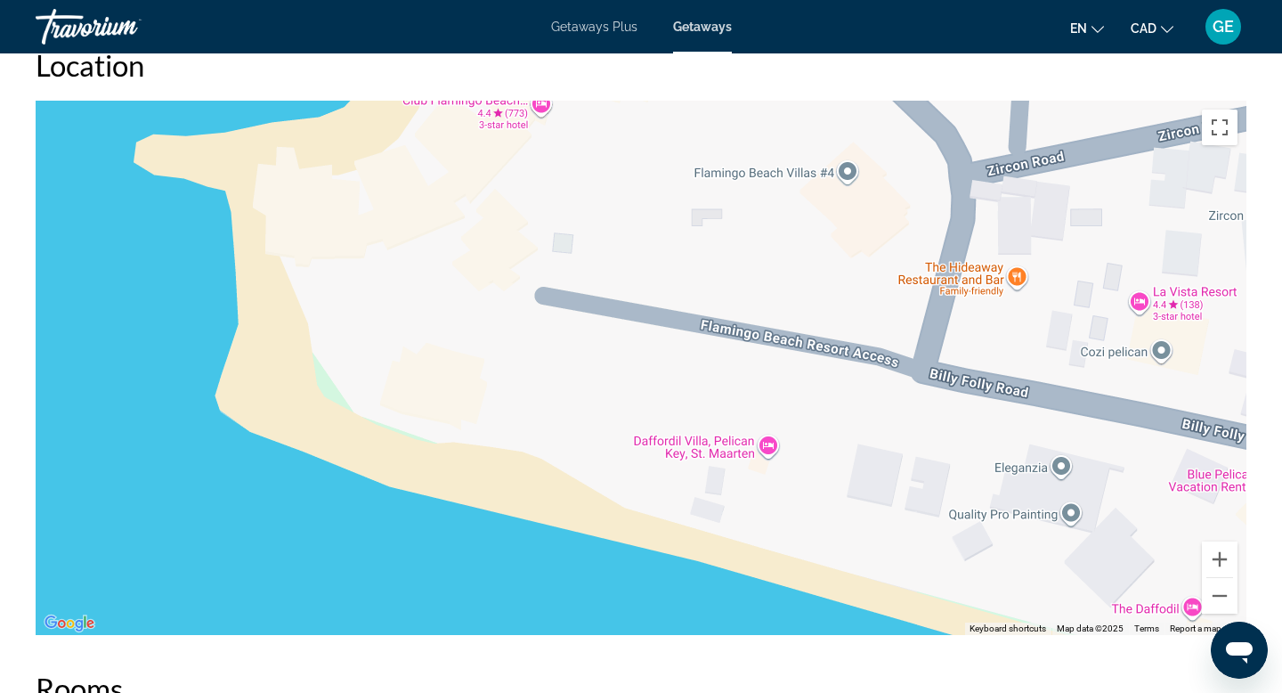
drag, startPoint x: 338, startPoint y: 418, endPoint x: 785, endPoint y: 537, distance: 462.3
click at [785, 539] on div "To activate drag with keyboard, press Alt + Enter. Once in keyboard drag state,…" at bounding box center [641, 368] width 1211 height 534
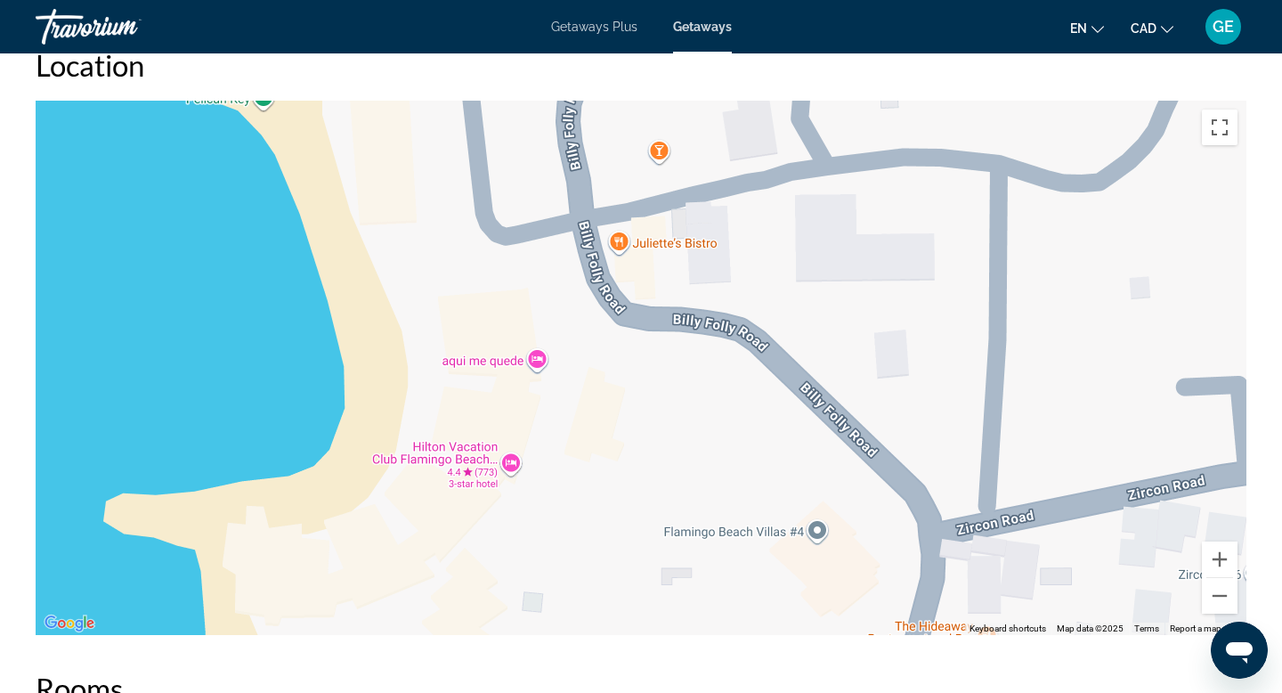
drag, startPoint x: 356, startPoint y: 309, endPoint x: 328, endPoint y: 678, distance: 370.5
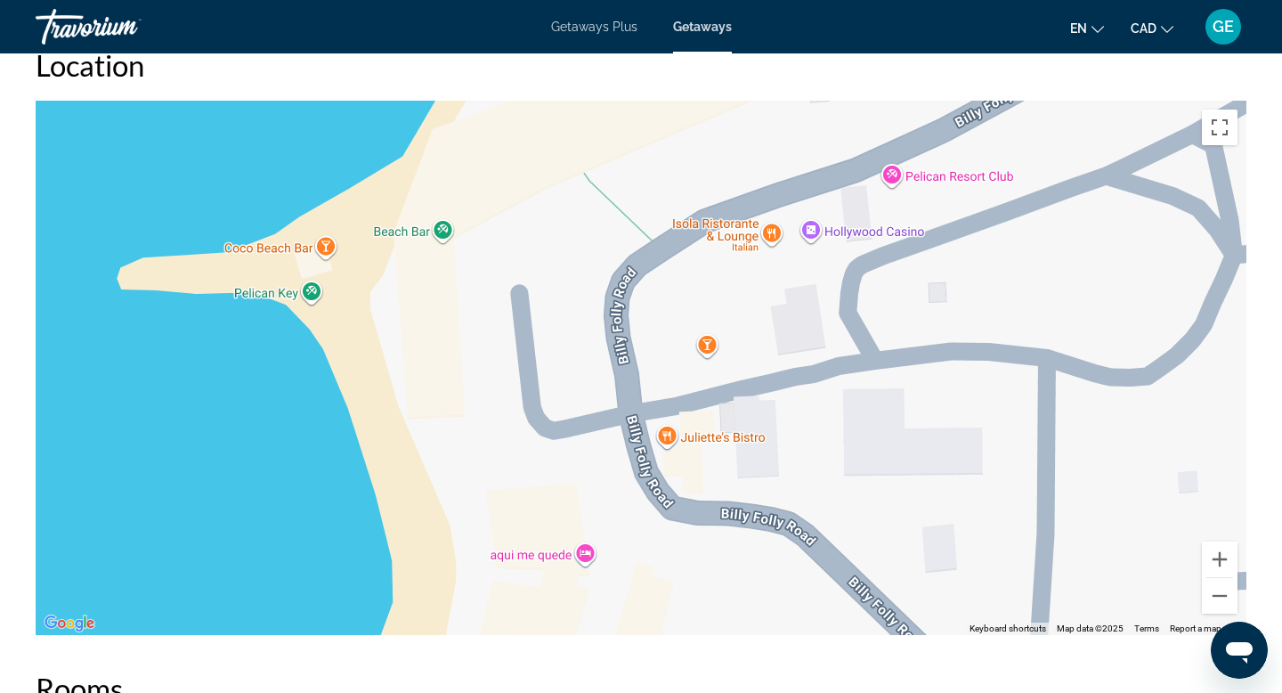
drag, startPoint x: 314, startPoint y: 222, endPoint x: 363, endPoint y: 418, distance: 202.7
click at [364, 418] on div "To activate drag with keyboard, press Alt + Enter. Once in keyboard drag state,…" at bounding box center [641, 368] width 1211 height 534
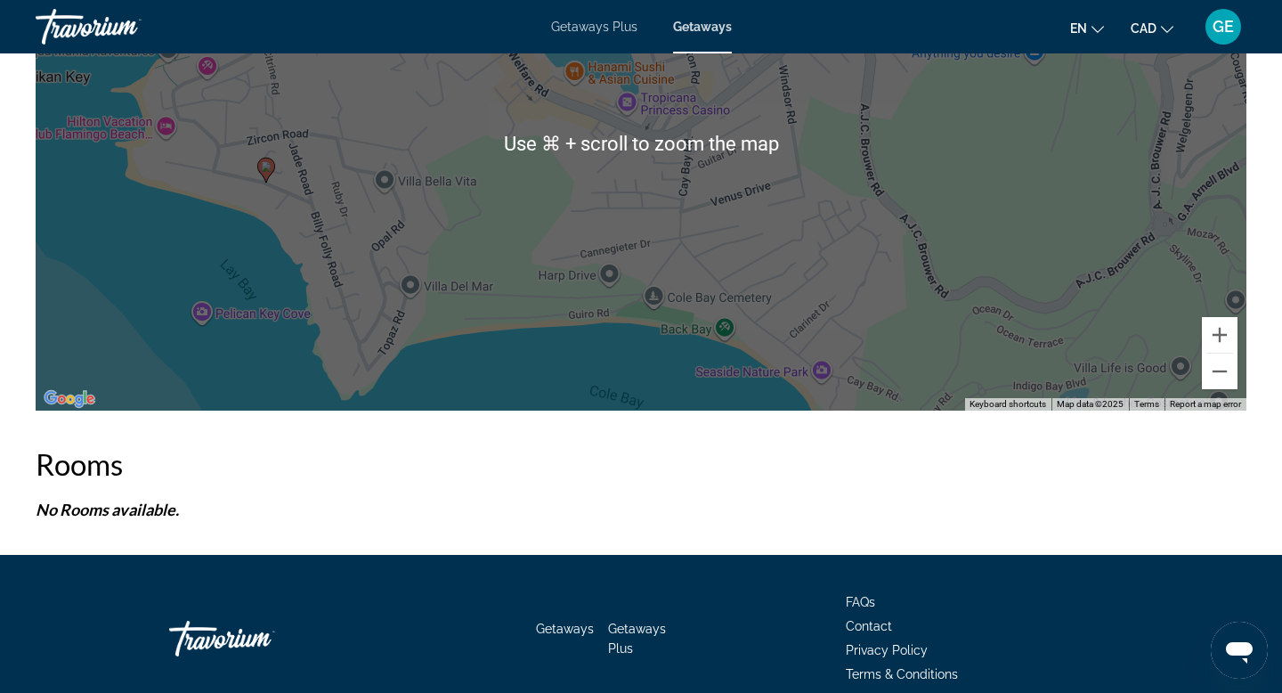
scroll to position [2717, 0]
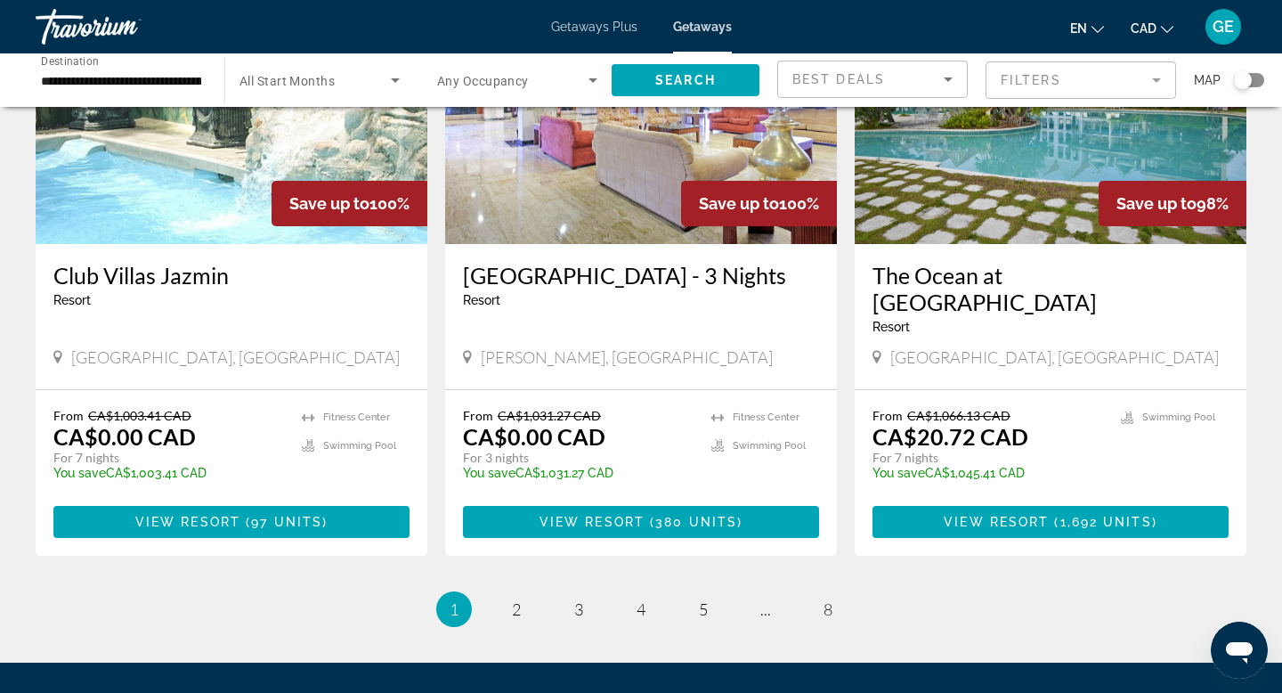
scroll to position [2267, 0]
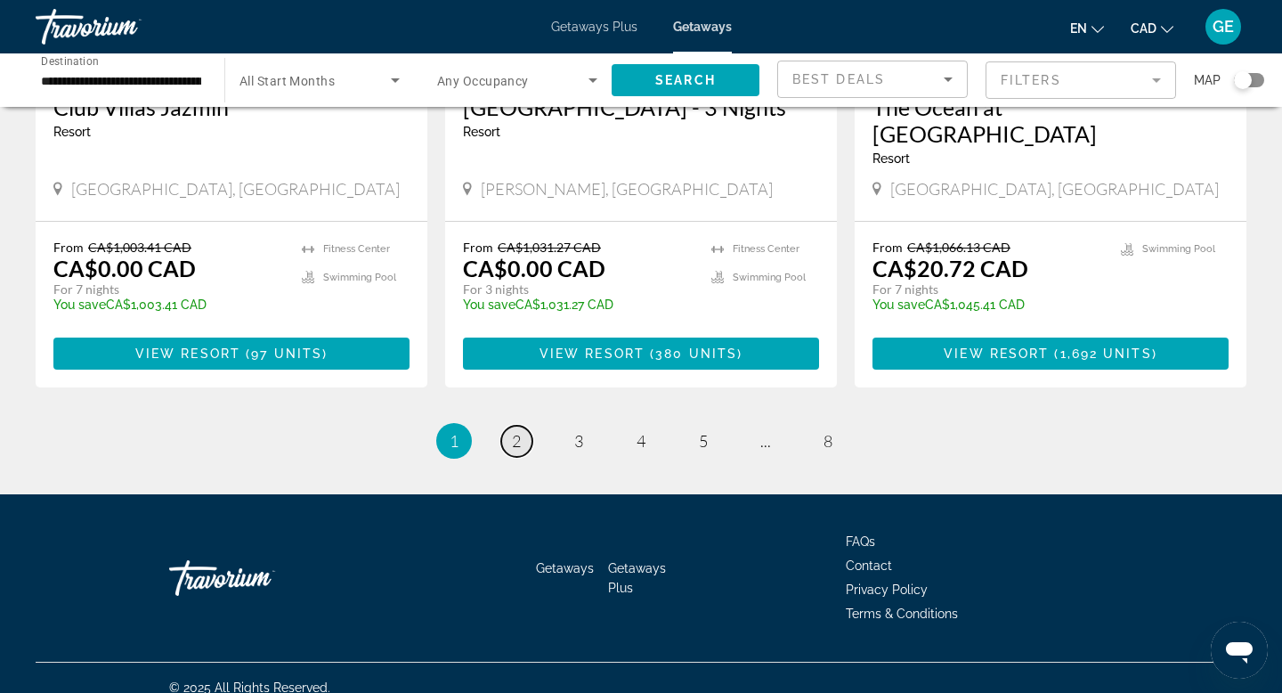
click at [501, 426] on link "page 2" at bounding box center [516, 441] width 31 height 31
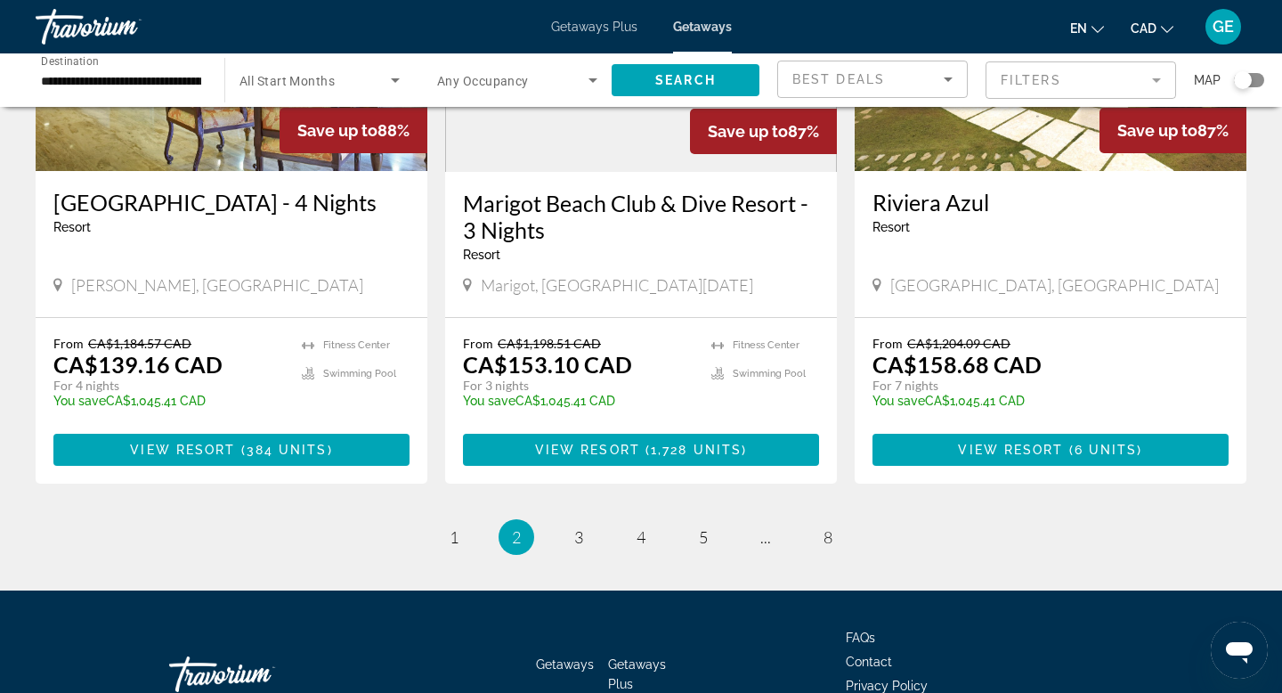
scroll to position [2152, 0]
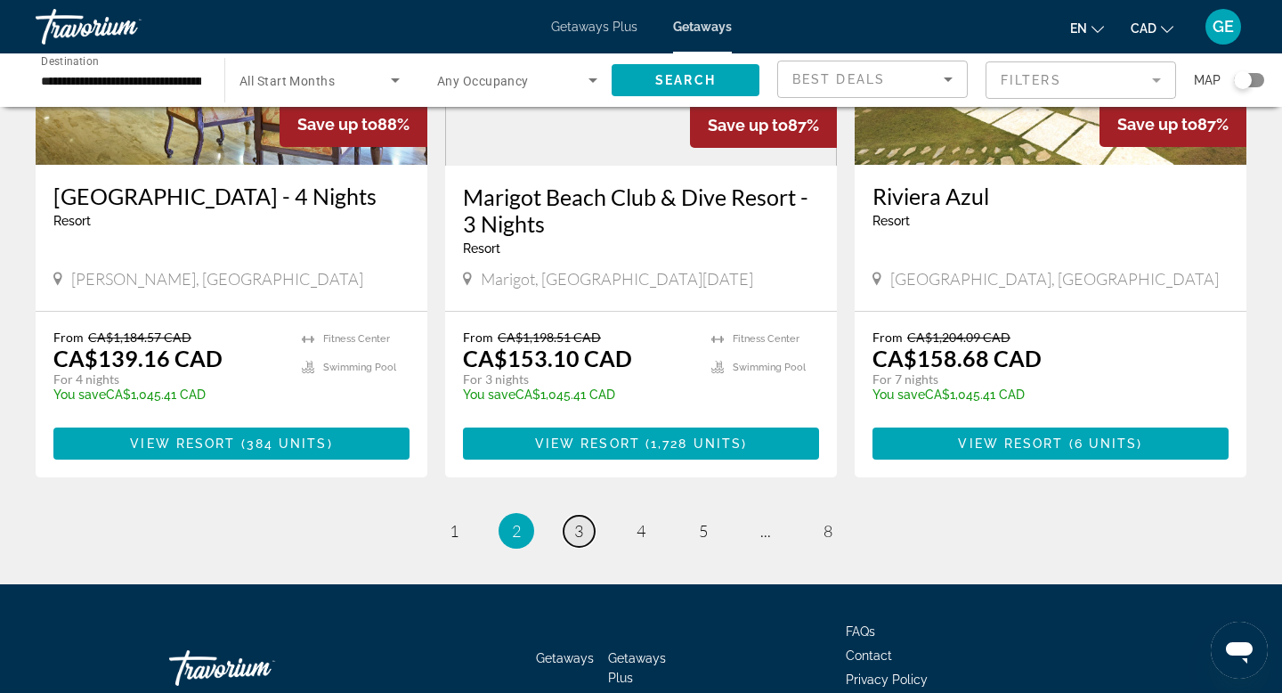
click at [576, 534] on span "3" at bounding box center [578, 531] width 9 height 20
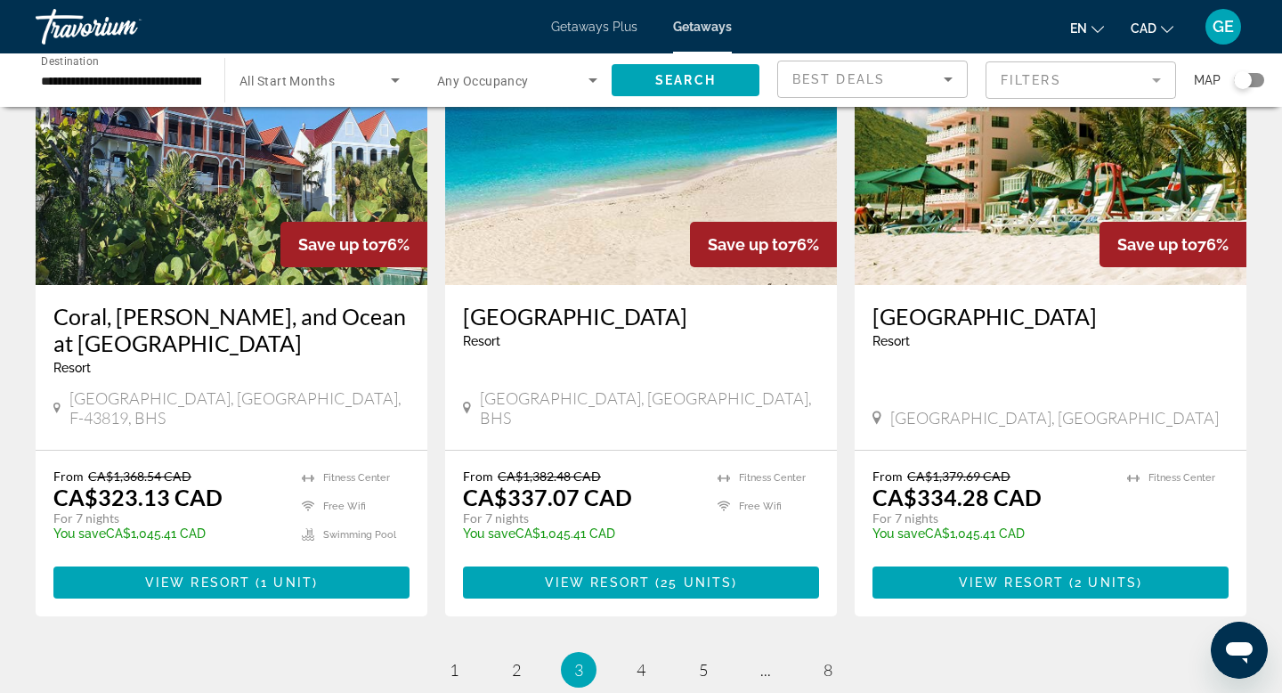
scroll to position [2214, 0]
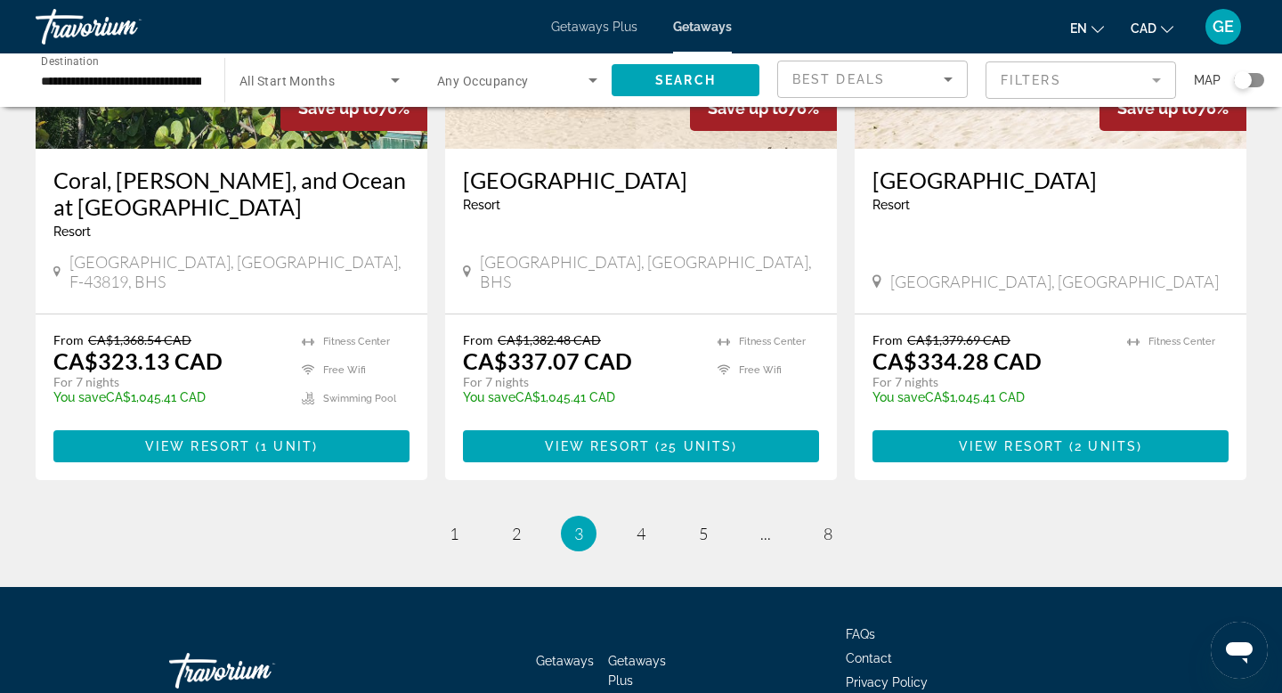
click at [655, 515] on li "page 4" at bounding box center [641, 533] width 36 height 36
click at [642, 523] on span "4" at bounding box center [641, 533] width 9 height 20
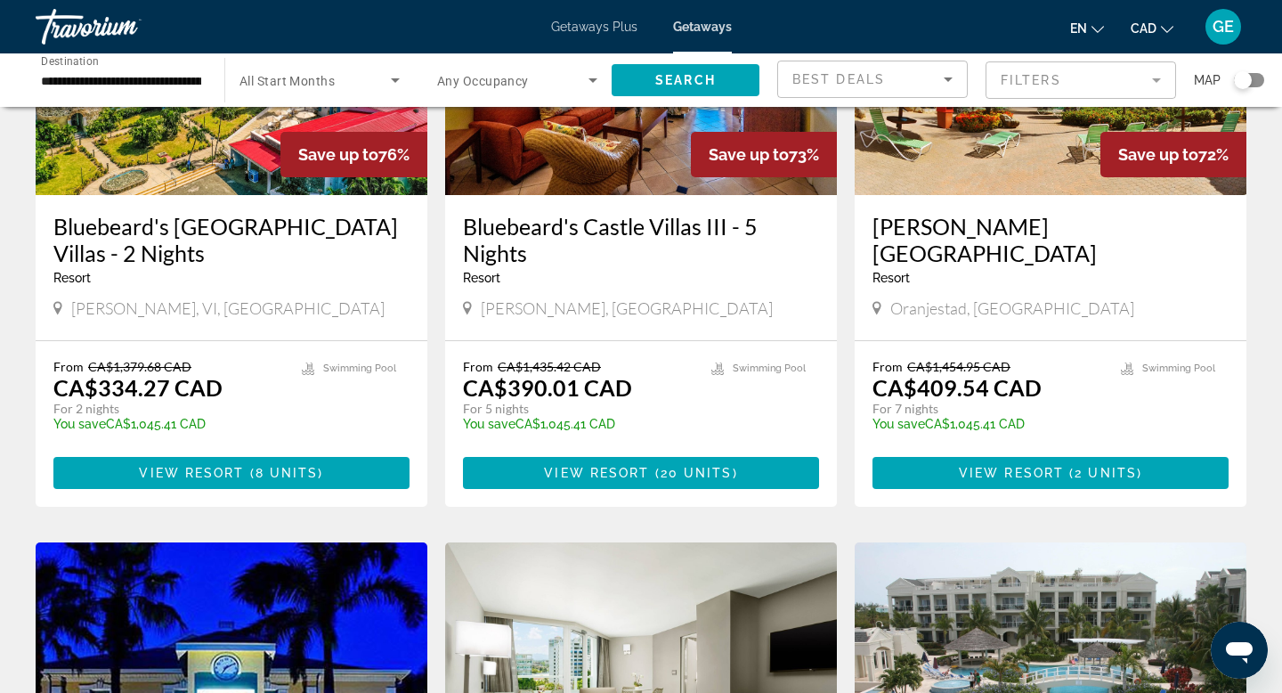
scroll to position [271, 0]
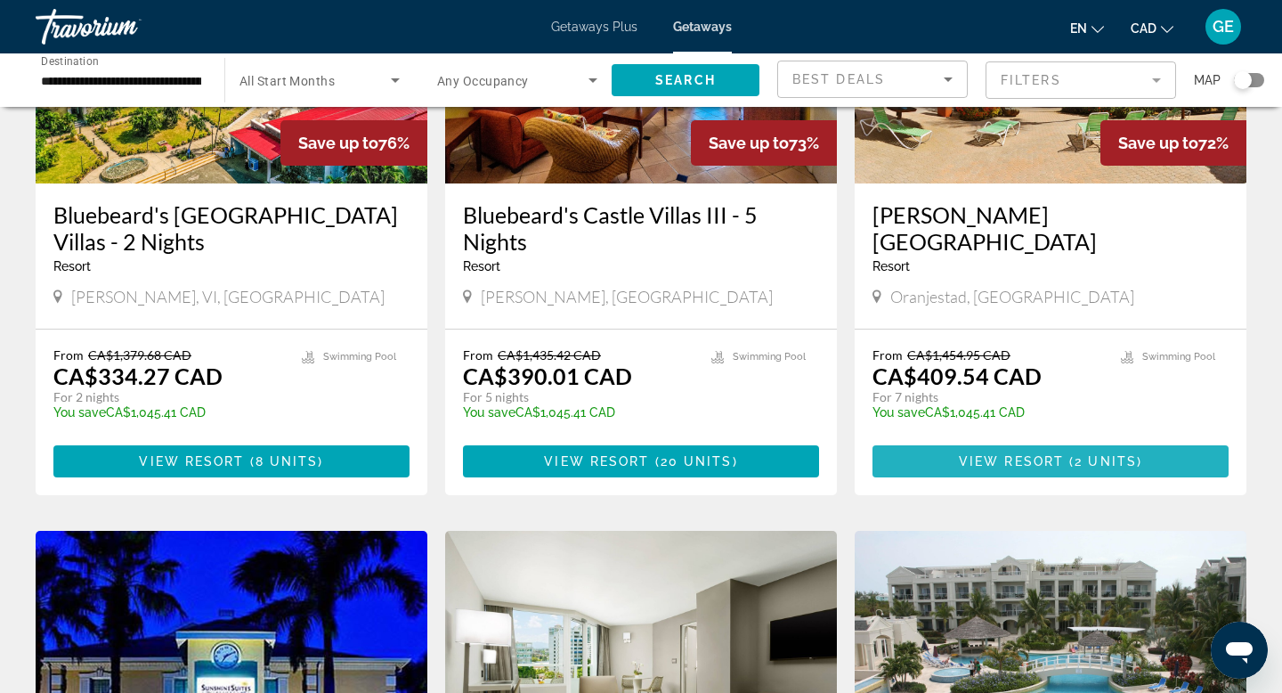
click at [961, 455] on span "View Resort" at bounding box center [1011, 461] width 105 height 14
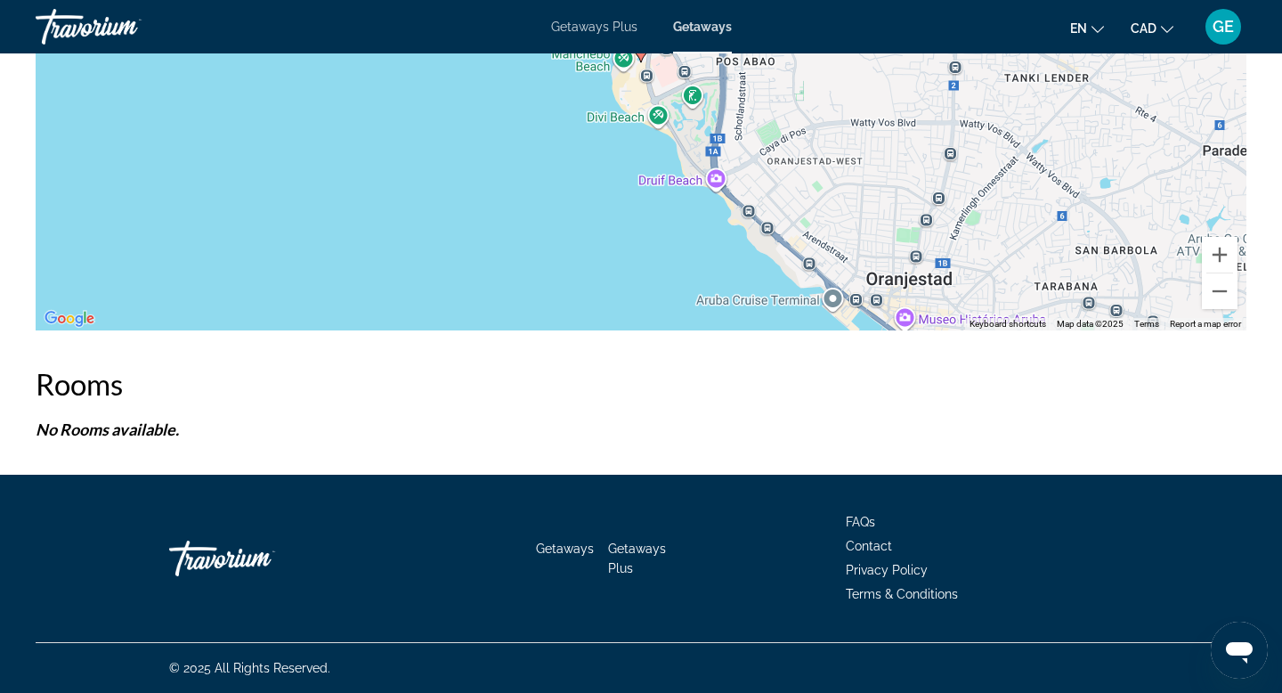
scroll to position [2703, 0]
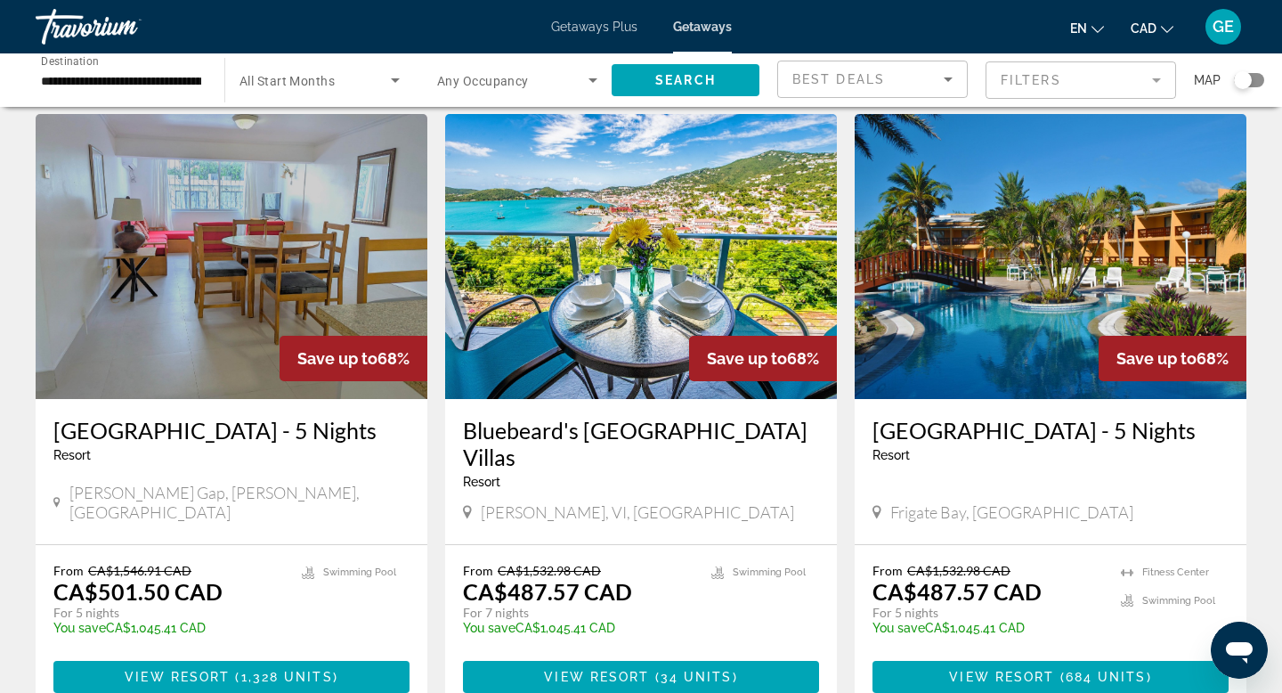
scroll to position [2136, 0]
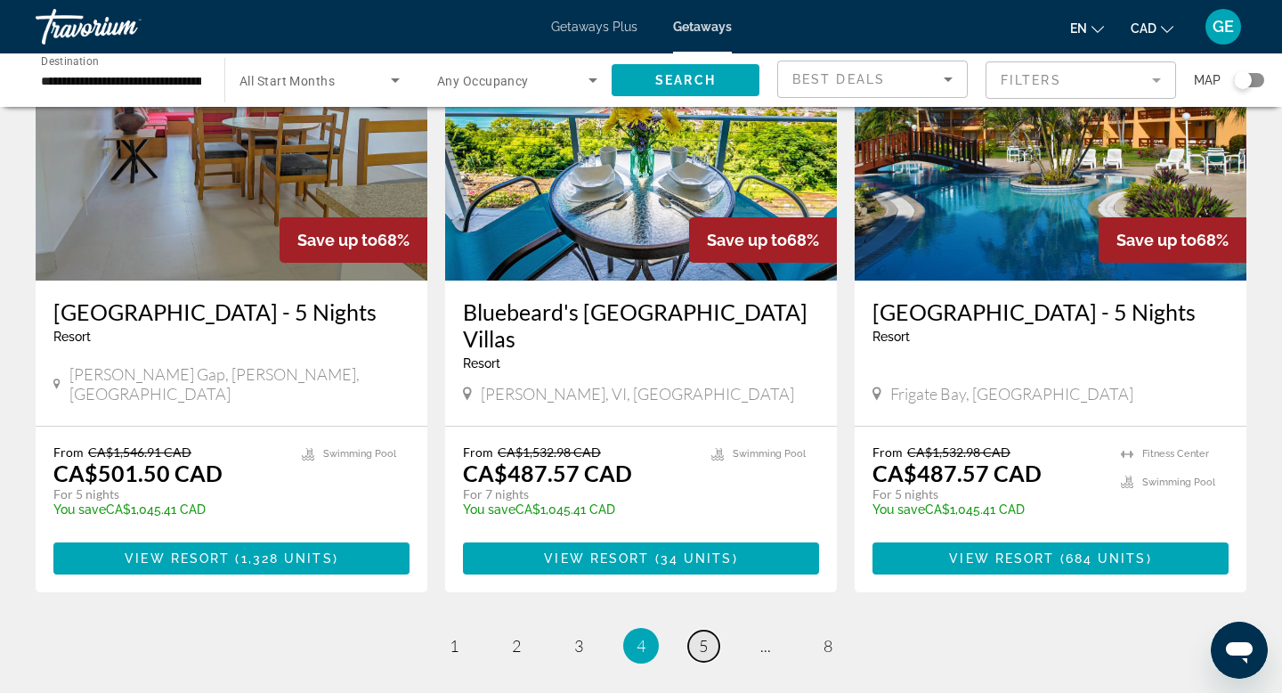
click at [699, 636] on span "5" at bounding box center [703, 646] width 9 height 20
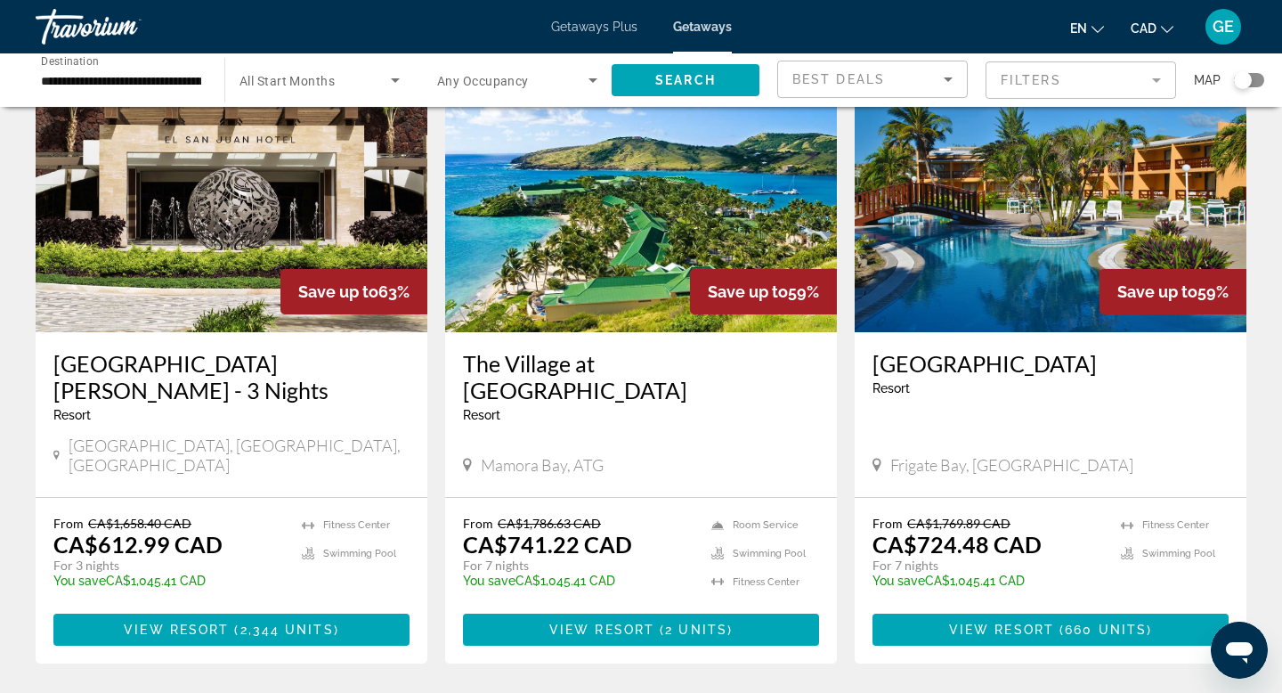
scroll to position [882, 0]
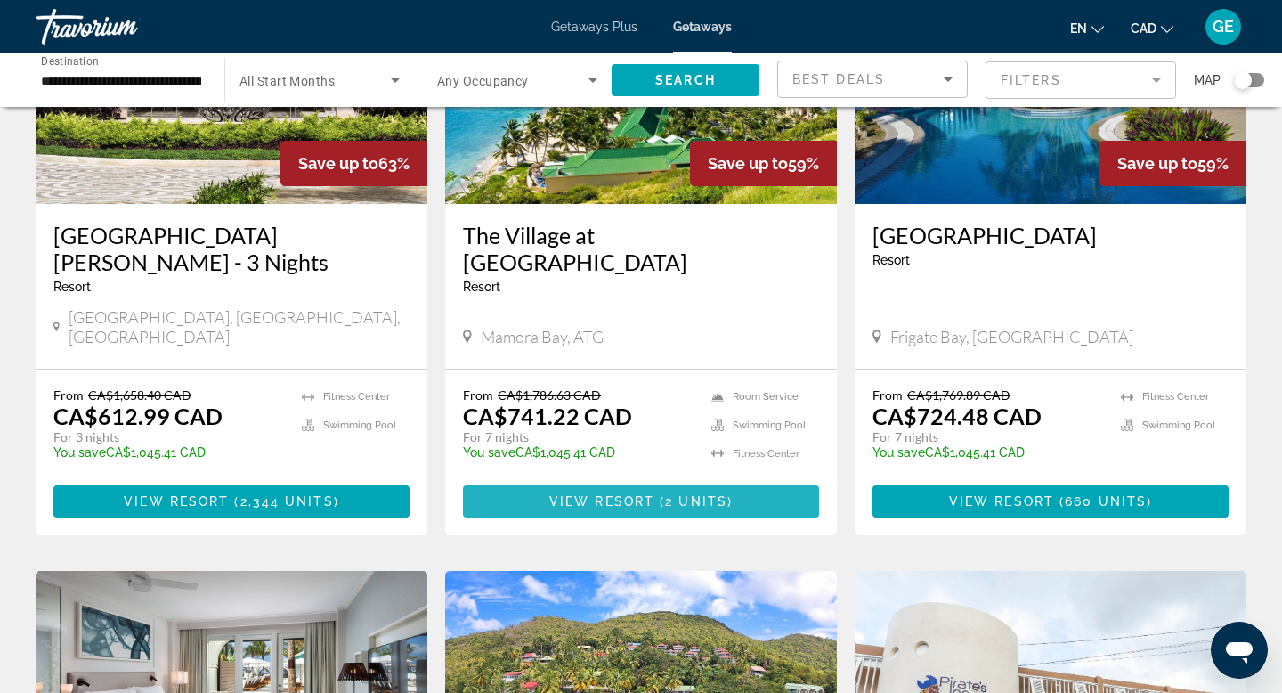
click at [668, 494] on span "2 units" at bounding box center [696, 501] width 62 height 14
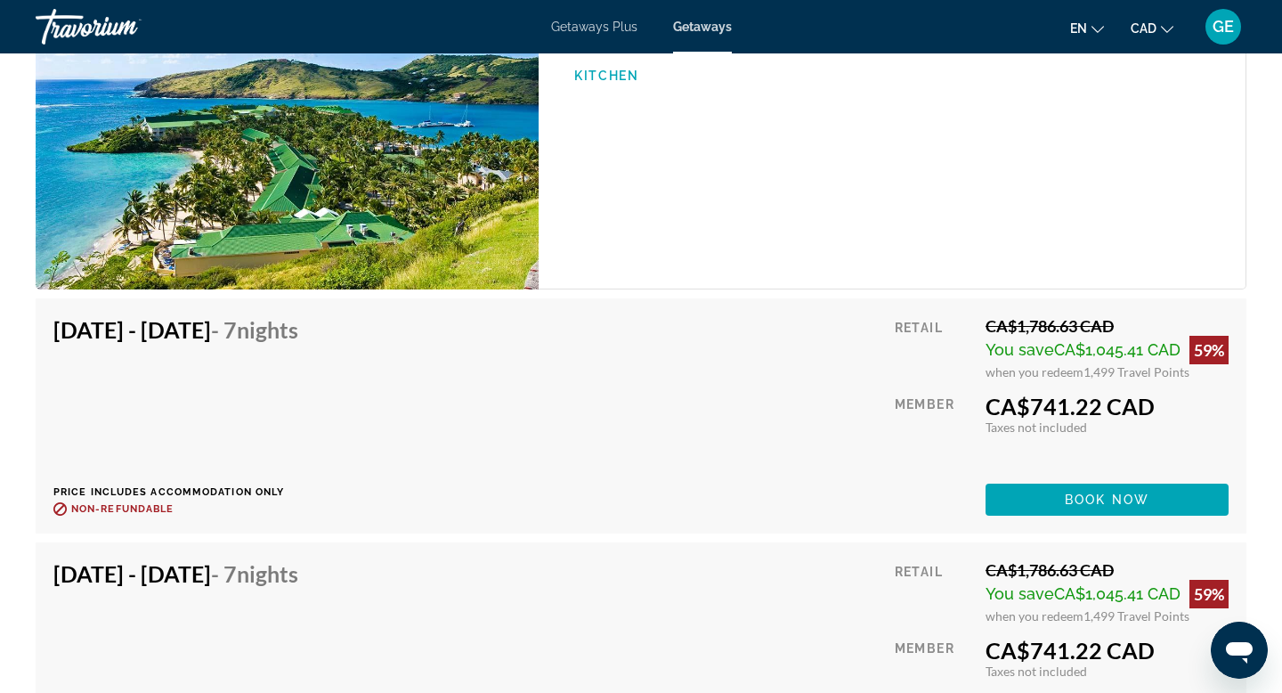
scroll to position [3467, 0]
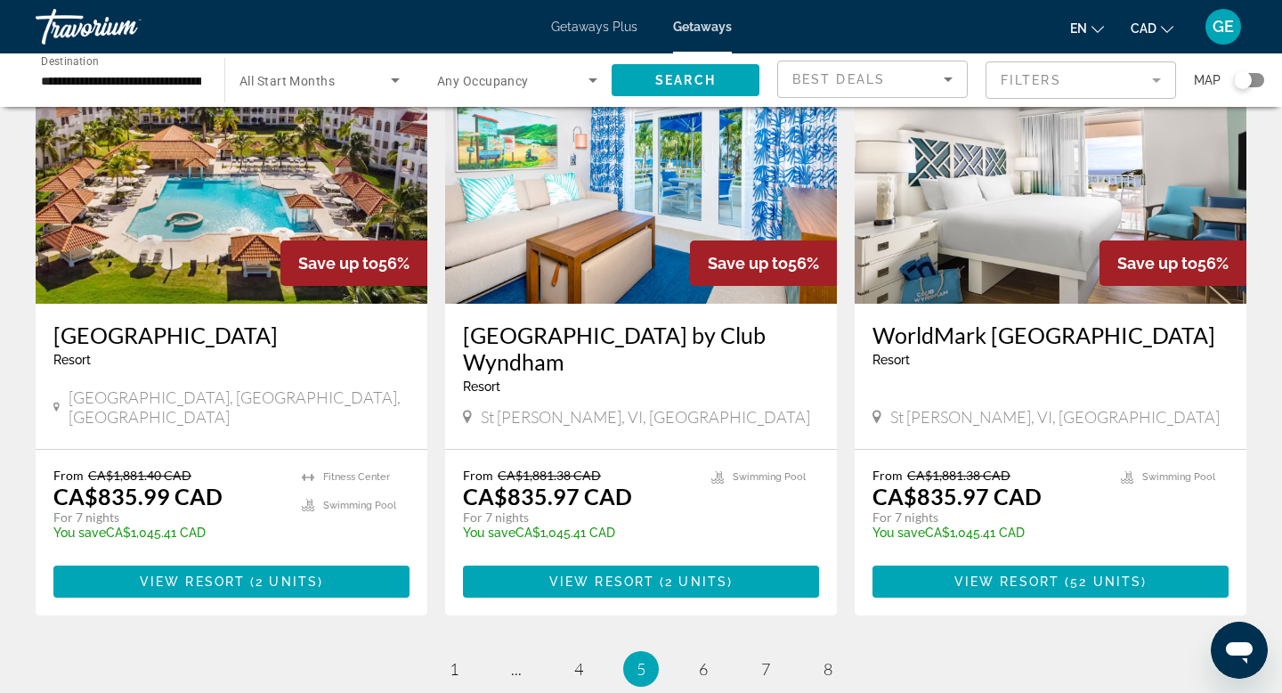
scroll to position [2267, 0]
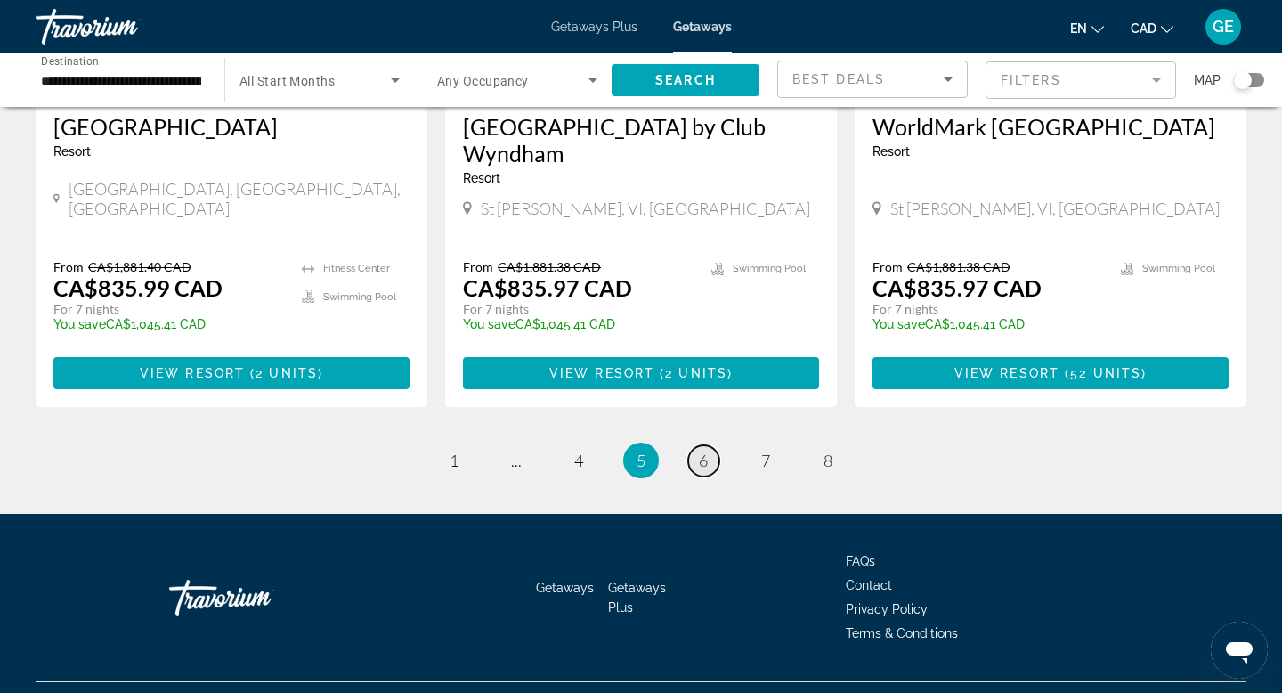
click at [702, 450] on span "6" at bounding box center [703, 460] width 9 height 20
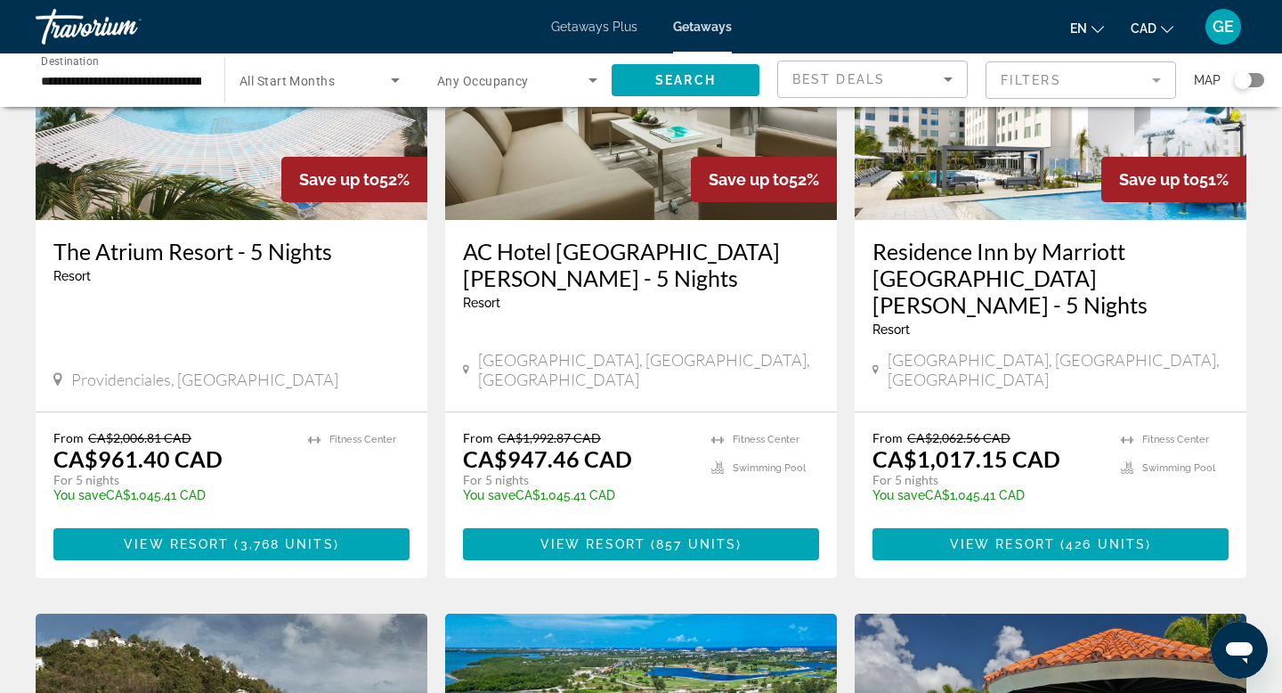
scroll to position [132, 0]
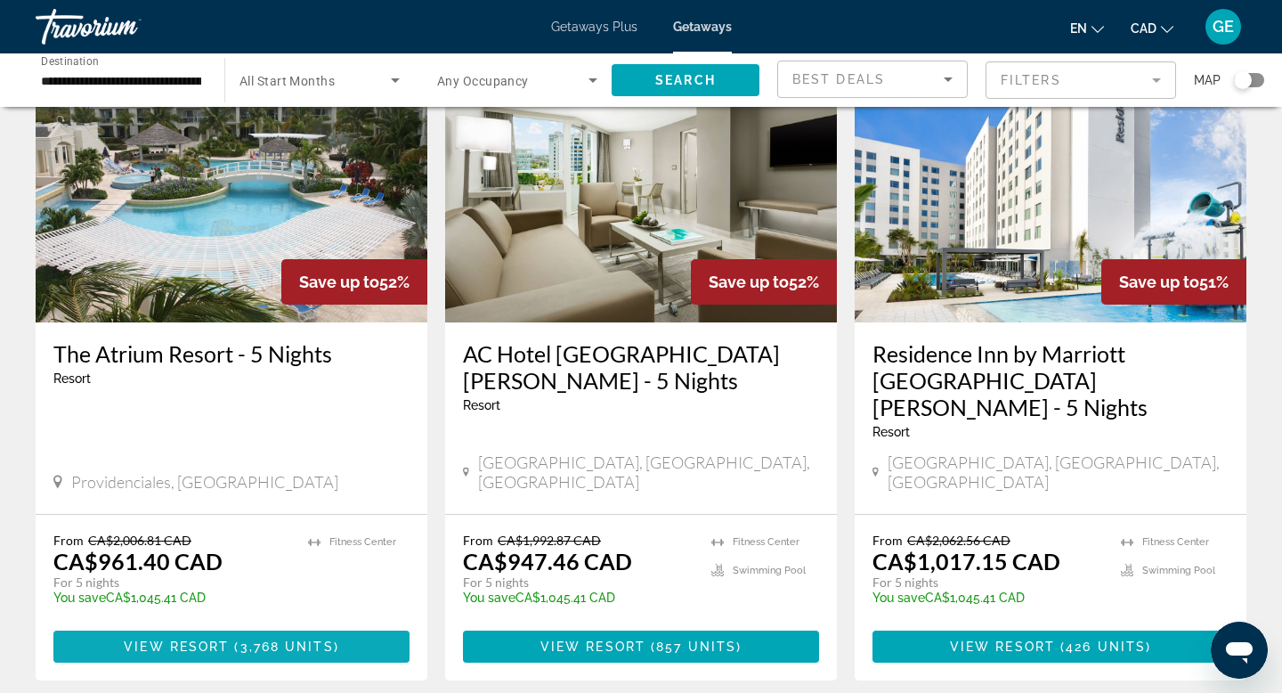
click at [221, 639] on span "View Resort" at bounding box center [176, 646] width 105 height 14
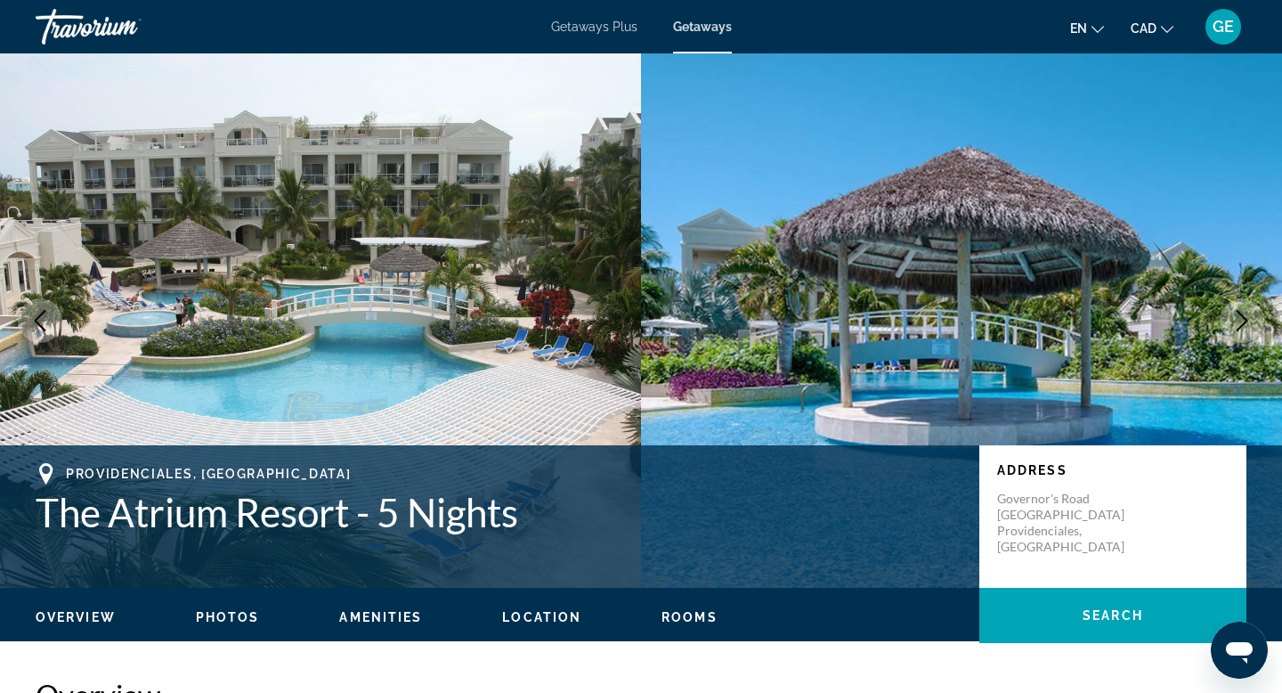
click at [1244, 322] on icon "Next image" at bounding box center [1243, 320] width 12 height 21
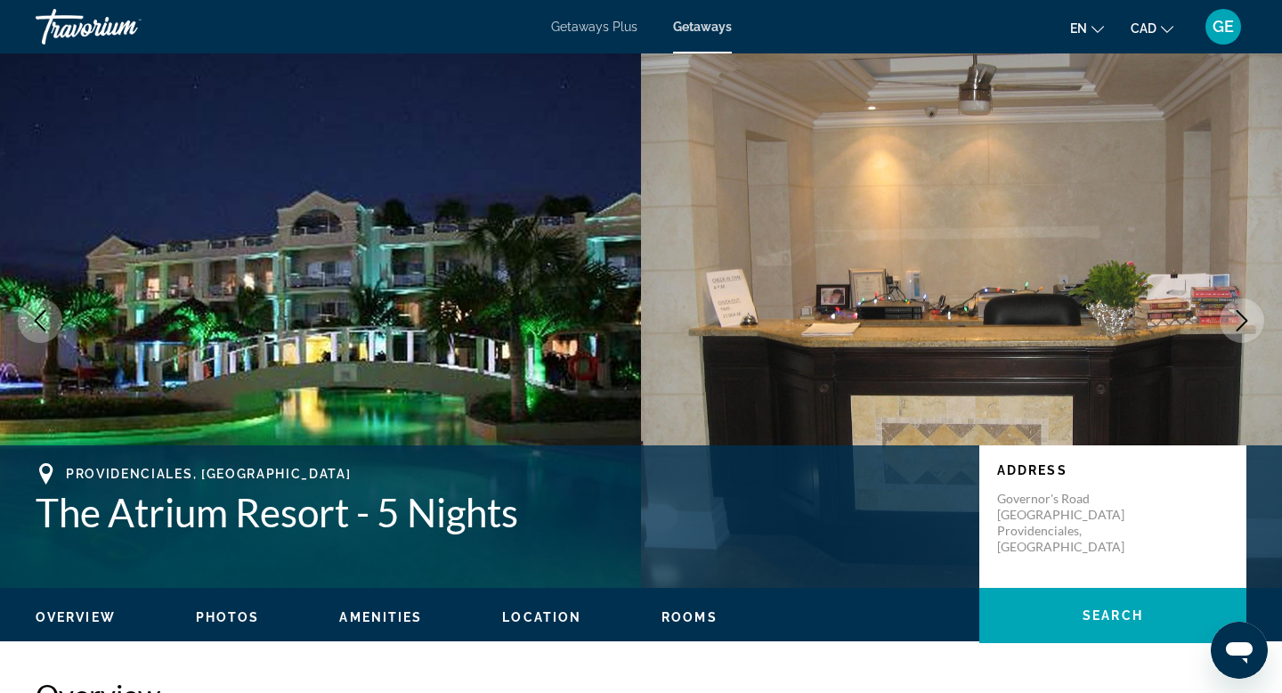
click at [1244, 323] on icon "Next image" at bounding box center [1243, 320] width 12 height 21
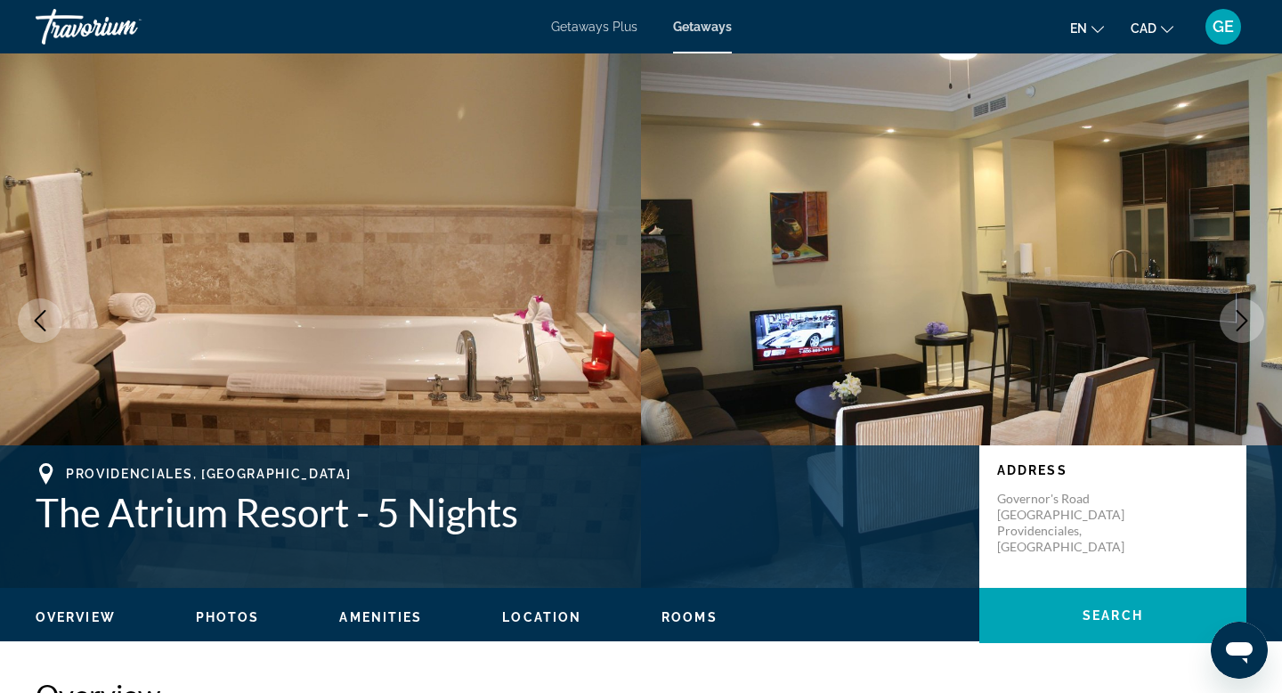
click at [1244, 323] on icon "Next image" at bounding box center [1243, 320] width 12 height 21
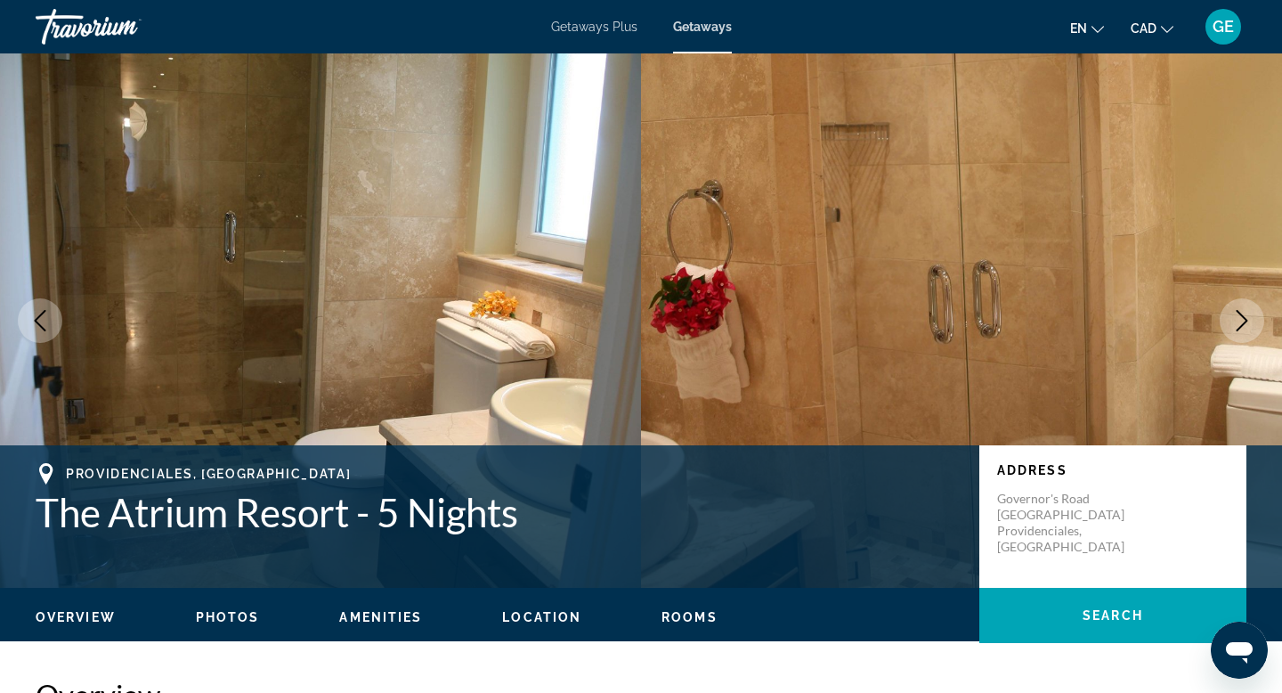
click at [1258, 317] on button "Next image" at bounding box center [1242, 320] width 45 height 45
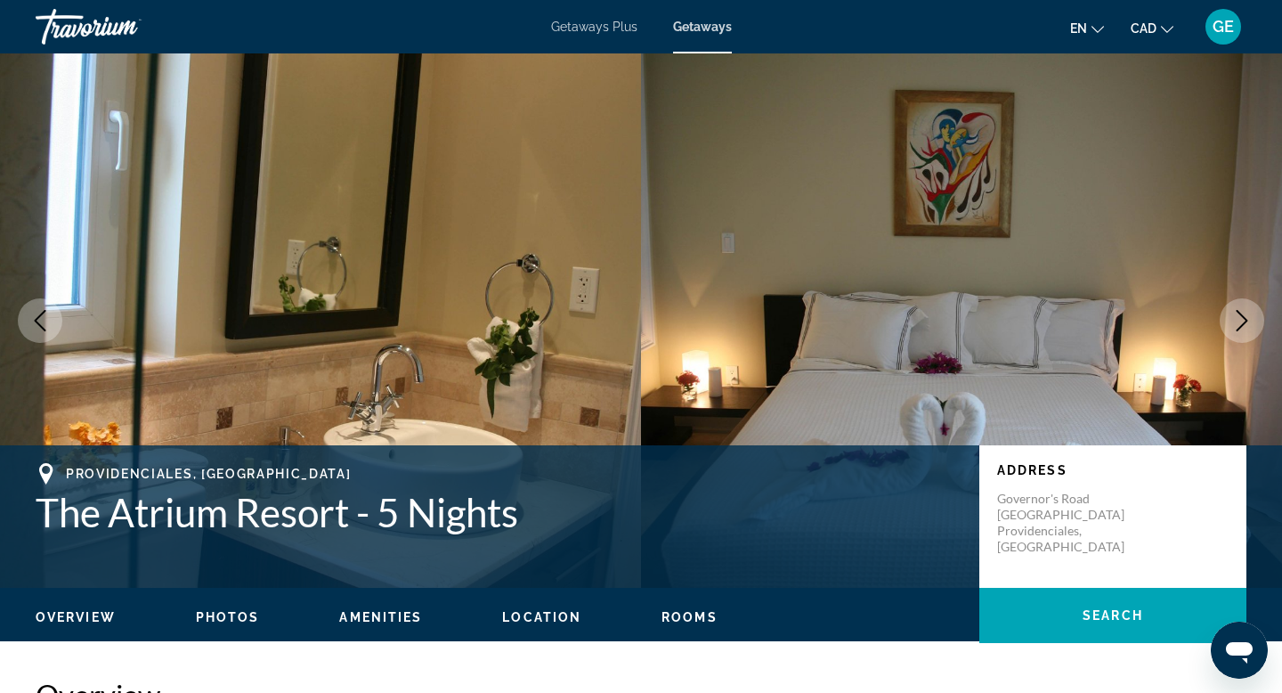
click at [1243, 318] on icon "Next image" at bounding box center [1243, 320] width 12 height 21
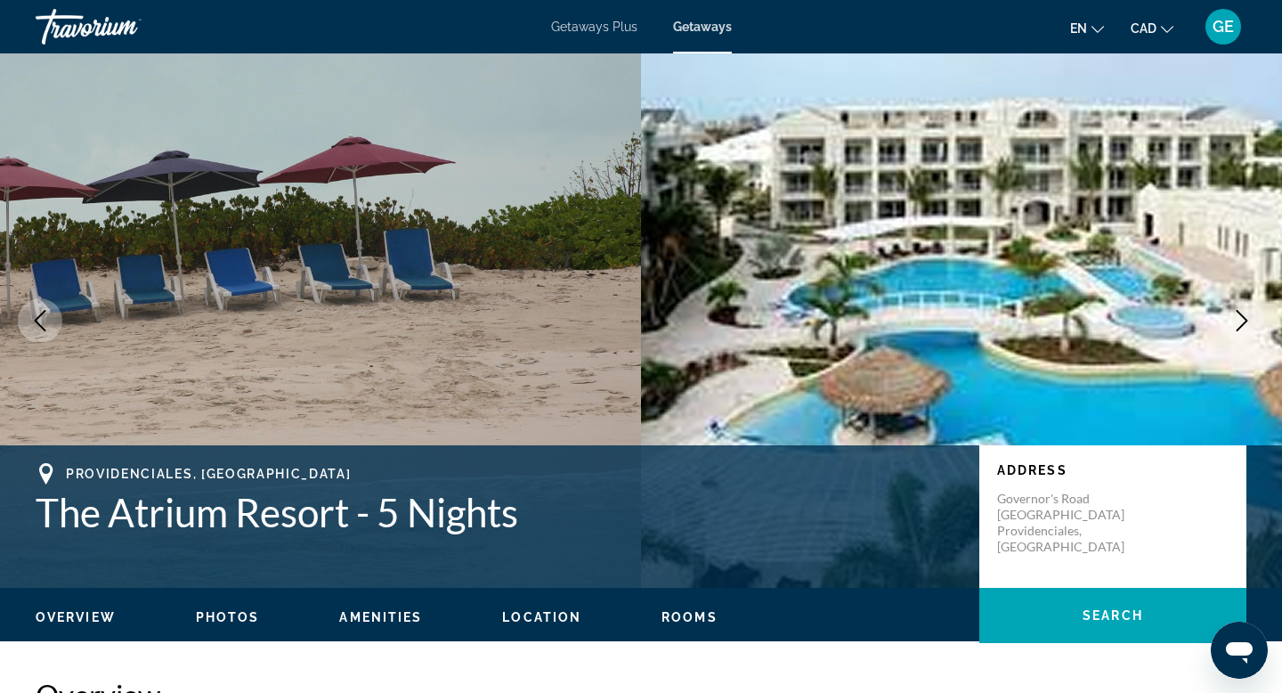
click at [1243, 318] on icon "Next image" at bounding box center [1241, 320] width 21 height 21
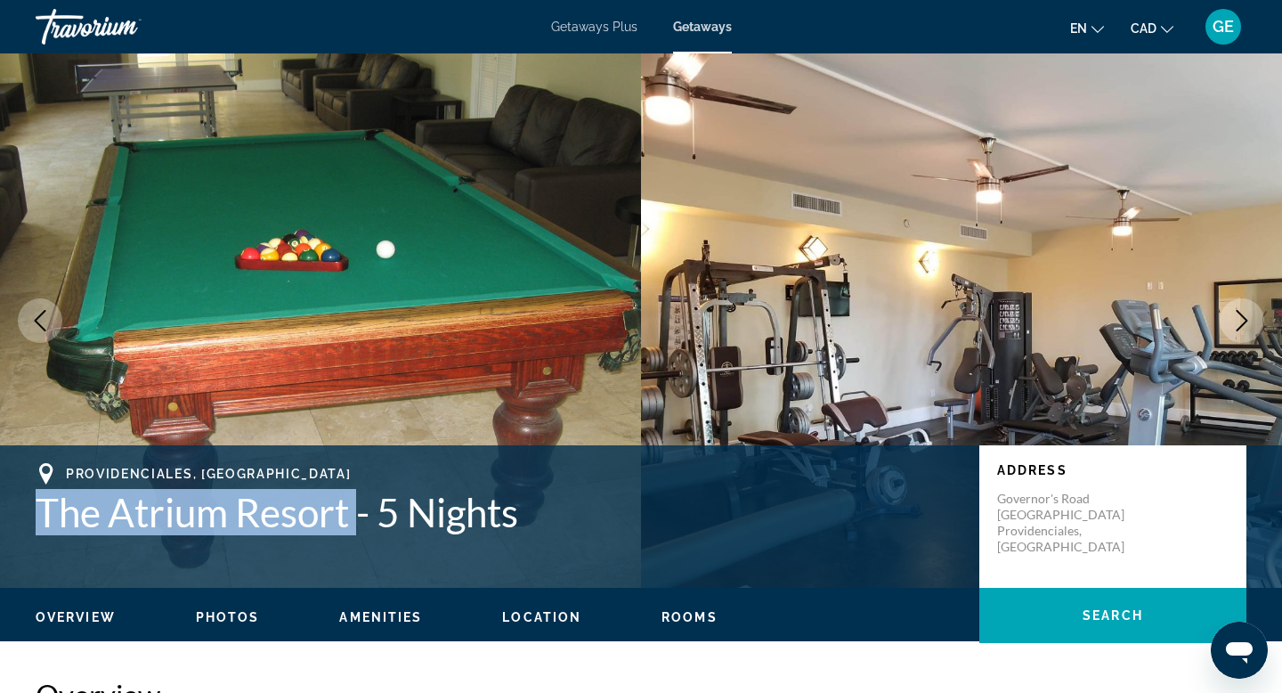
drag, startPoint x: 361, startPoint y: 520, endPoint x: 16, endPoint y: 511, distance: 344.6
click at [16, 511] on div "Providenciales, [GEOGRAPHIC_DATA] [GEOGRAPHIC_DATA] - 5 Nights Address [GEOGRAP…" at bounding box center [641, 516] width 1282 height 107
copy h1 "The [GEOGRAPHIC_DATA]"
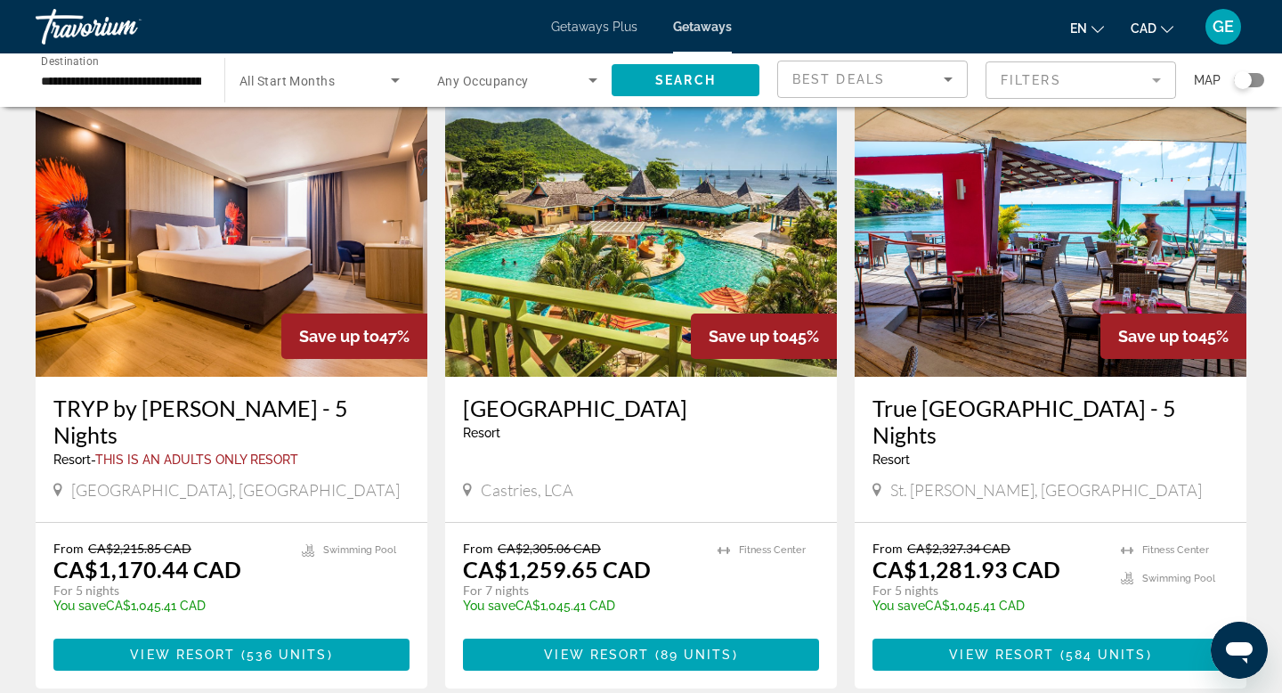
scroll to position [1413, 0]
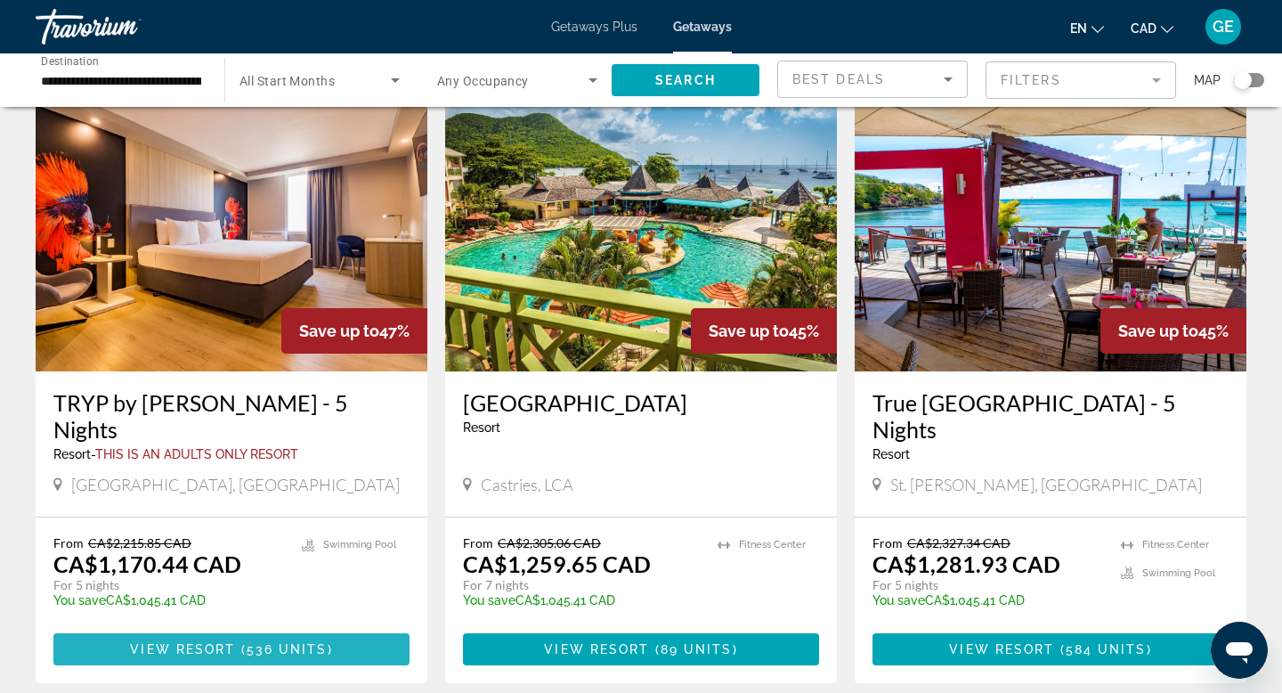
click at [193, 642] on span "View Resort" at bounding box center [182, 649] width 105 height 14
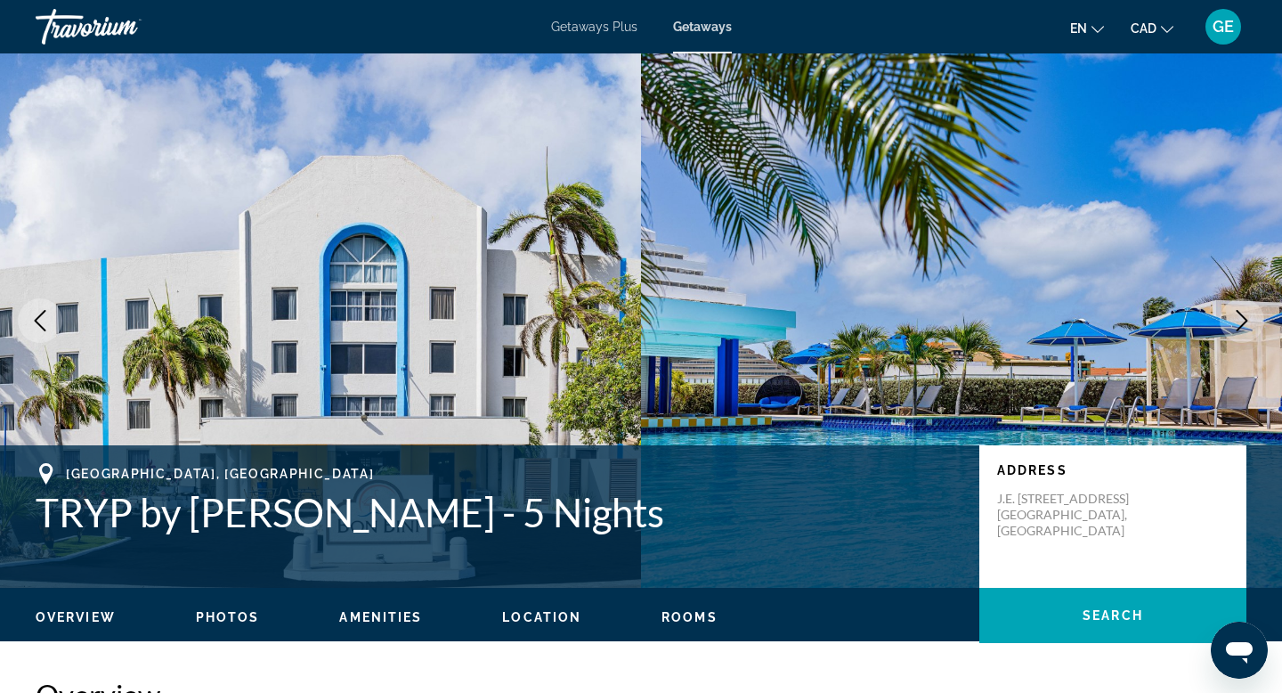
click at [1245, 330] on icon "Next image" at bounding box center [1241, 320] width 21 height 21
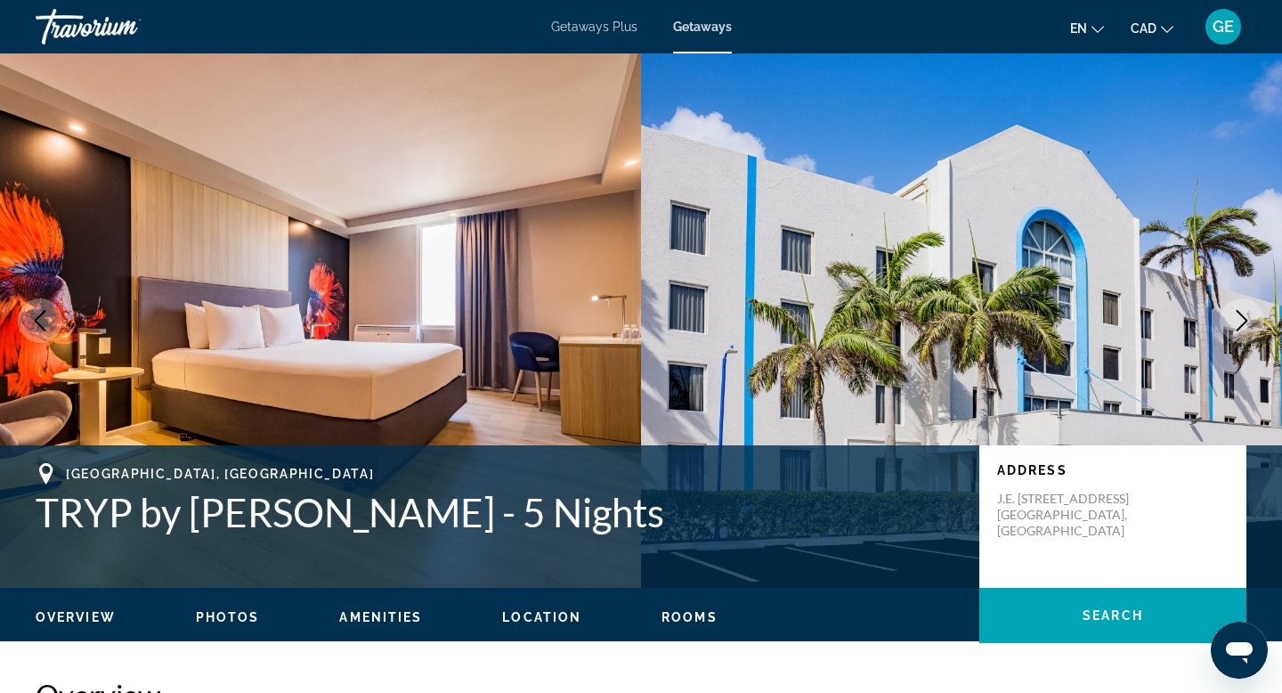
click at [1245, 330] on icon "Next image" at bounding box center [1241, 320] width 21 height 21
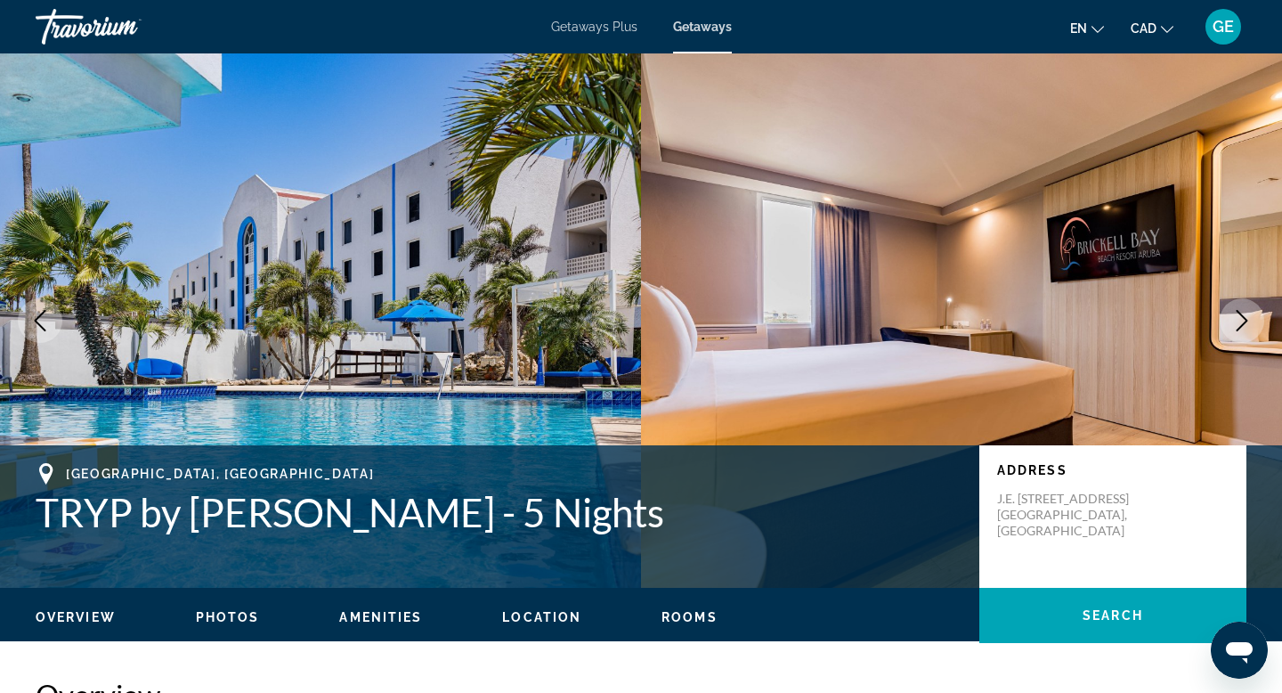
click at [1245, 330] on icon "Next image" at bounding box center [1241, 320] width 21 height 21
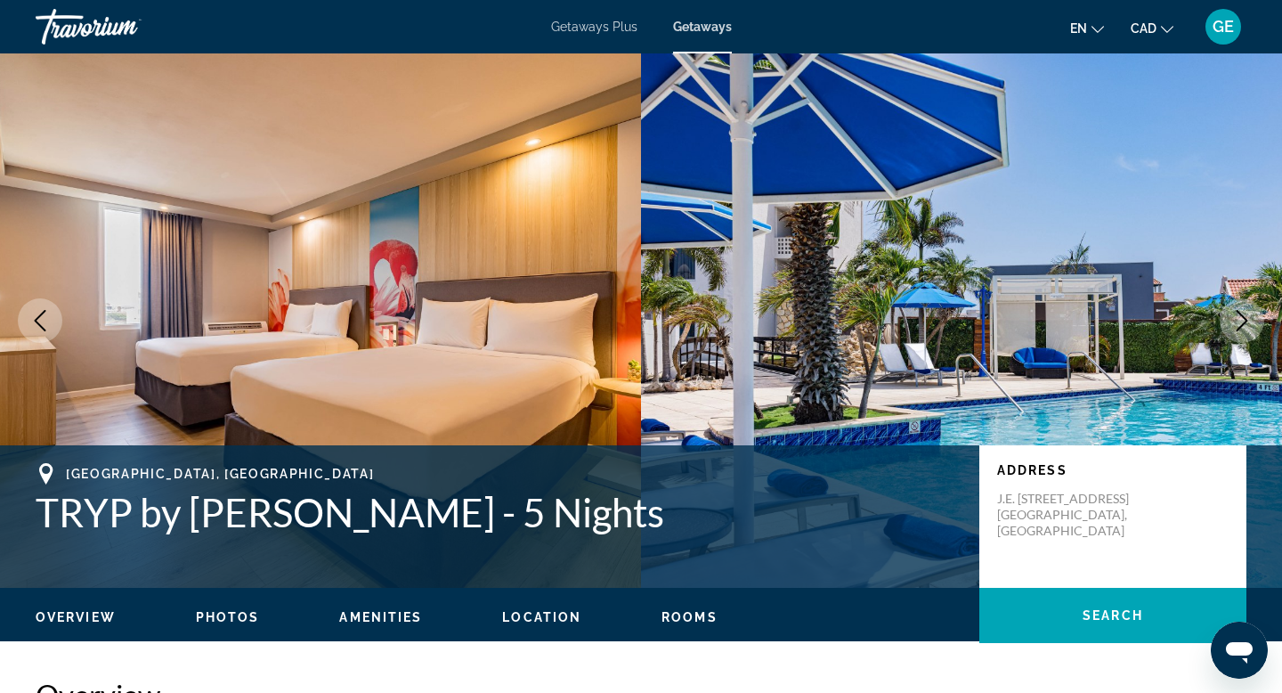
click at [1245, 330] on icon "Next image" at bounding box center [1241, 320] width 21 height 21
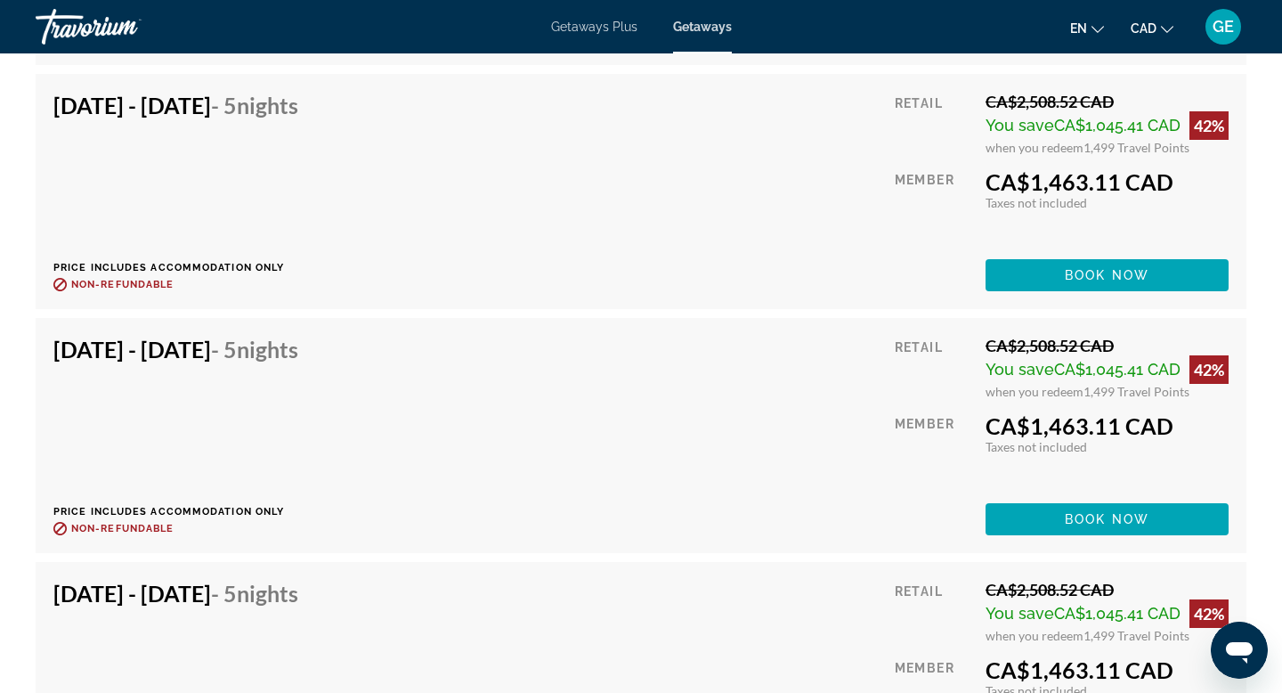
scroll to position [23265, 0]
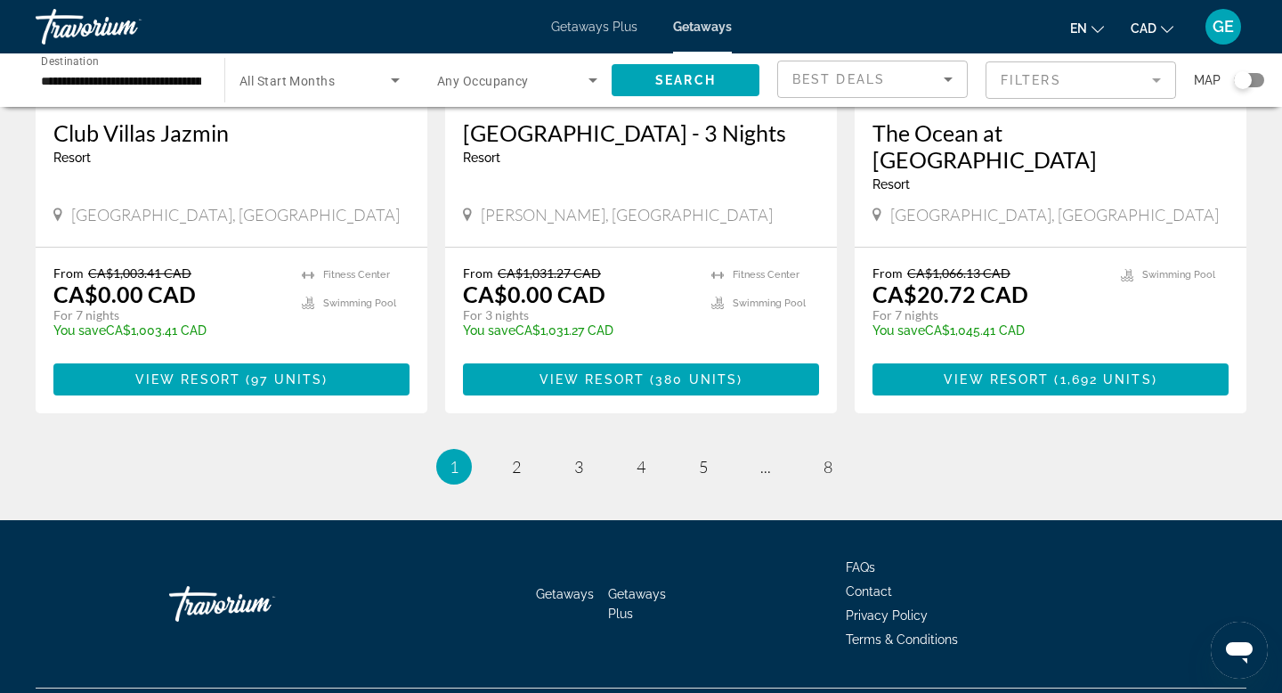
scroll to position [2267, 0]
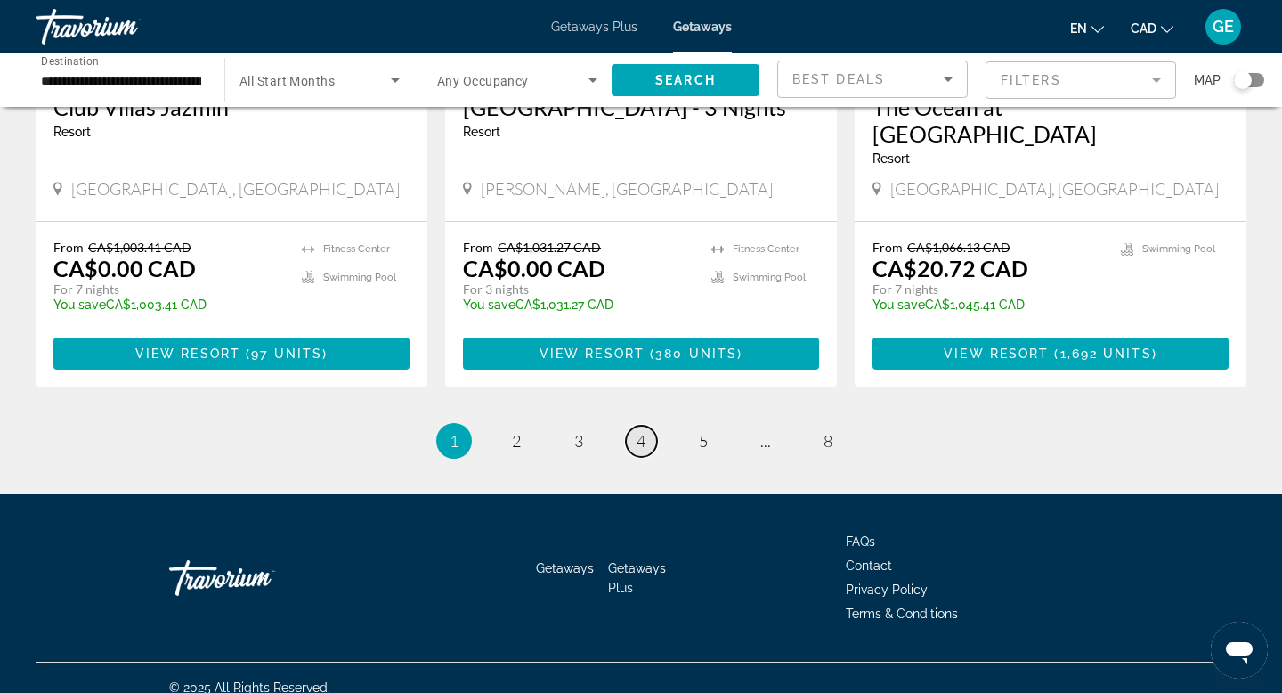
click at [640, 431] on span "4" at bounding box center [641, 441] width 9 height 20
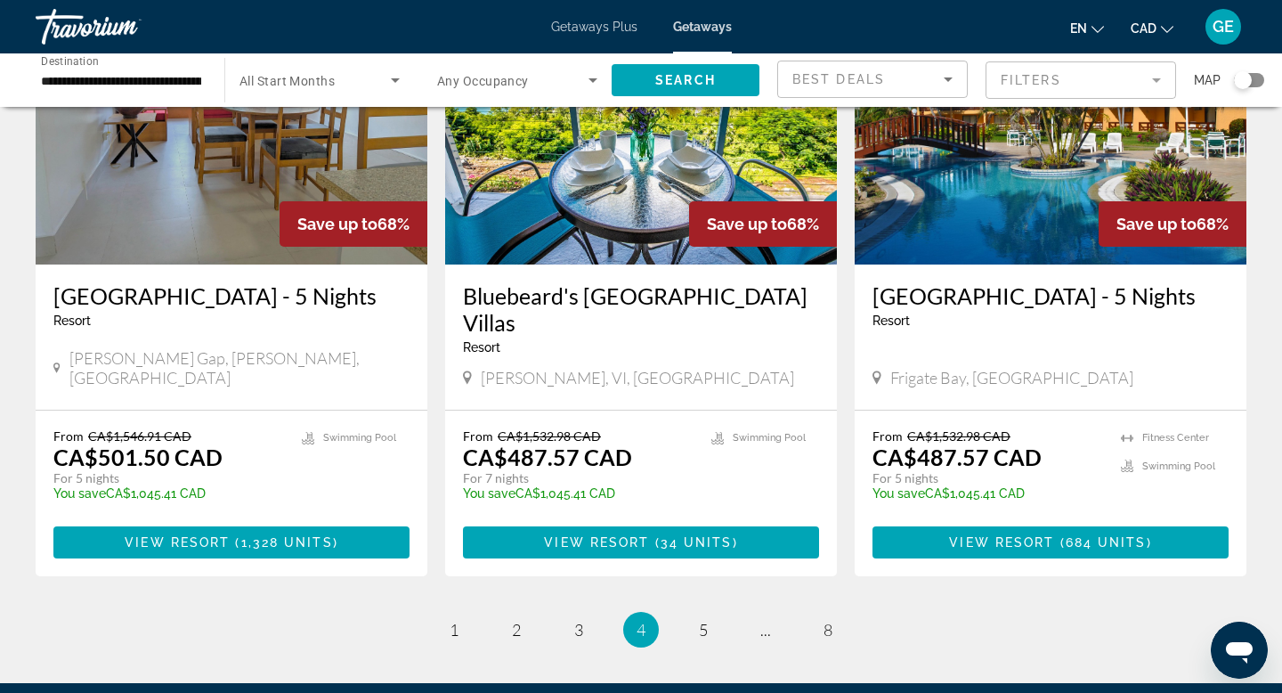
scroll to position [2153, 0]
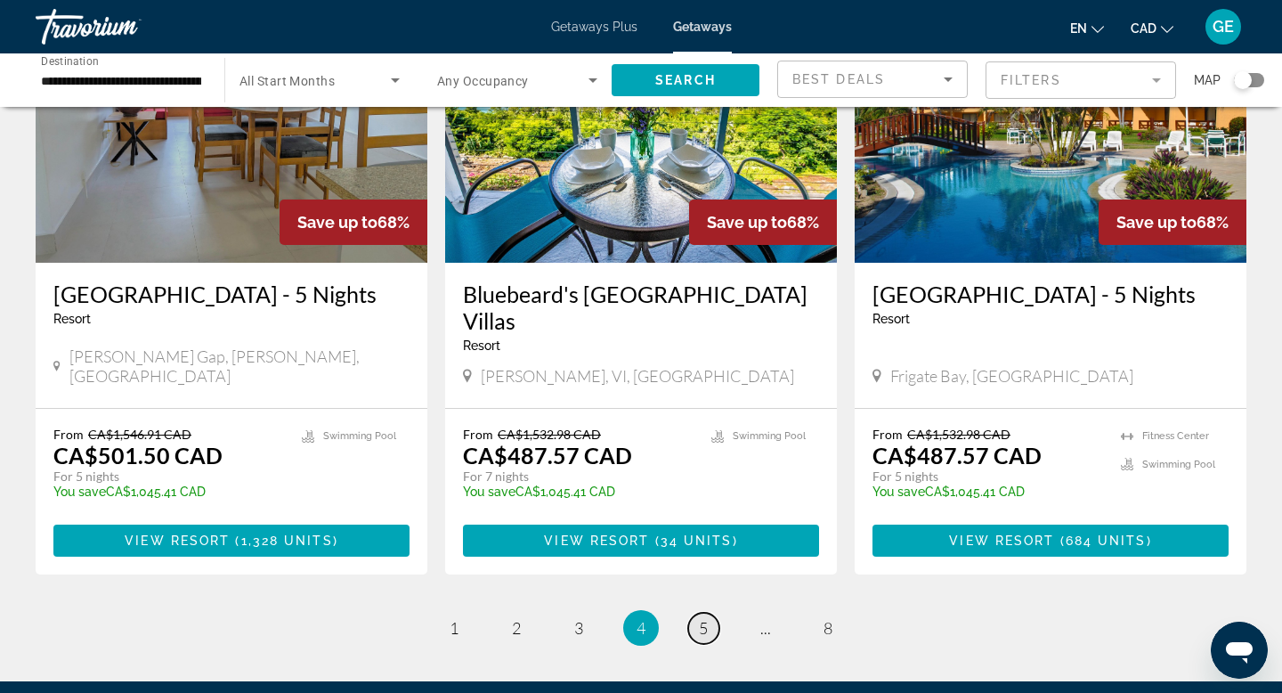
click at [705, 618] on span "5" at bounding box center [703, 628] width 9 height 20
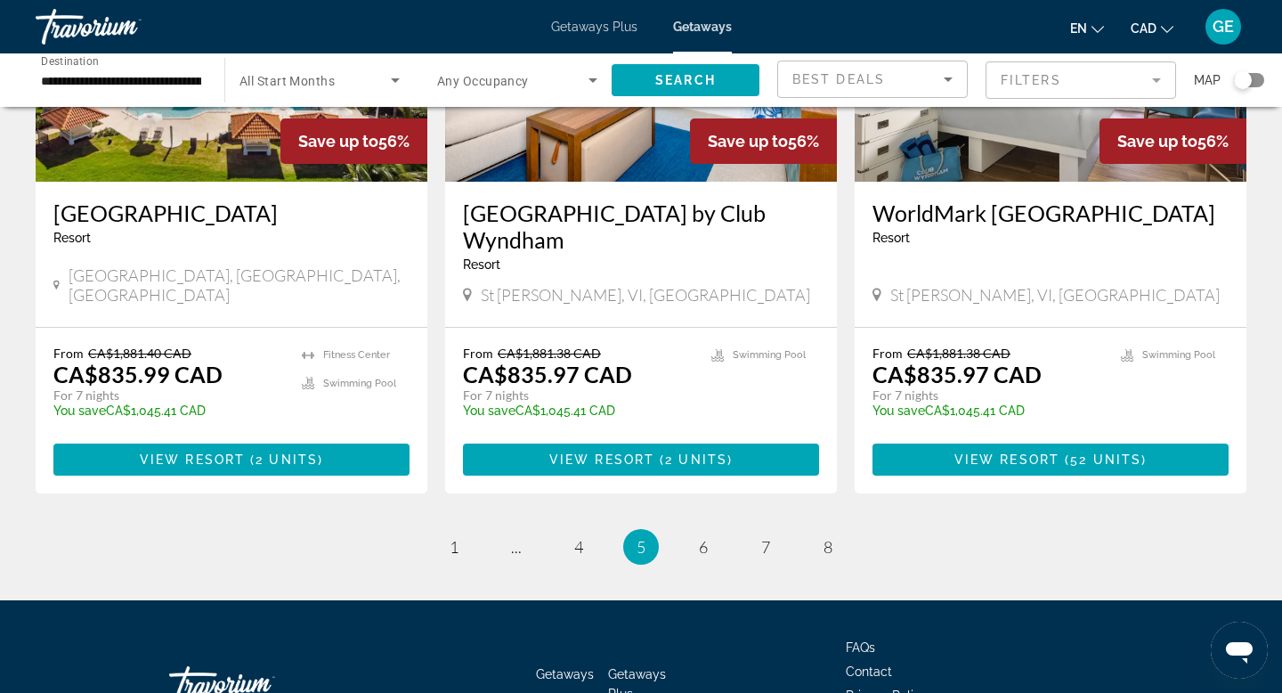
scroll to position [2202, 0]
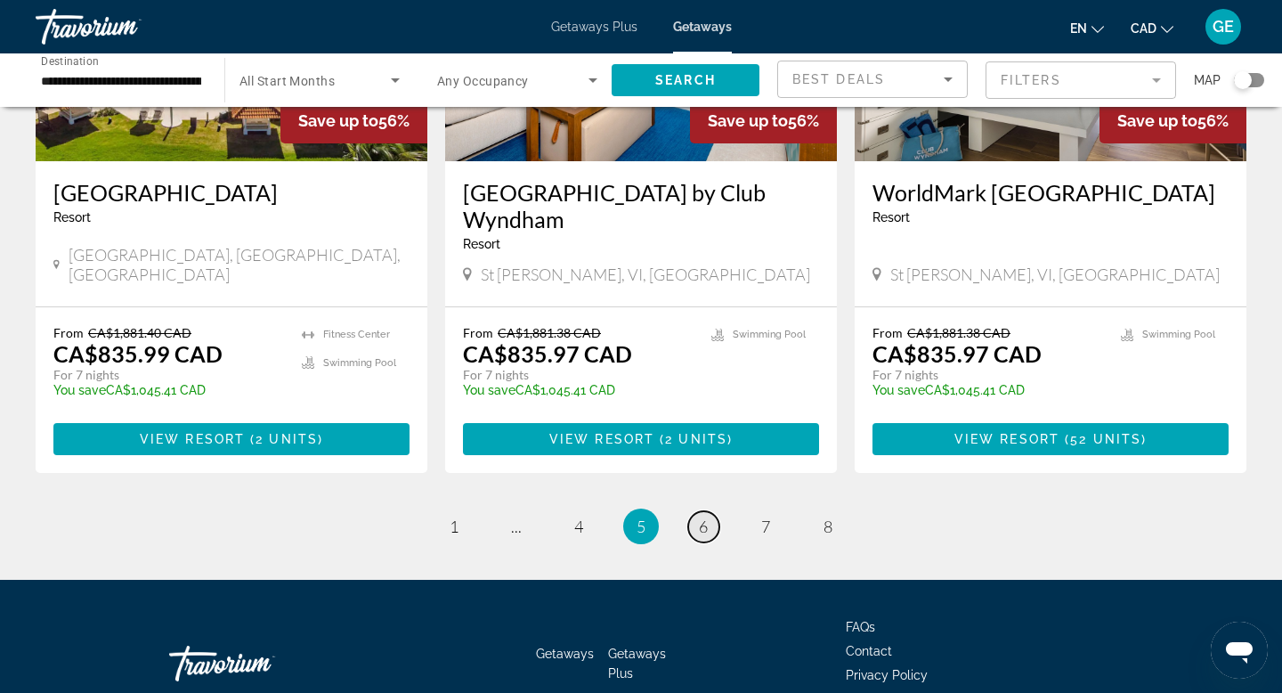
click at [710, 511] on link "page 6" at bounding box center [703, 526] width 31 height 31
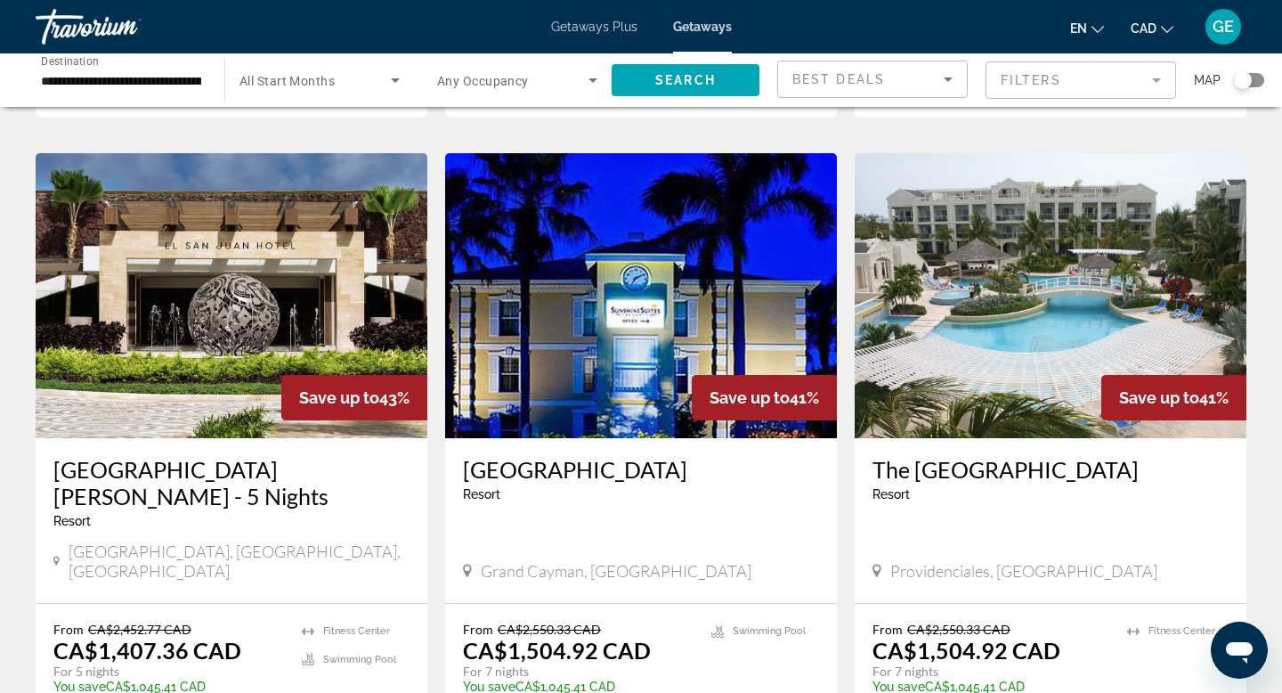
scroll to position [2104, 0]
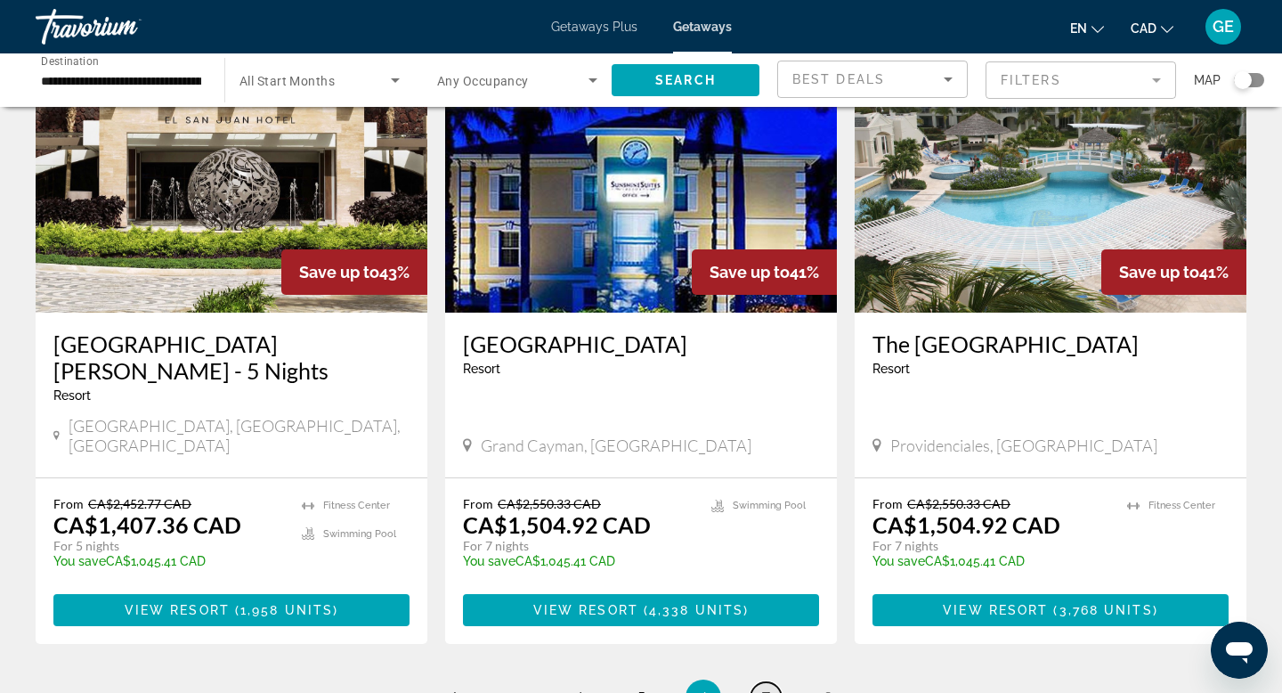
click at [768, 687] on span "7" at bounding box center [765, 697] width 9 height 20
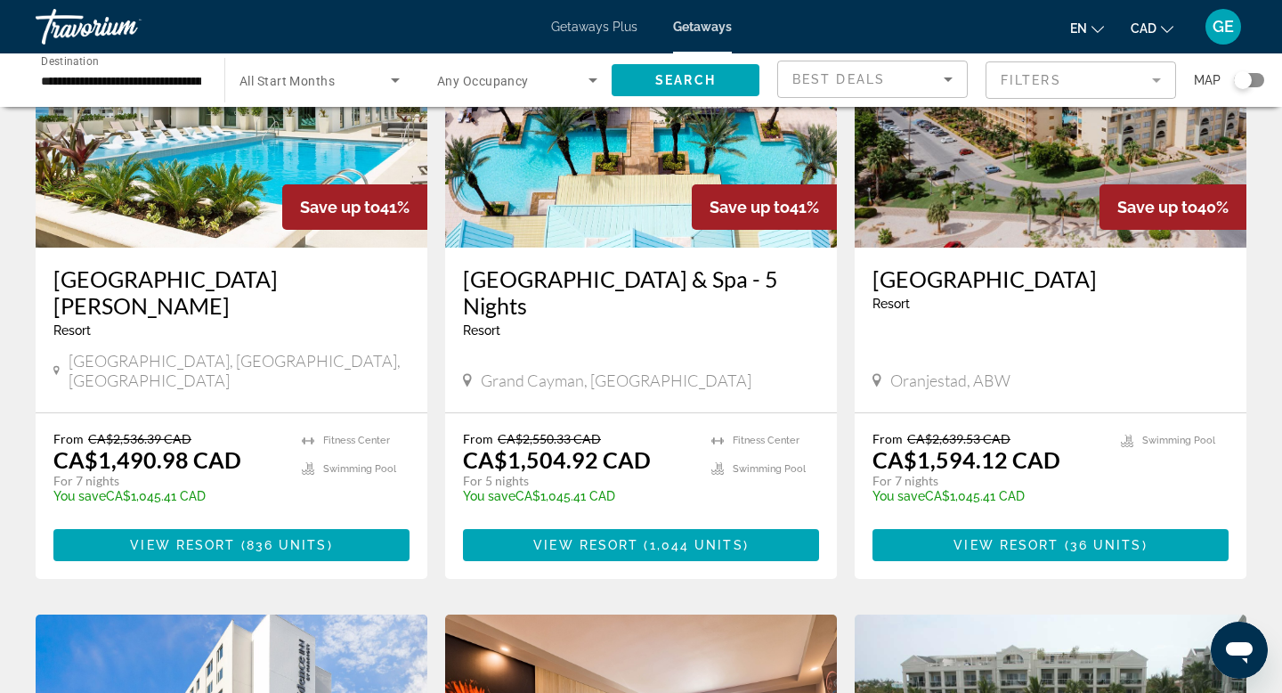
scroll to position [174, 0]
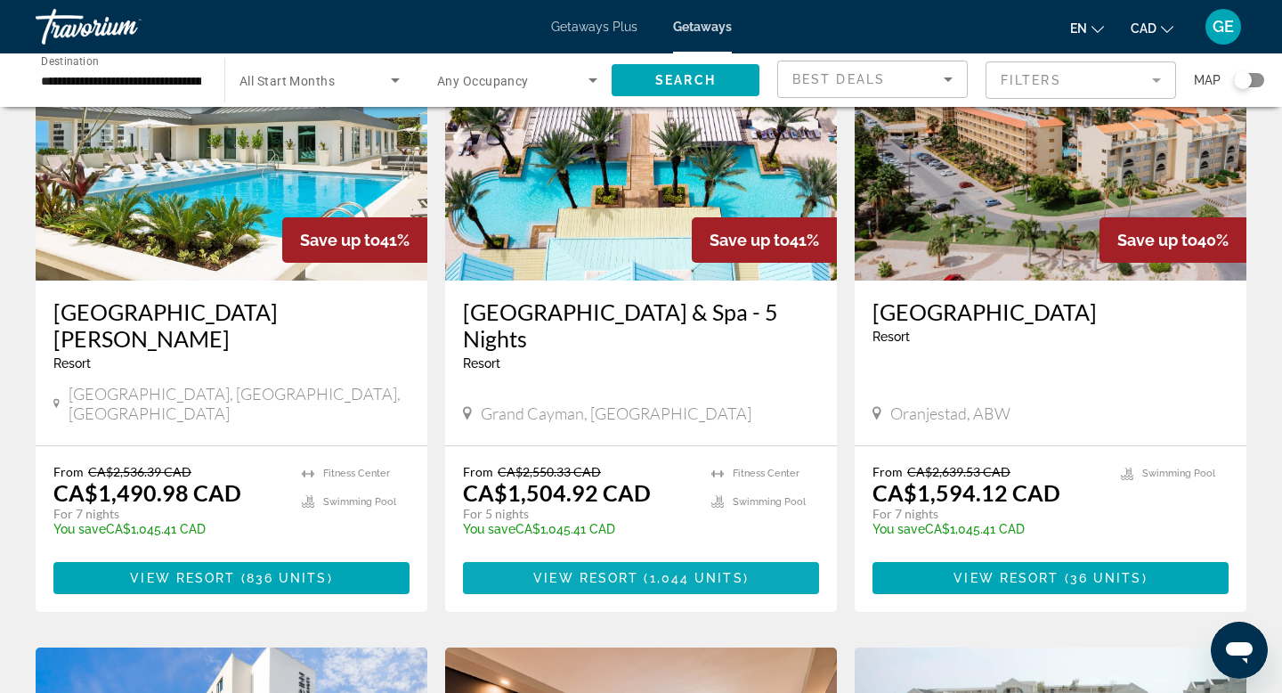
click at [756, 563] on span "Main content" at bounding box center [641, 577] width 356 height 43
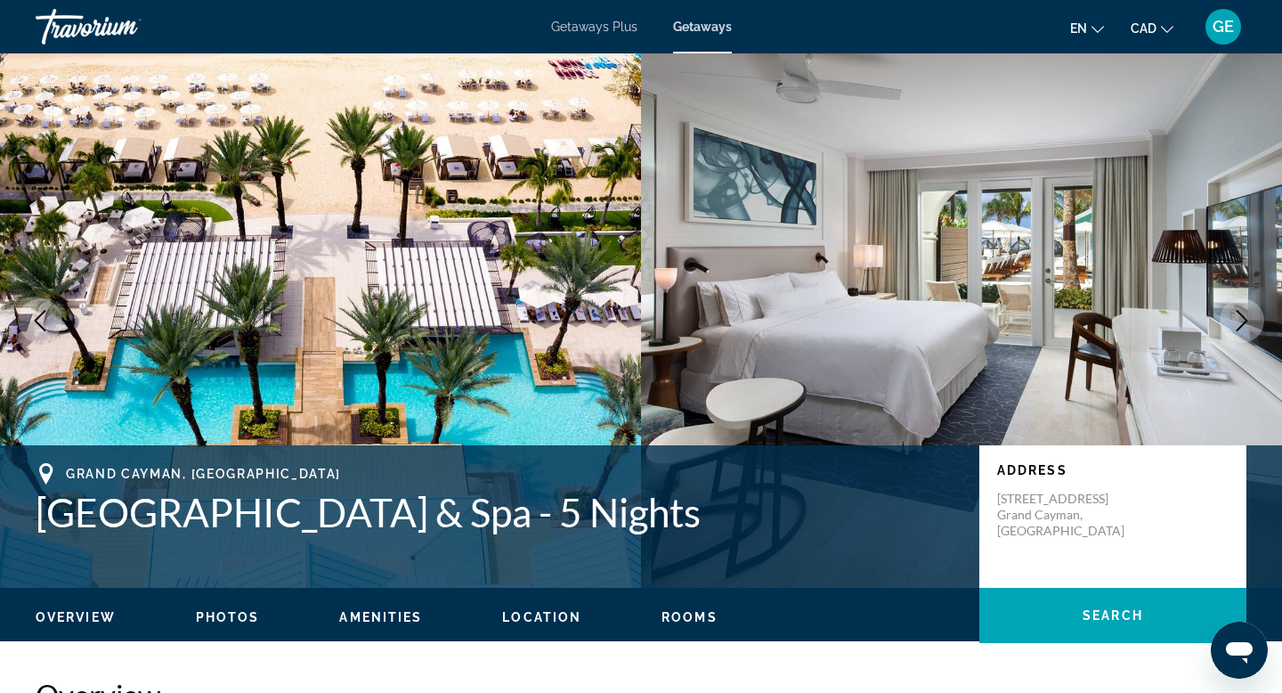
click at [1242, 320] on icon "Next image" at bounding box center [1241, 320] width 21 height 21
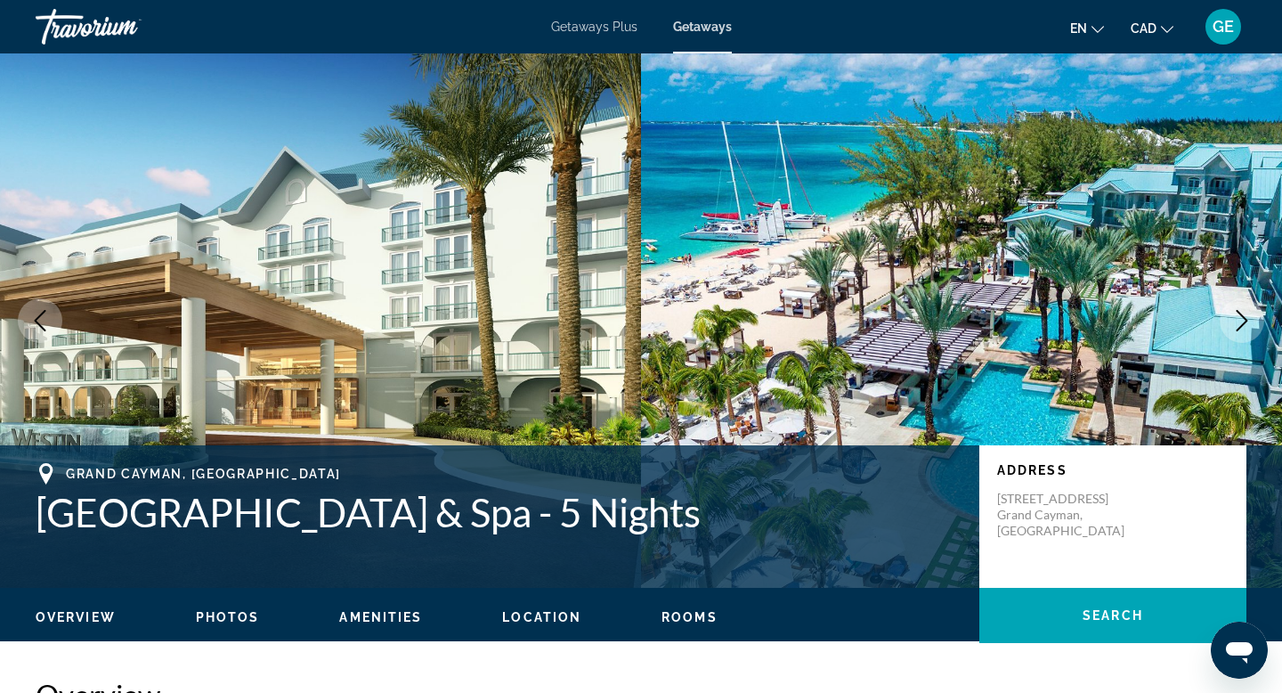
click at [1243, 321] on icon "Next image" at bounding box center [1241, 320] width 21 height 21
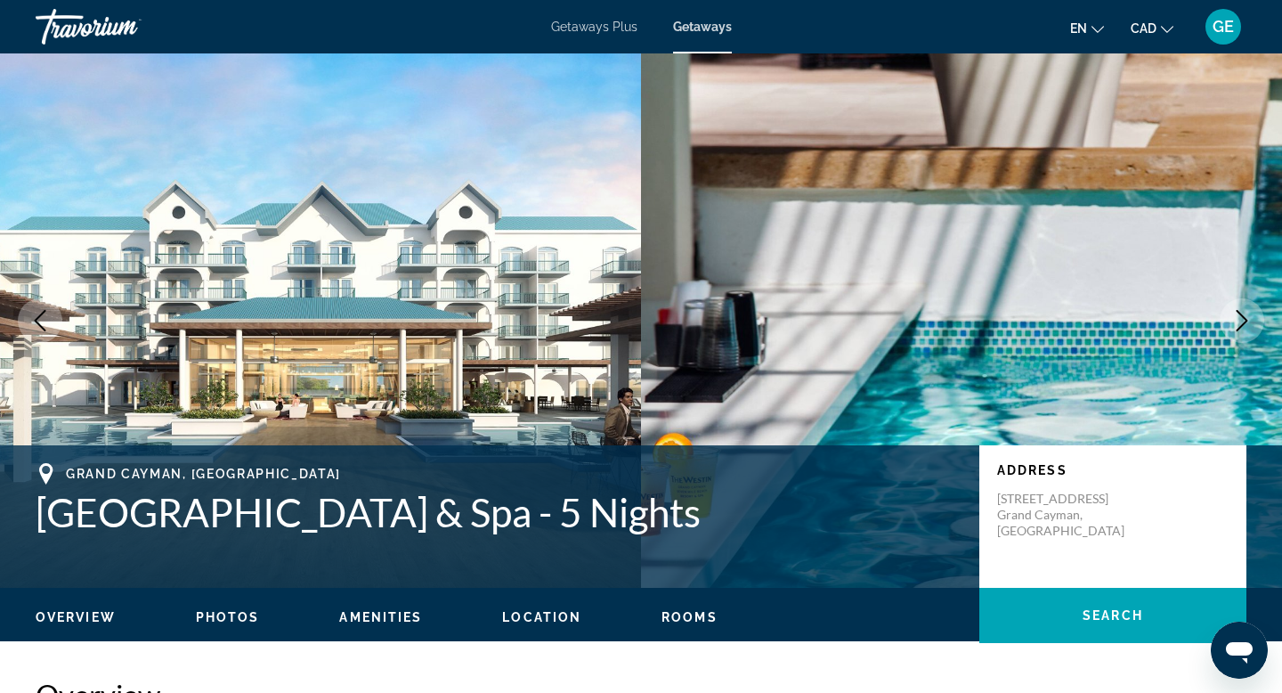
click at [1244, 320] on icon "Next image" at bounding box center [1241, 320] width 21 height 21
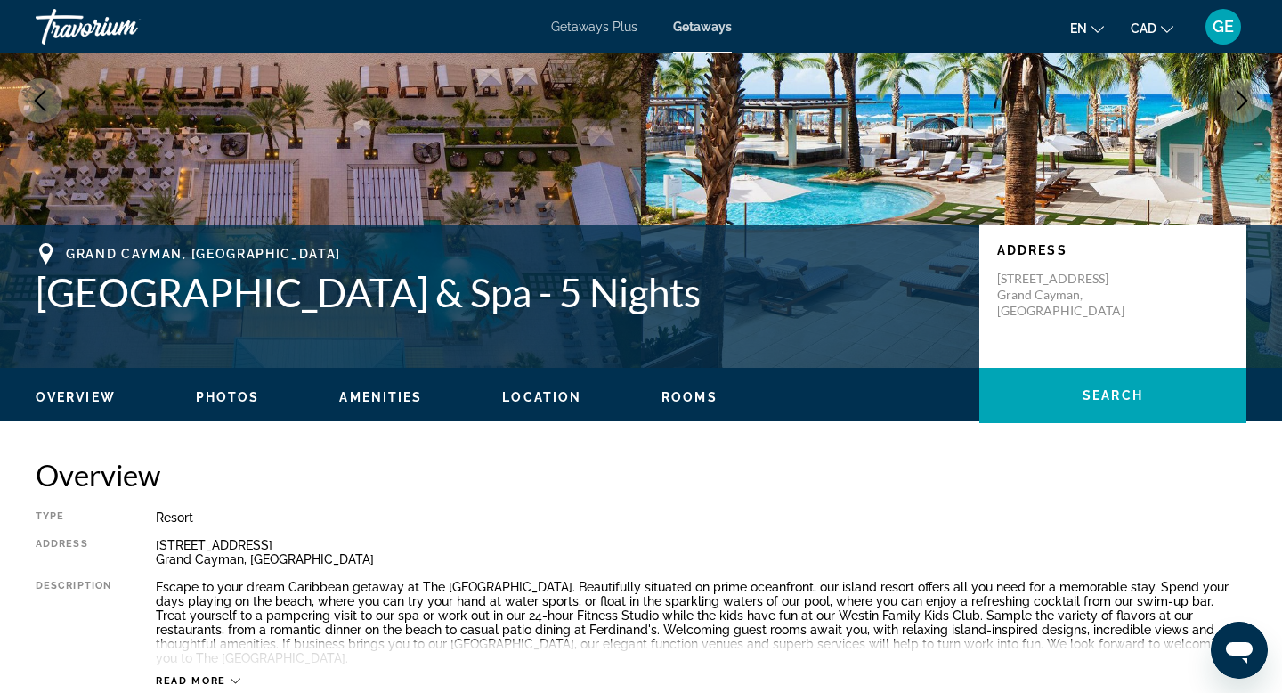
scroll to position [221, 0]
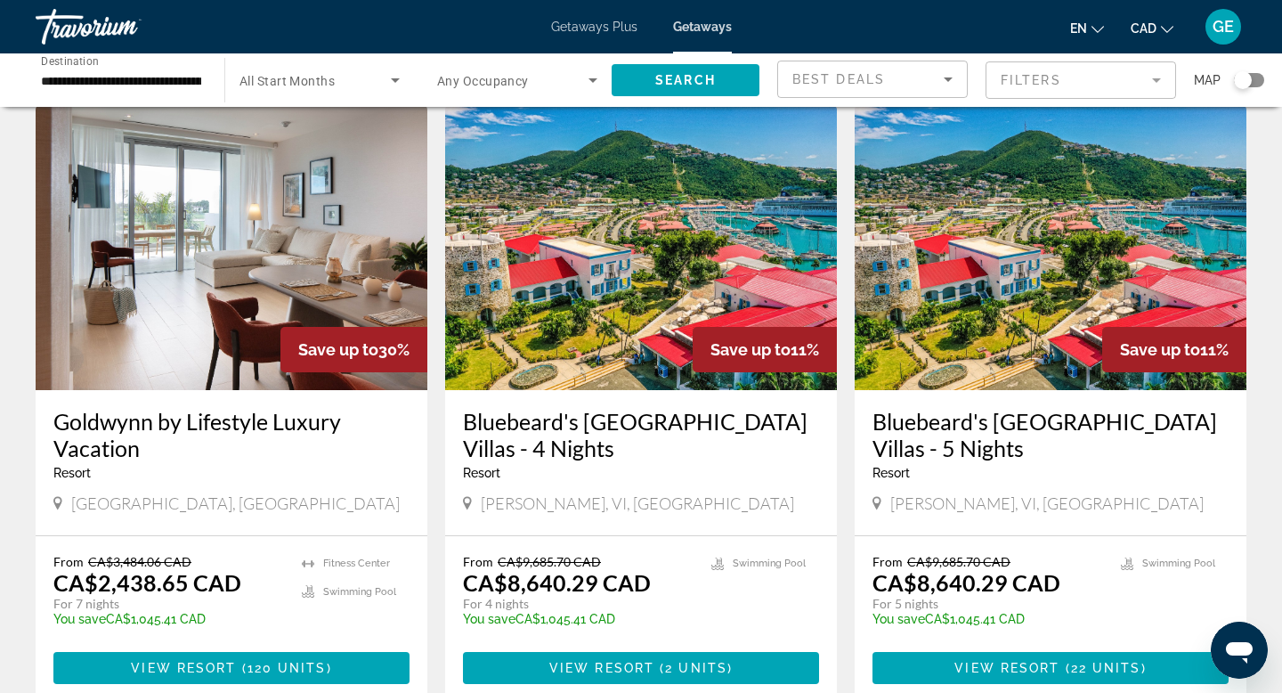
scroll to position [2050, 0]
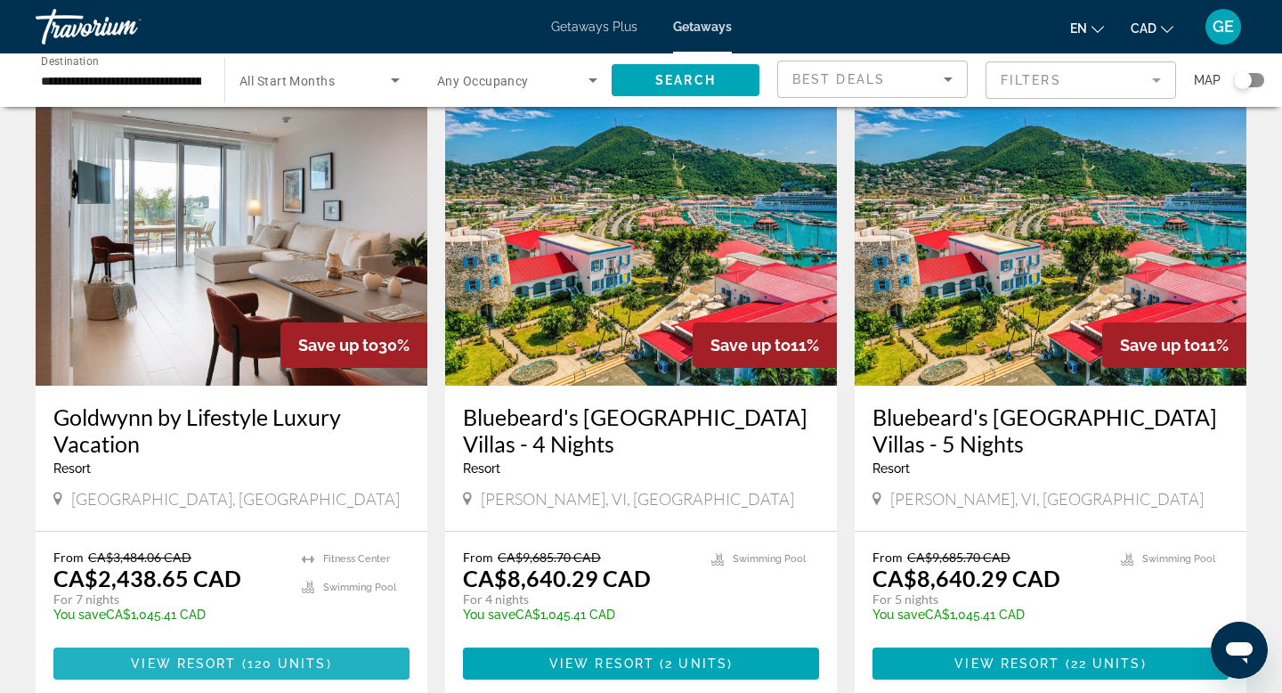
click at [188, 656] on span "View Resort" at bounding box center [183, 663] width 105 height 14
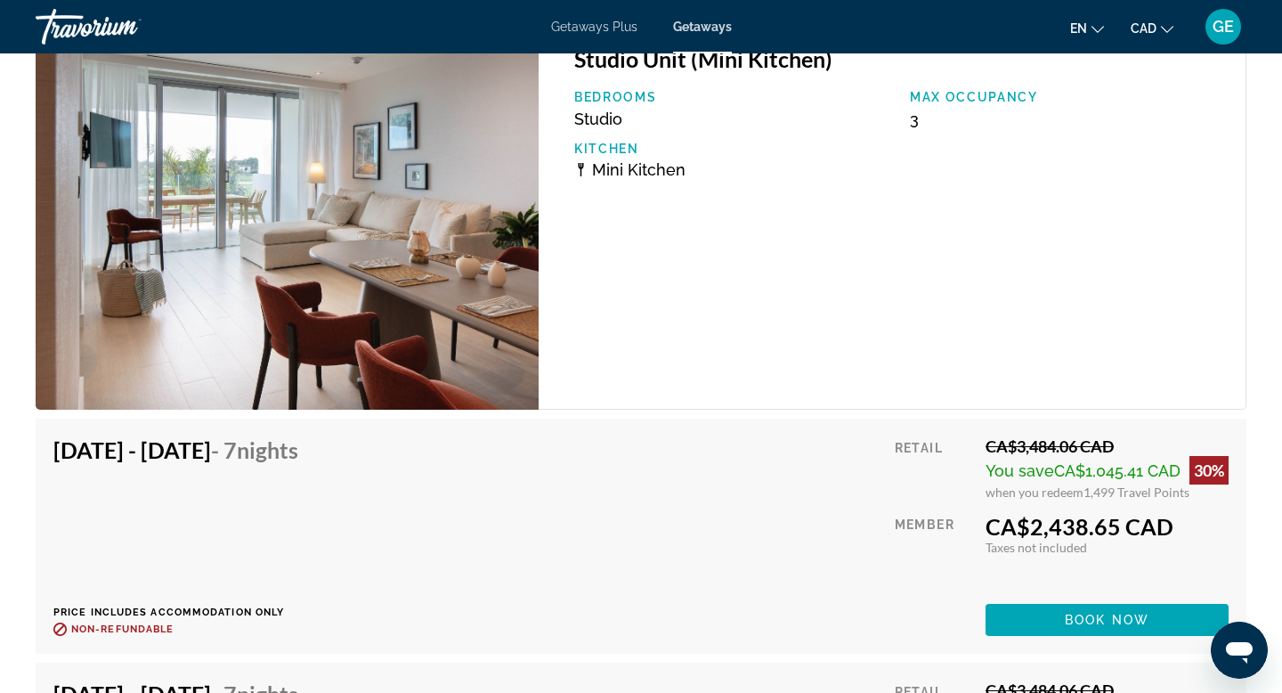
scroll to position [3021, 0]
